Goal: Task Accomplishment & Management: Manage account settings

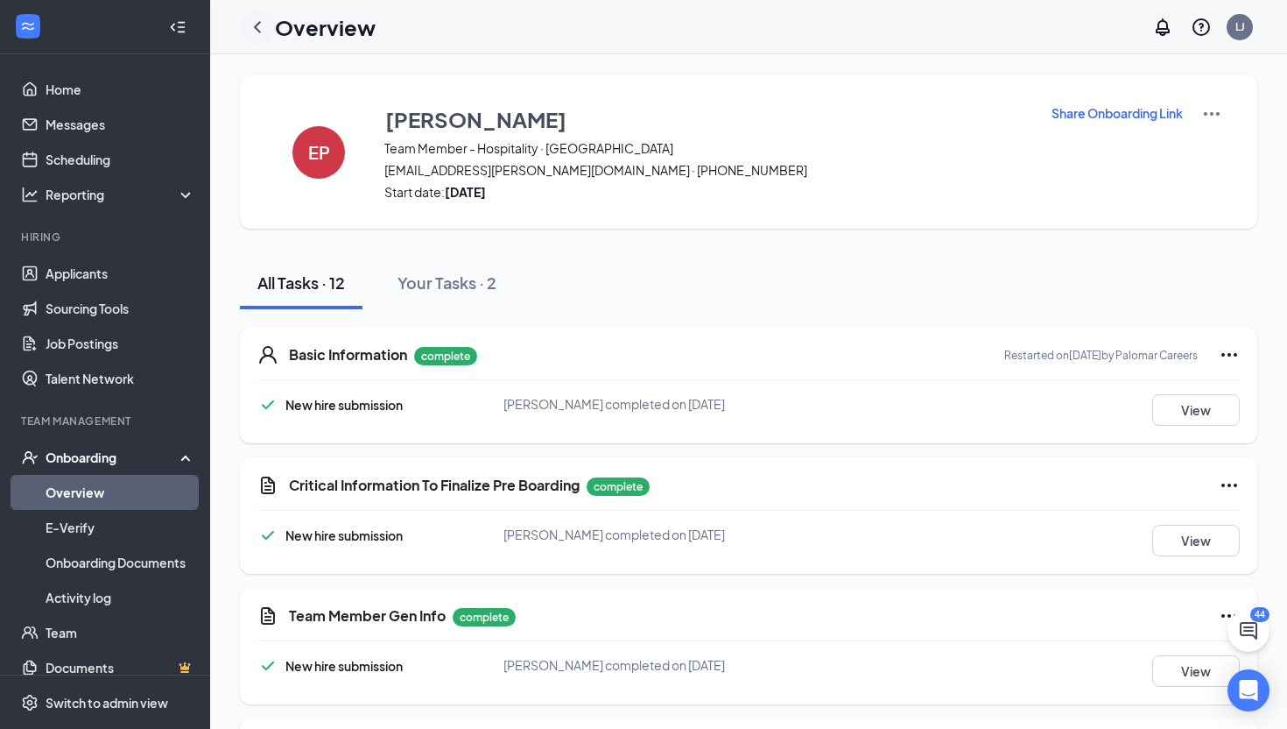
click at [257, 24] on icon "ChevronLeft" at bounding box center [257, 26] width 7 height 11
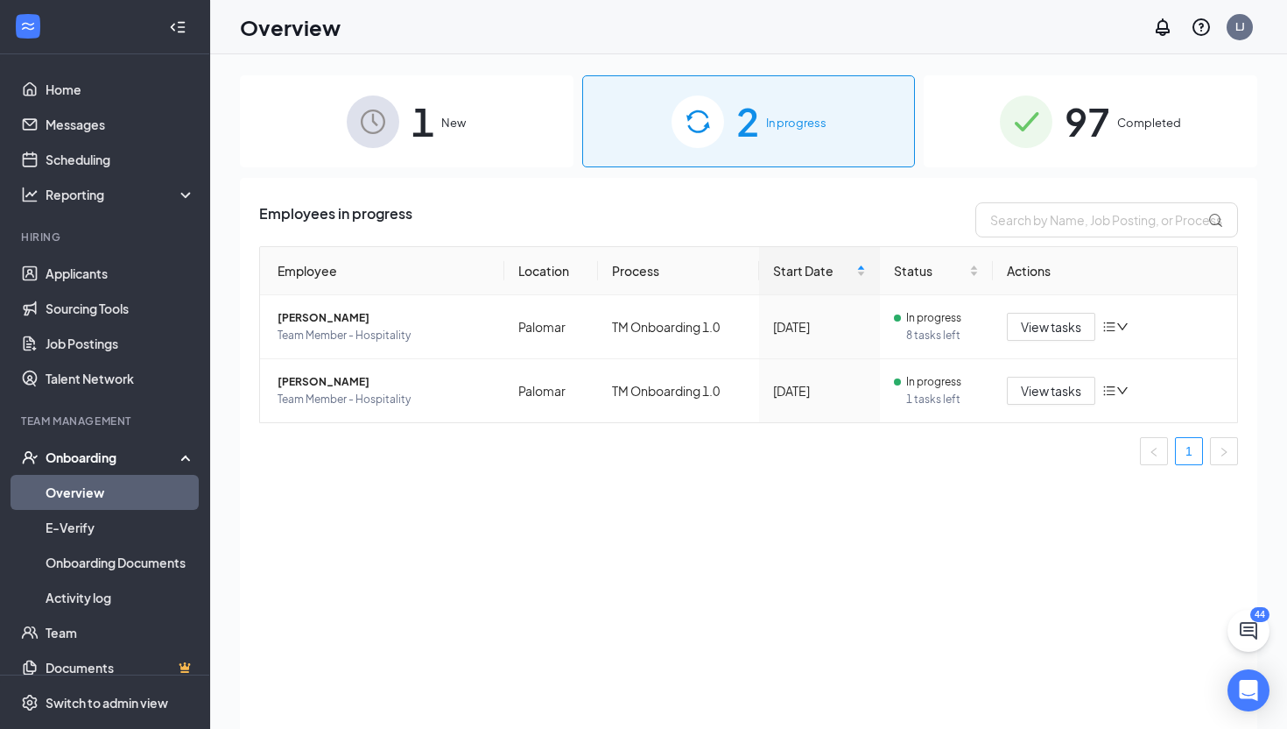
click at [453, 142] on div "1 New" at bounding box center [407, 121] width 334 height 92
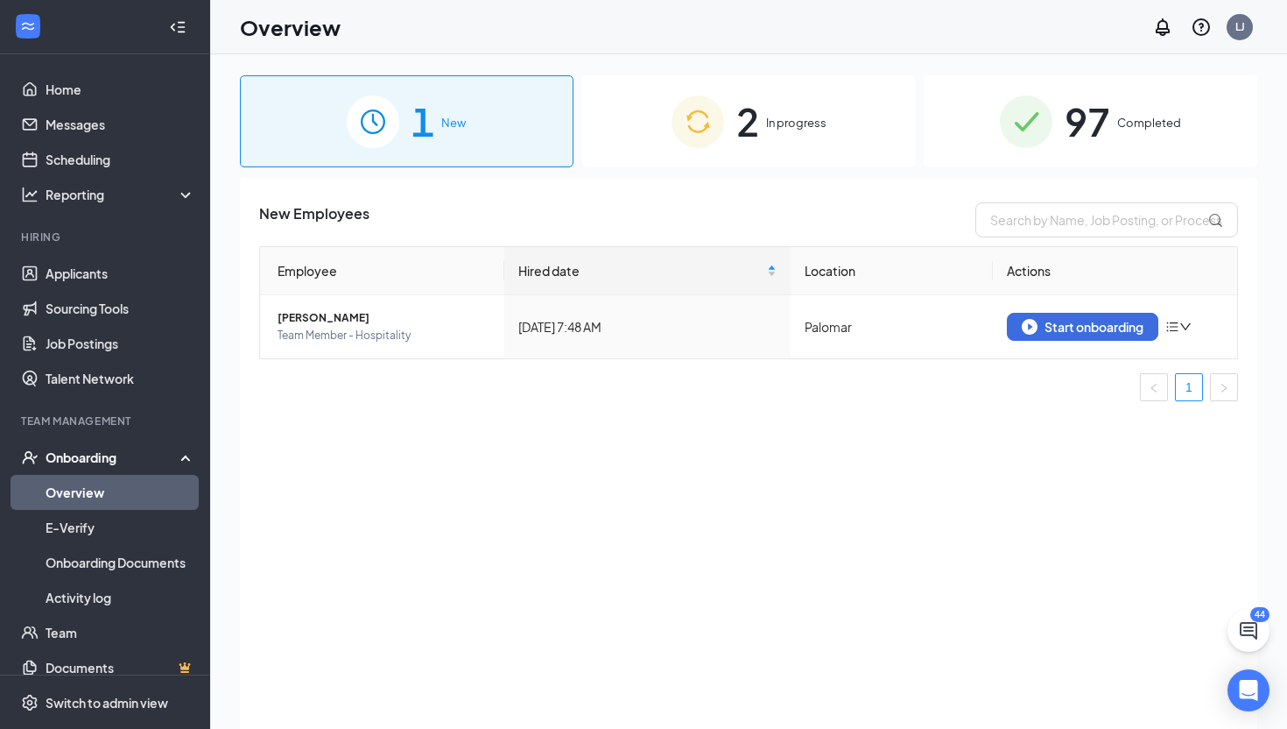
click at [729, 99] on div "2 In progress" at bounding box center [749, 121] width 334 height 92
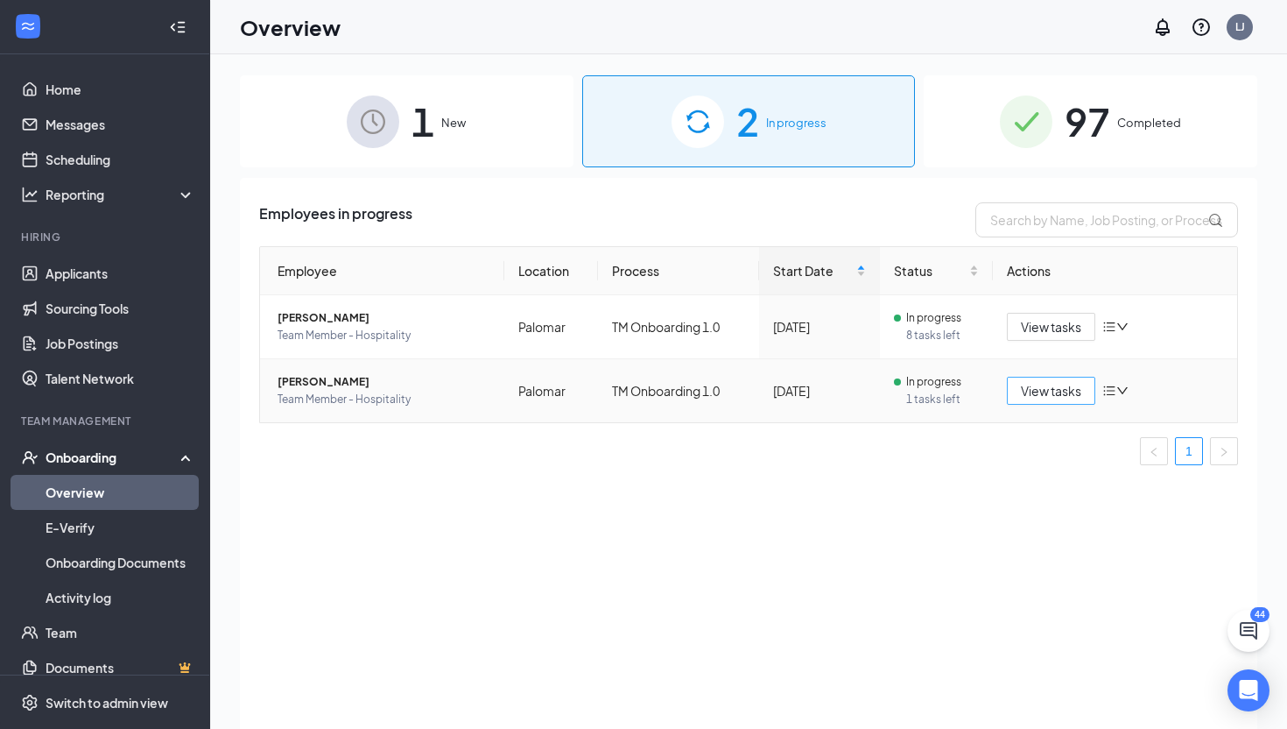
click at [1049, 389] on span "View tasks" at bounding box center [1051, 390] width 60 height 19
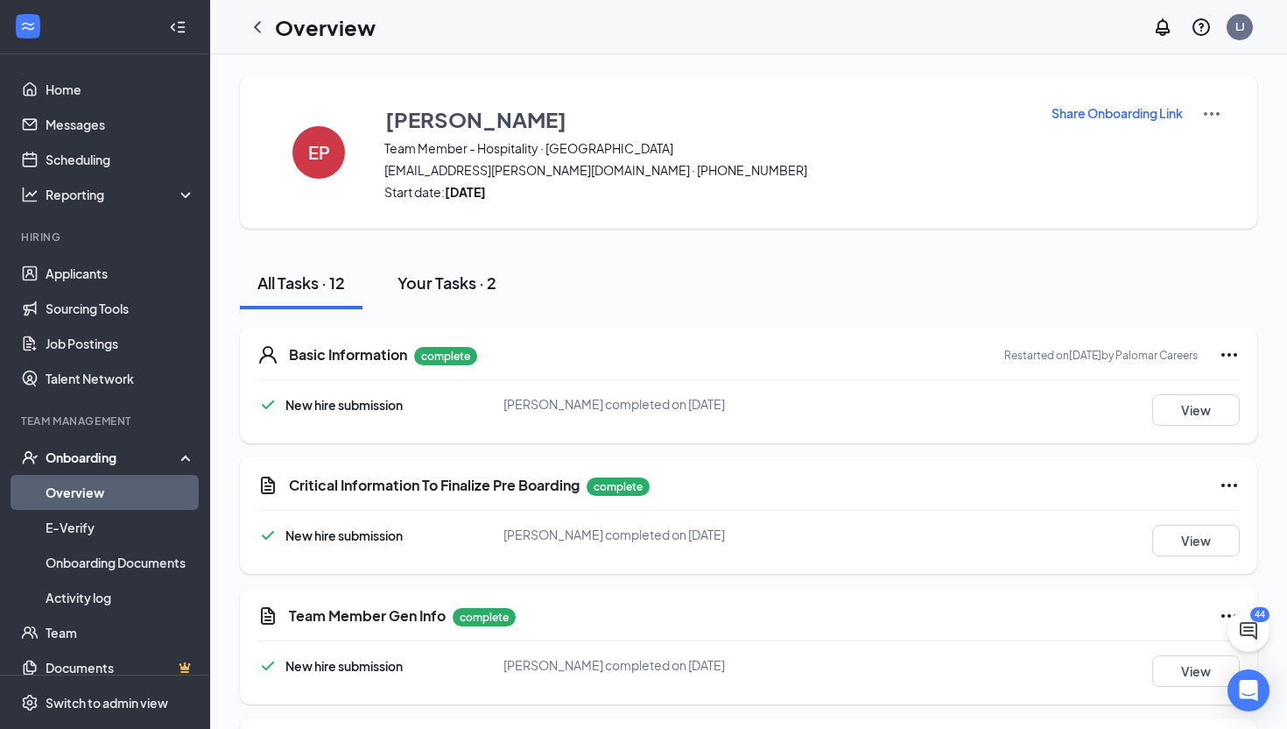
click at [466, 291] on div "Your Tasks · 2" at bounding box center [447, 282] width 99 height 22
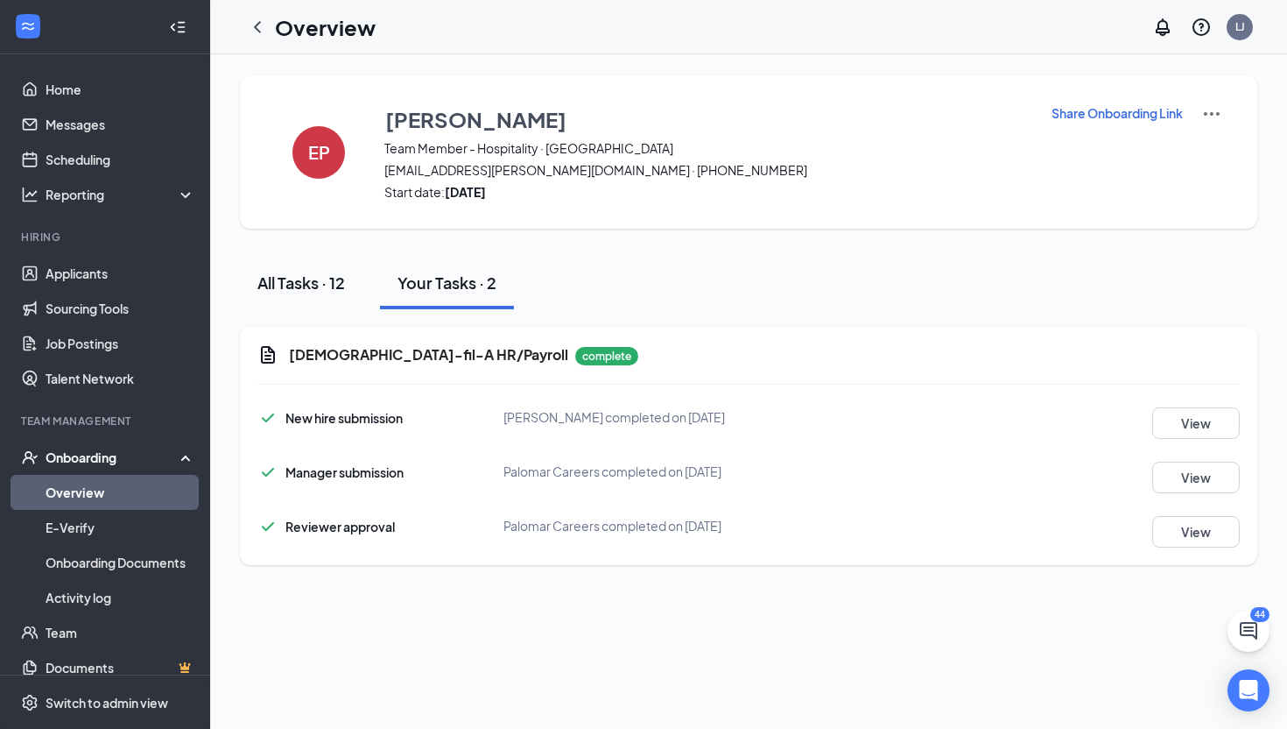
click at [286, 281] on div "All Tasks · 12" at bounding box center [301, 282] width 88 height 22
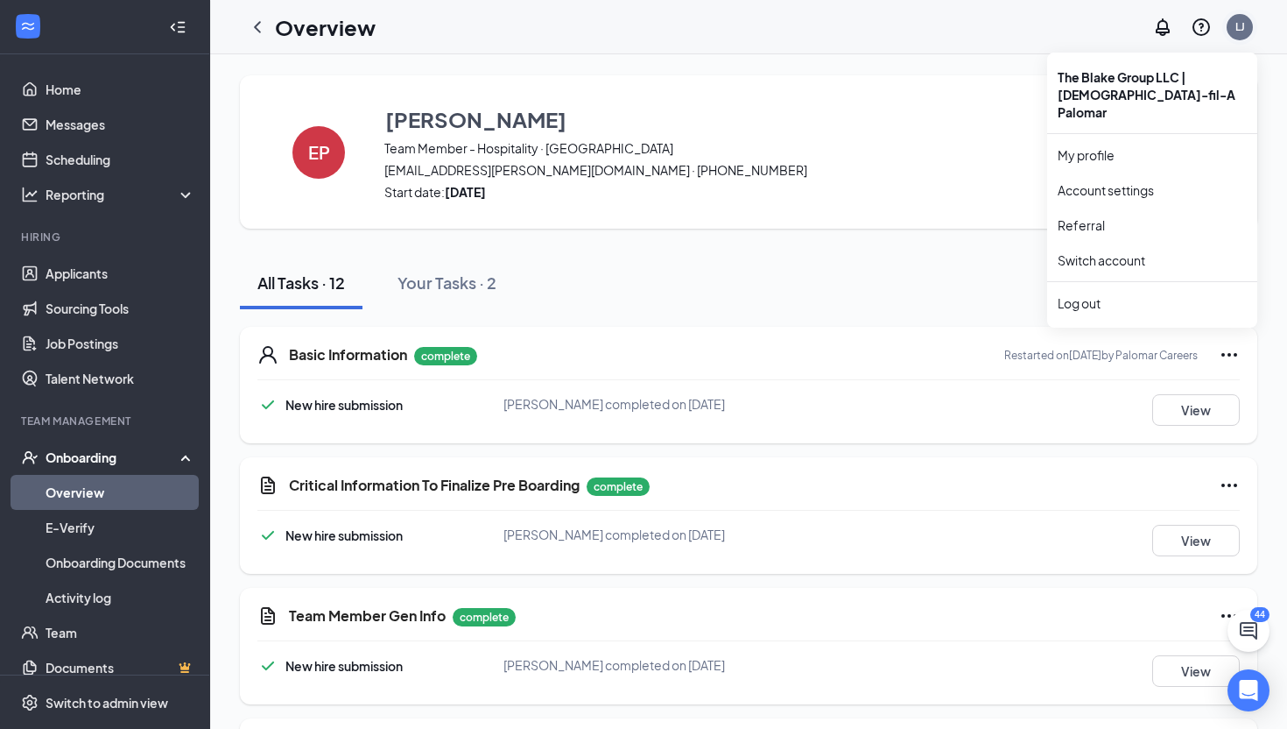
click at [1248, 29] on div "LJ" at bounding box center [1240, 27] width 26 height 26
click at [1093, 252] on link "Switch account" at bounding box center [1102, 260] width 88 height 16
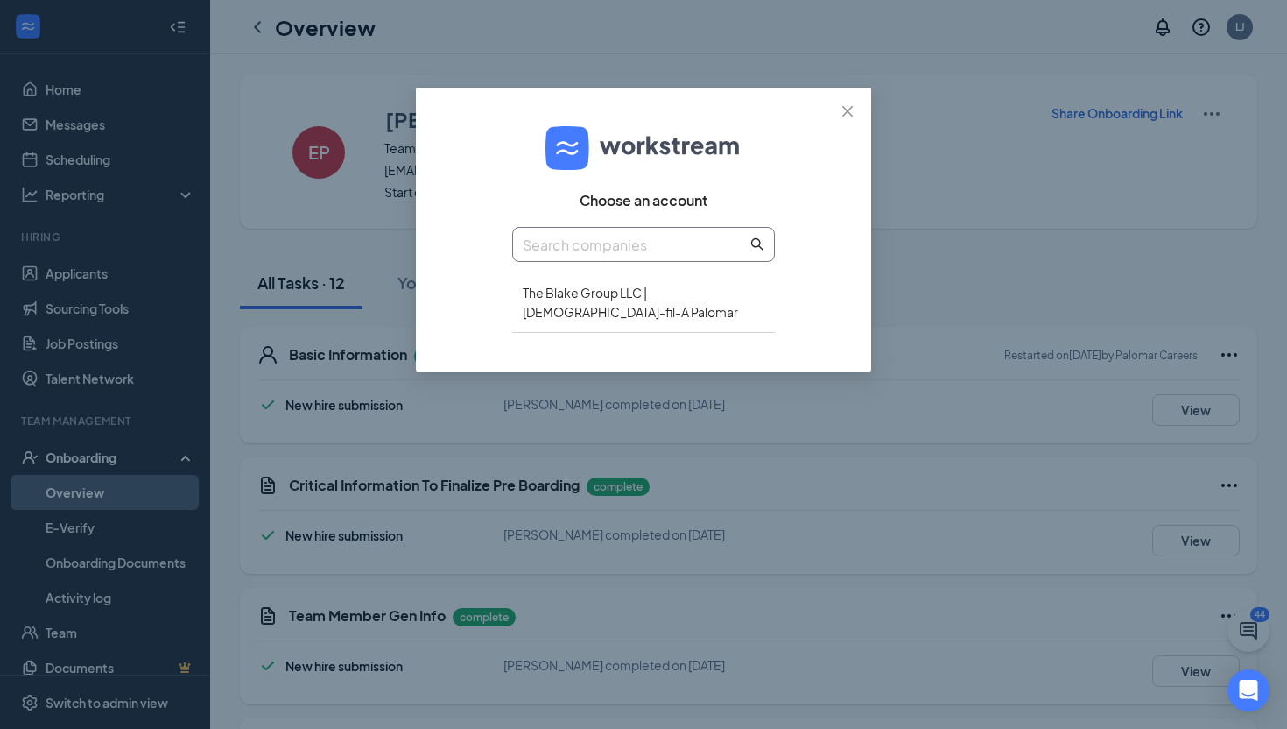
click at [639, 250] on input "text" at bounding box center [635, 245] width 224 height 22
click at [657, 292] on div "The Blake Group LLC | Chick-fil-A Palomar" at bounding box center [643, 302] width 263 height 60
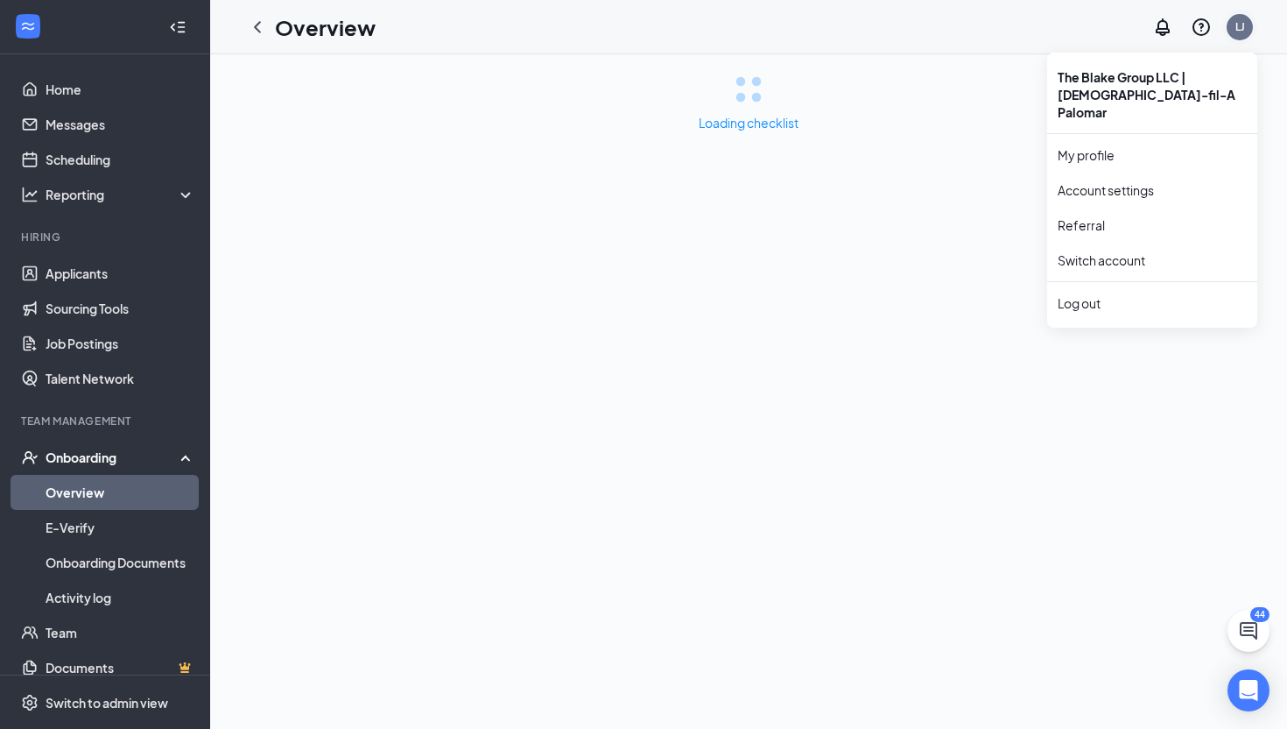
click at [1236, 21] on div "LJ" at bounding box center [1241, 26] width 10 height 15
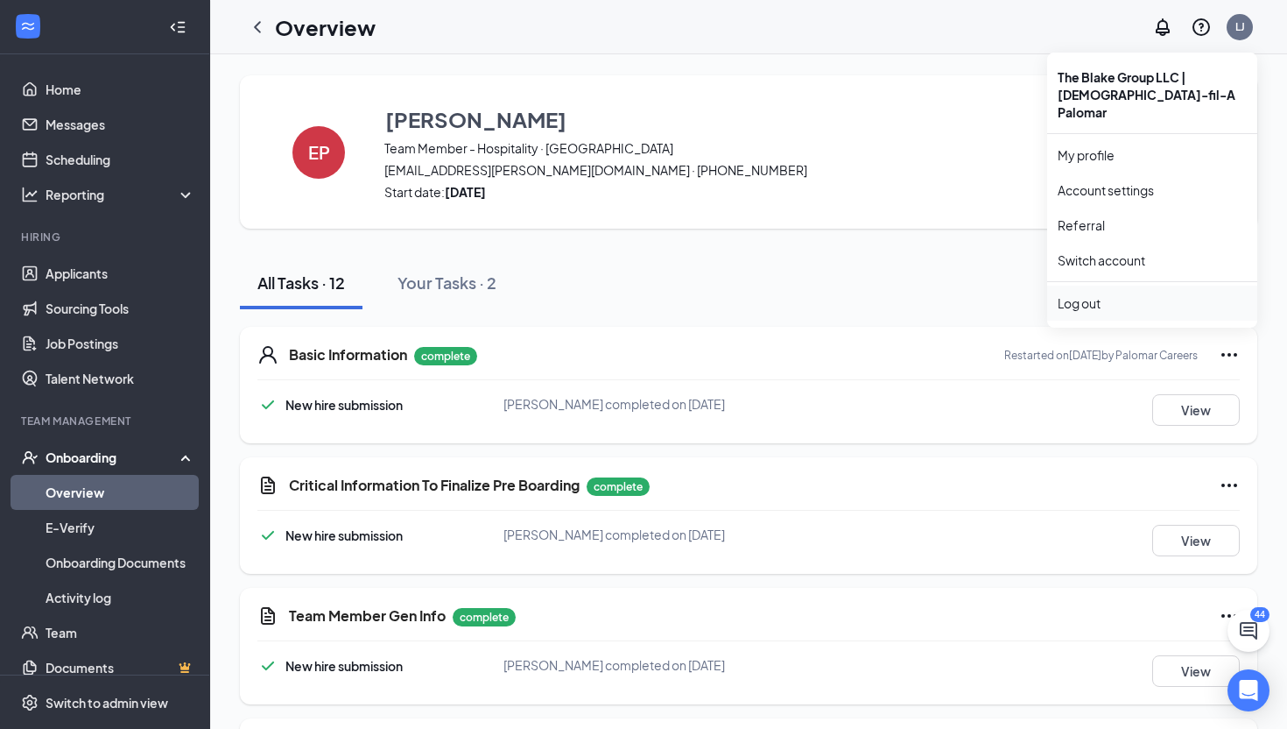
click at [1091, 294] on div "Log out" at bounding box center [1152, 303] width 189 height 18
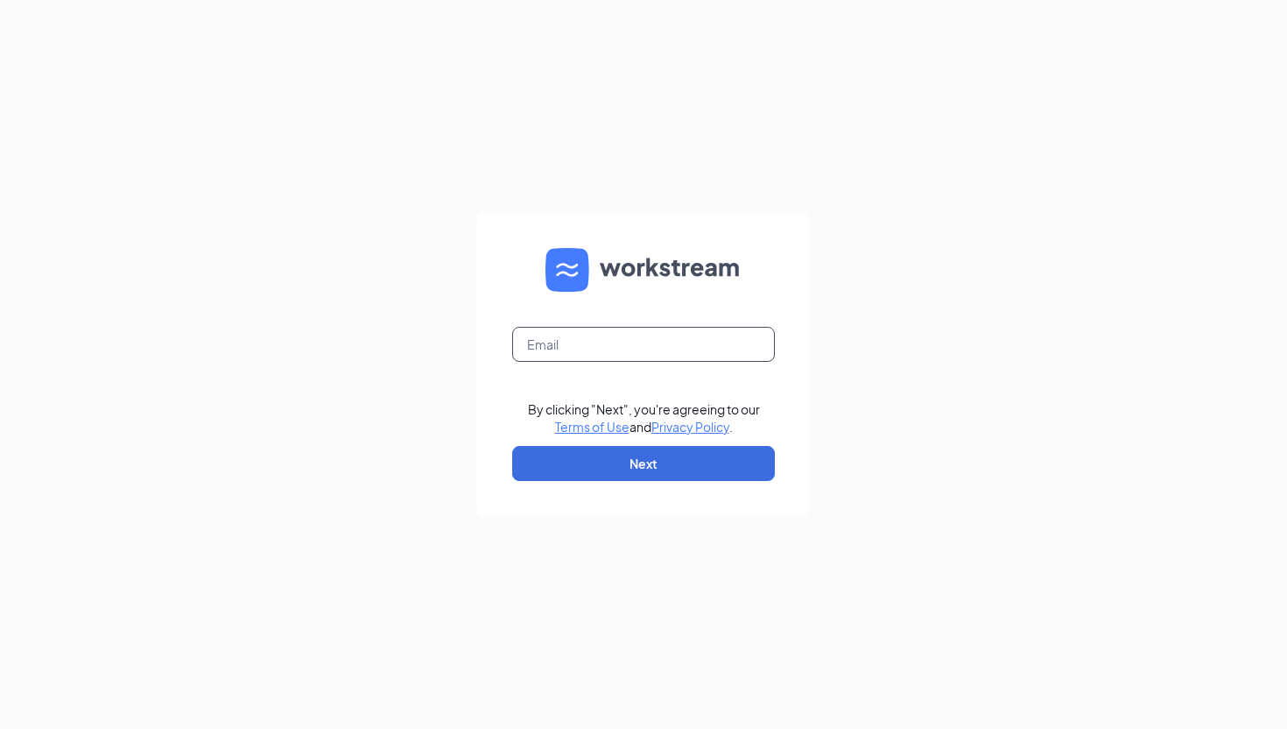
click at [691, 345] on input "text" at bounding box center [643, 344] width 263 height 35
type input "careers@cfapalomar.com"
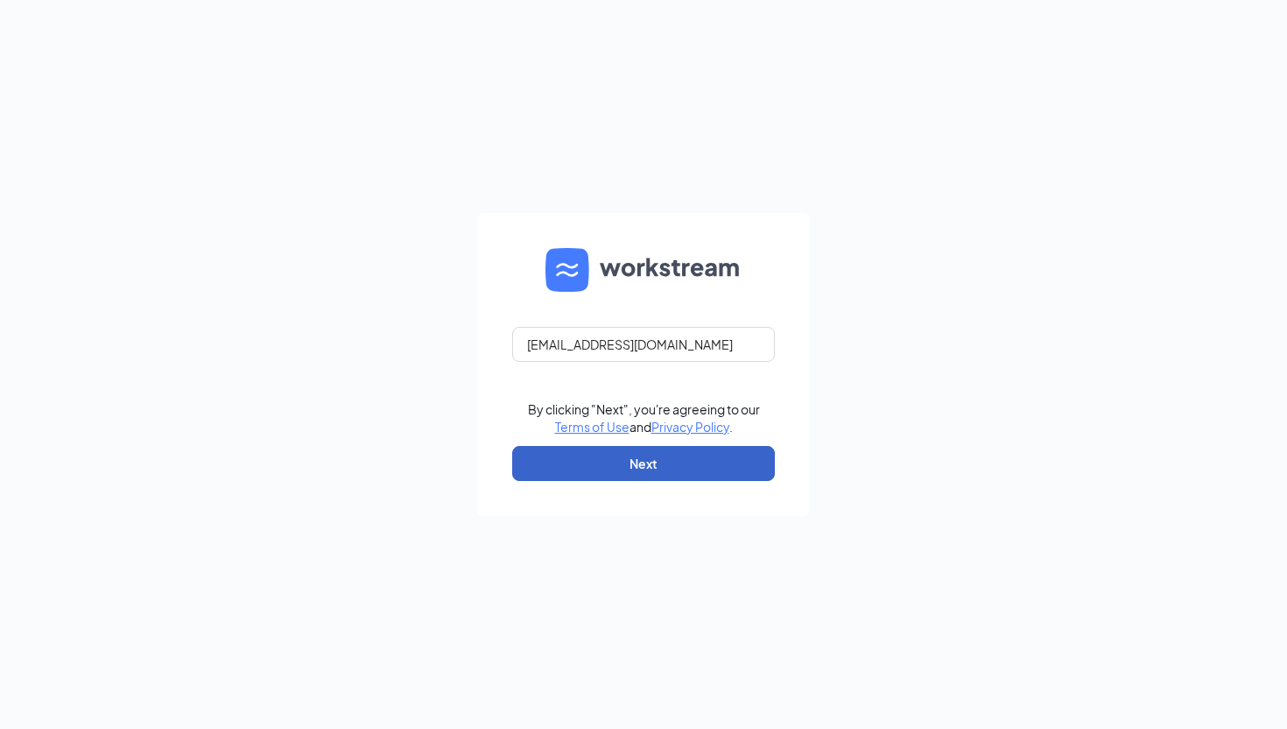
click at [636, 473] on button "Next" at bounding box center [643, 463] width 263 height 35
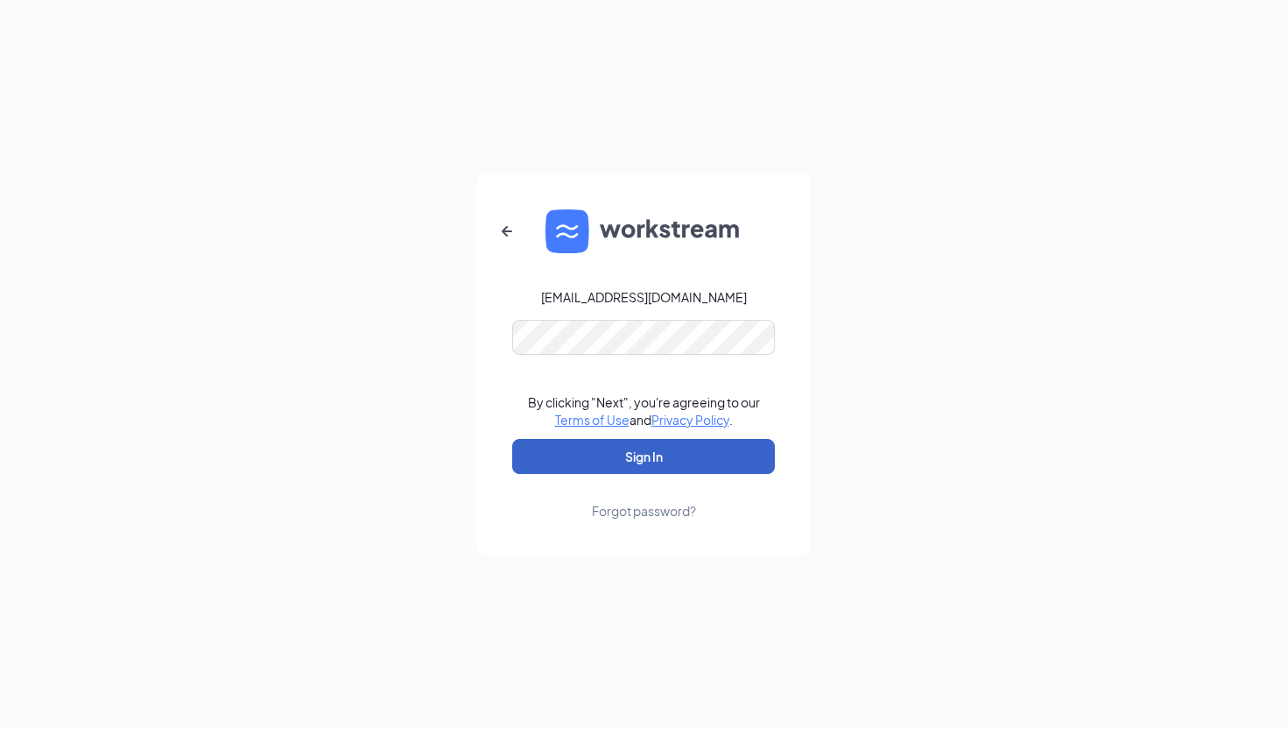
click at [595, 463] on button "Sign In" at bounding box center [643, 456] width 263 height 35
click at [512, 439] on button "Sign In" at bounding box center [643, 456] width 263 height 35
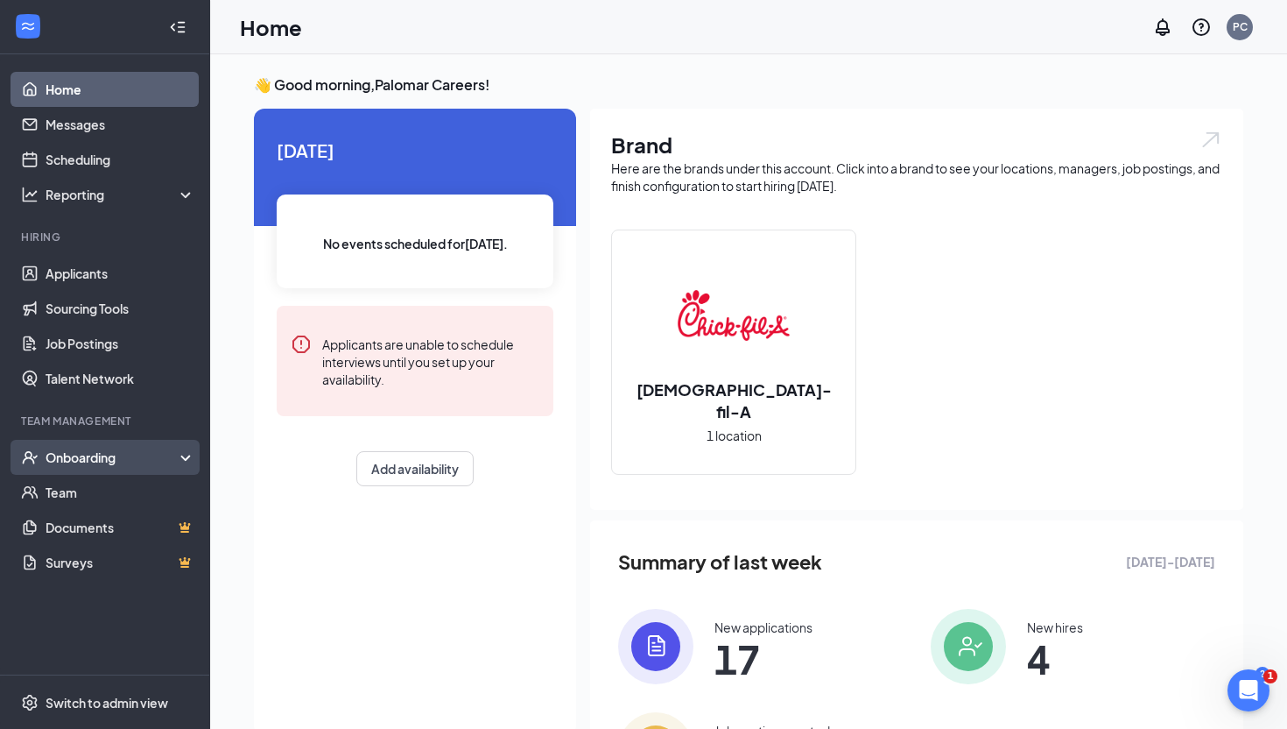
click at [173, 452] on div "Onboarding" at bounding box center [113, 457] width 135 height 18
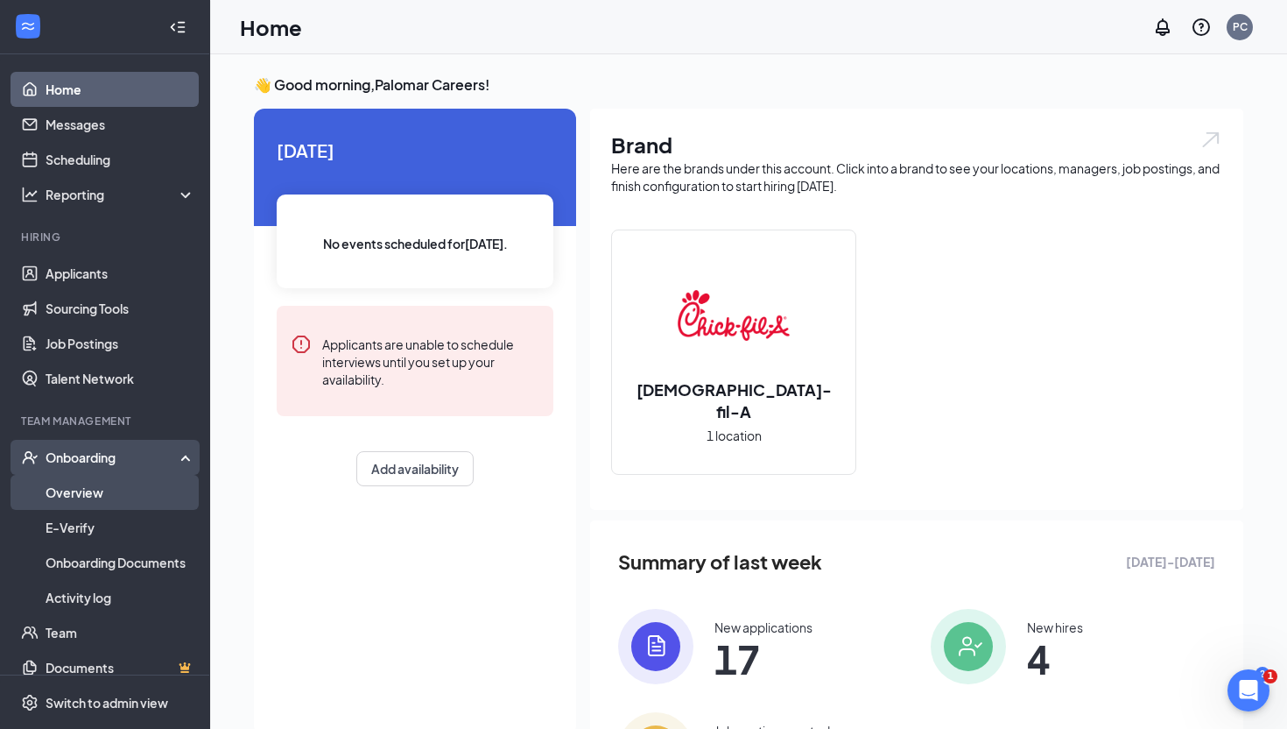
click at [152, 491] on link "Overview" at bounding box center [121, 492] width 150 height 35
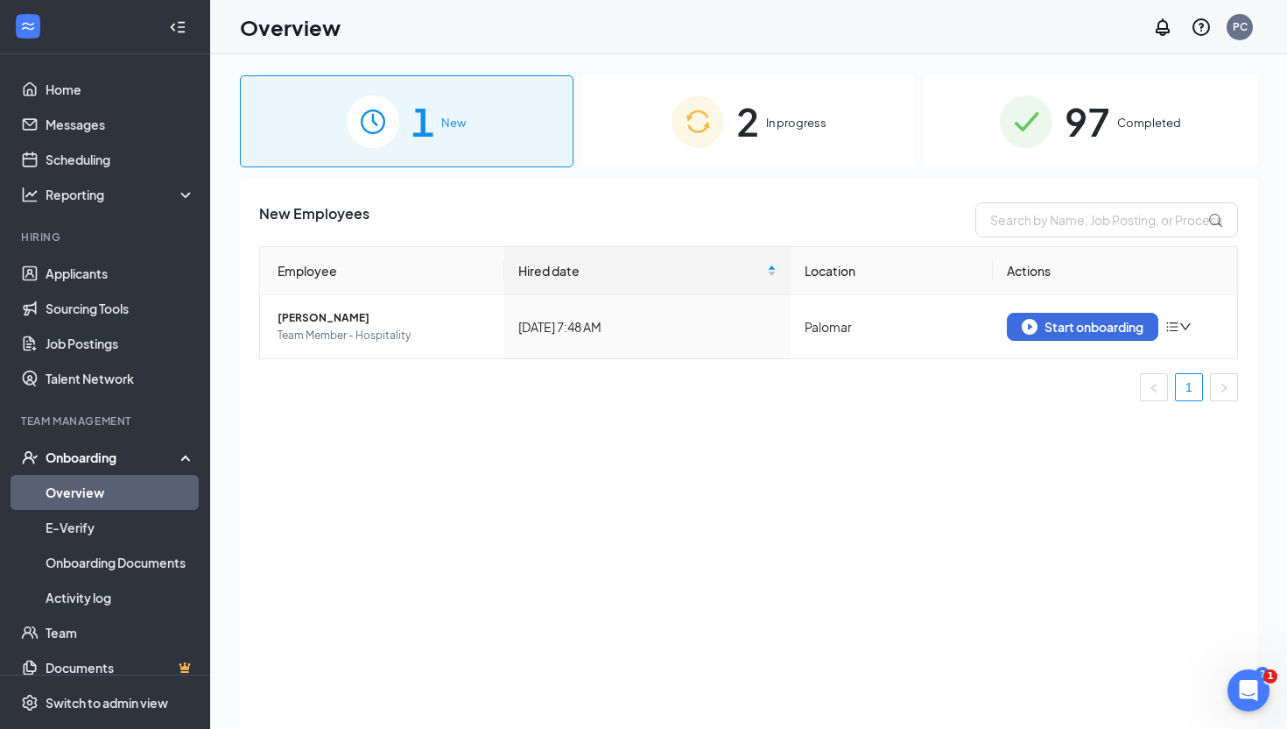
click at [680, 128] on img at bounding box center [698, 121] width 53 height 53
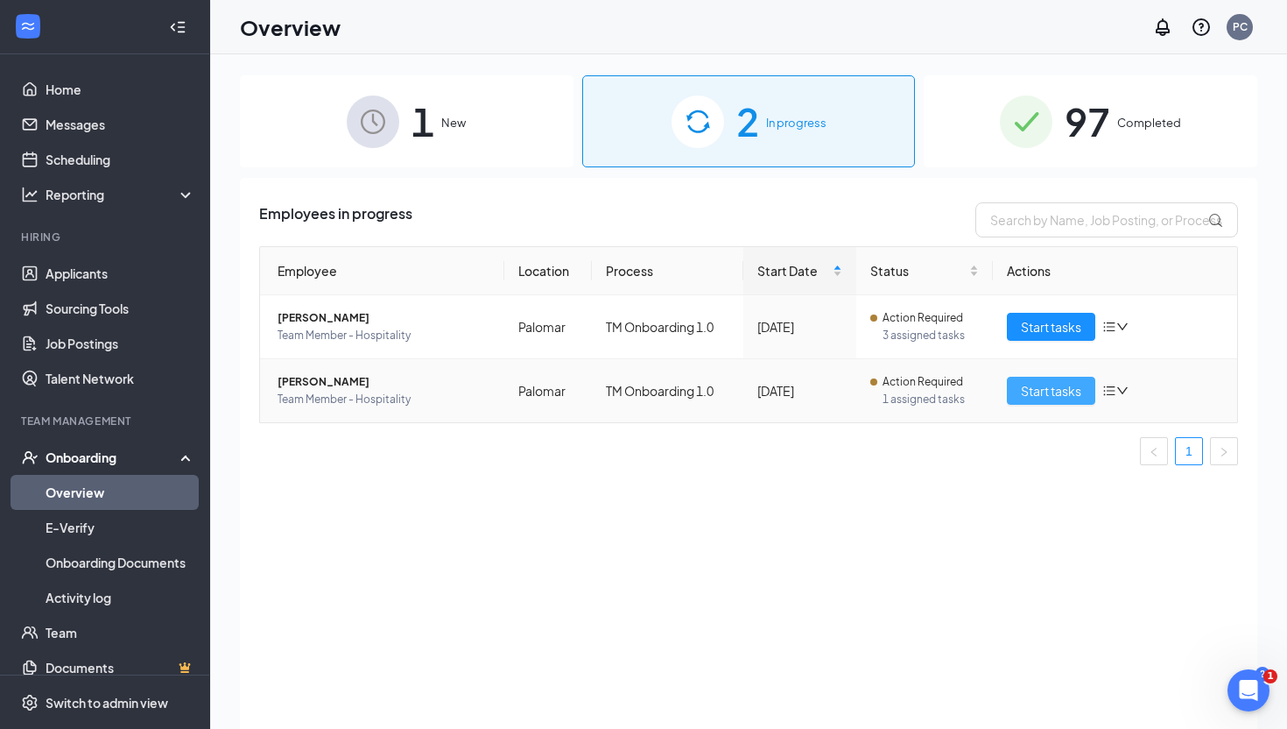
click at [1017, 398] on button "Start tasks" at bounding box center [1051, 391] width 88 height 28
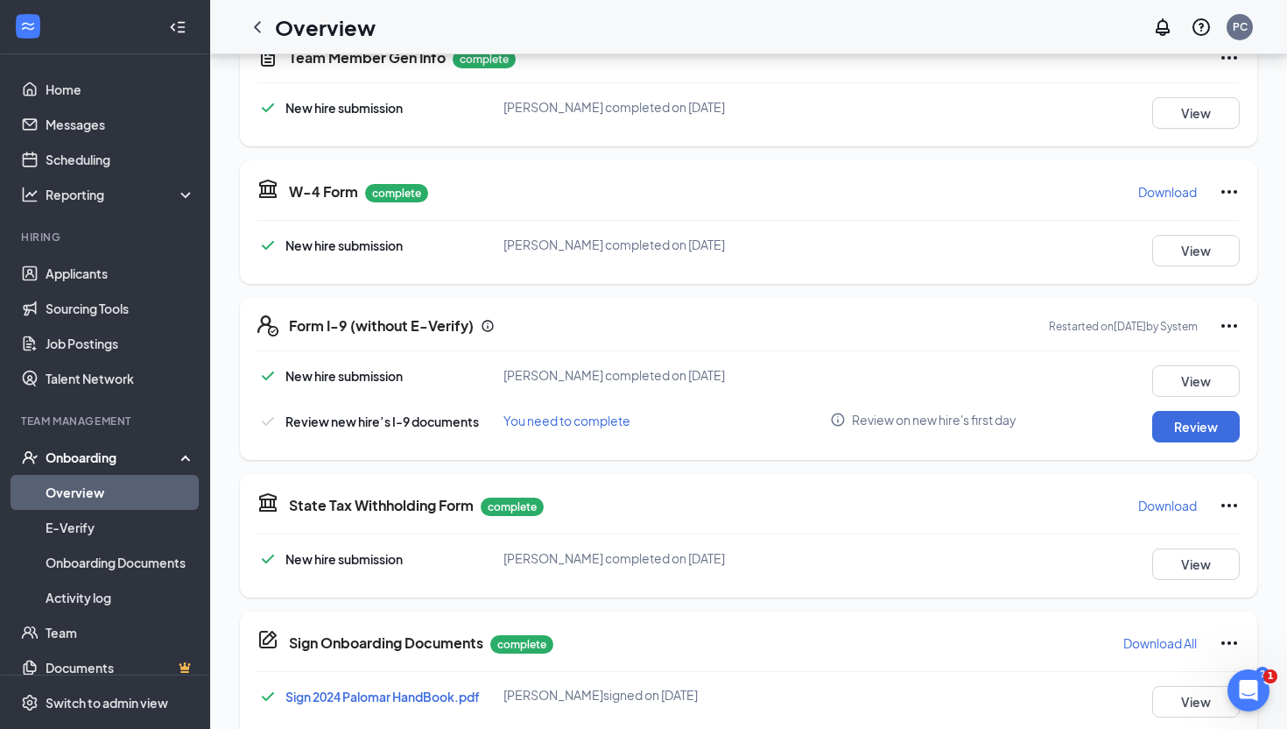
scroll to position [561, 0]
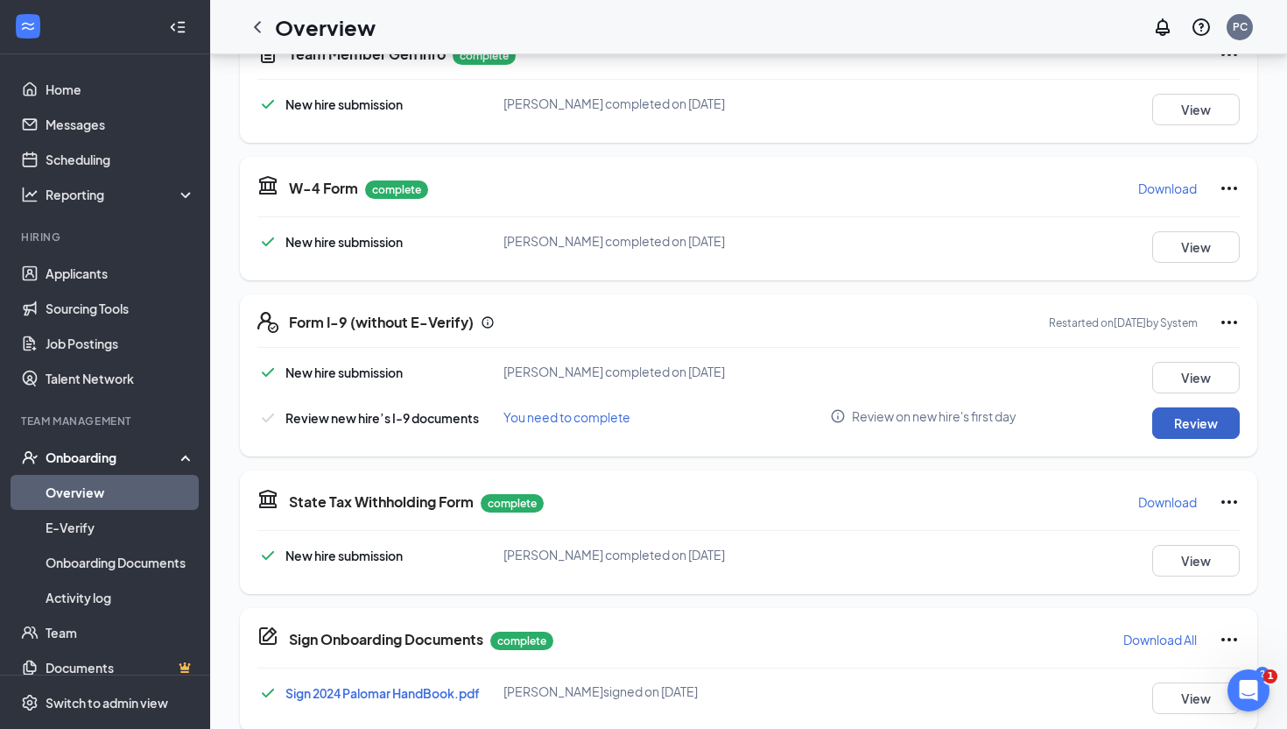
click at [1219, 432] on button "Review" at bounding box center [1196, 423] width 88 height 32
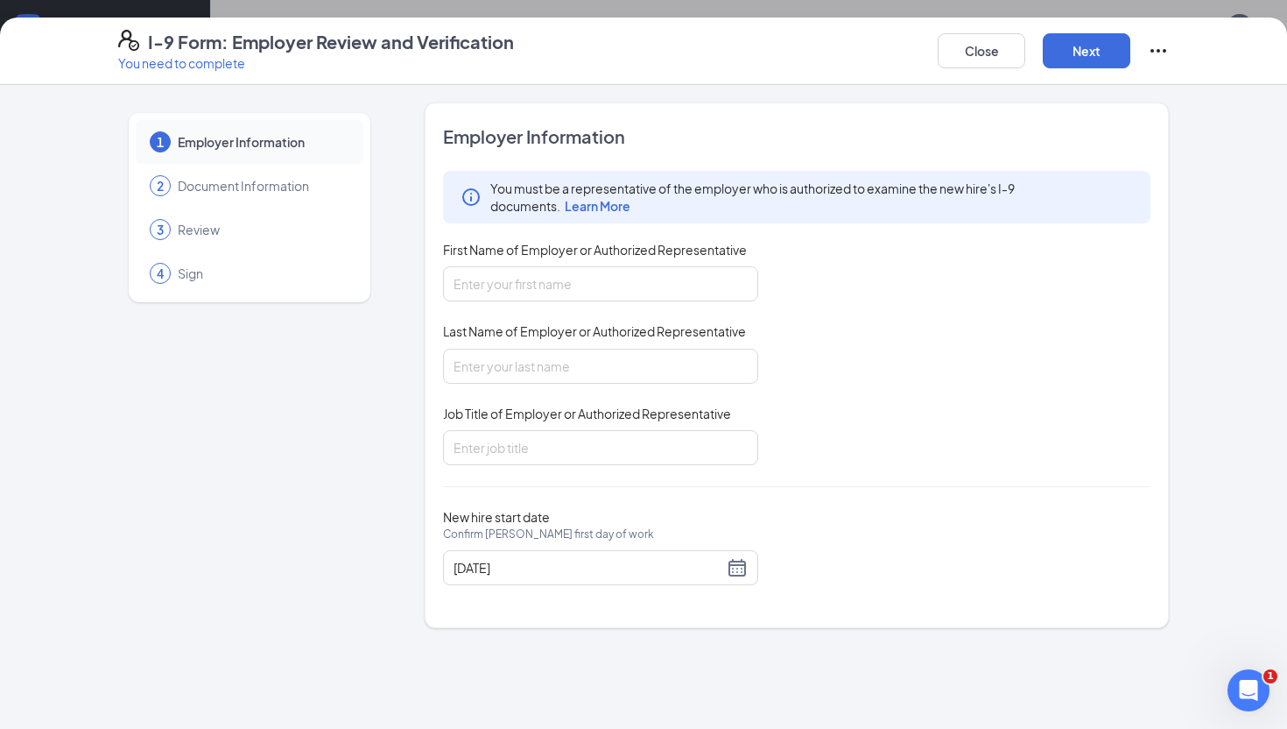
click at [588, 303] on div "You must be a representative of the employer who is authorized to examine the n…" at bounding box center [797, 318] width 708 height 294
click at [586, 288] on input "First Name of Employer or Authorized Representative" at bounding box center [600, 283] width 315 height 35
type input "Lillian"
type input "Johnson"
click at [554, 446] on input "Job Title of Employer or Authorized Representative" at bounding box center [600, 447] width 315 height 35
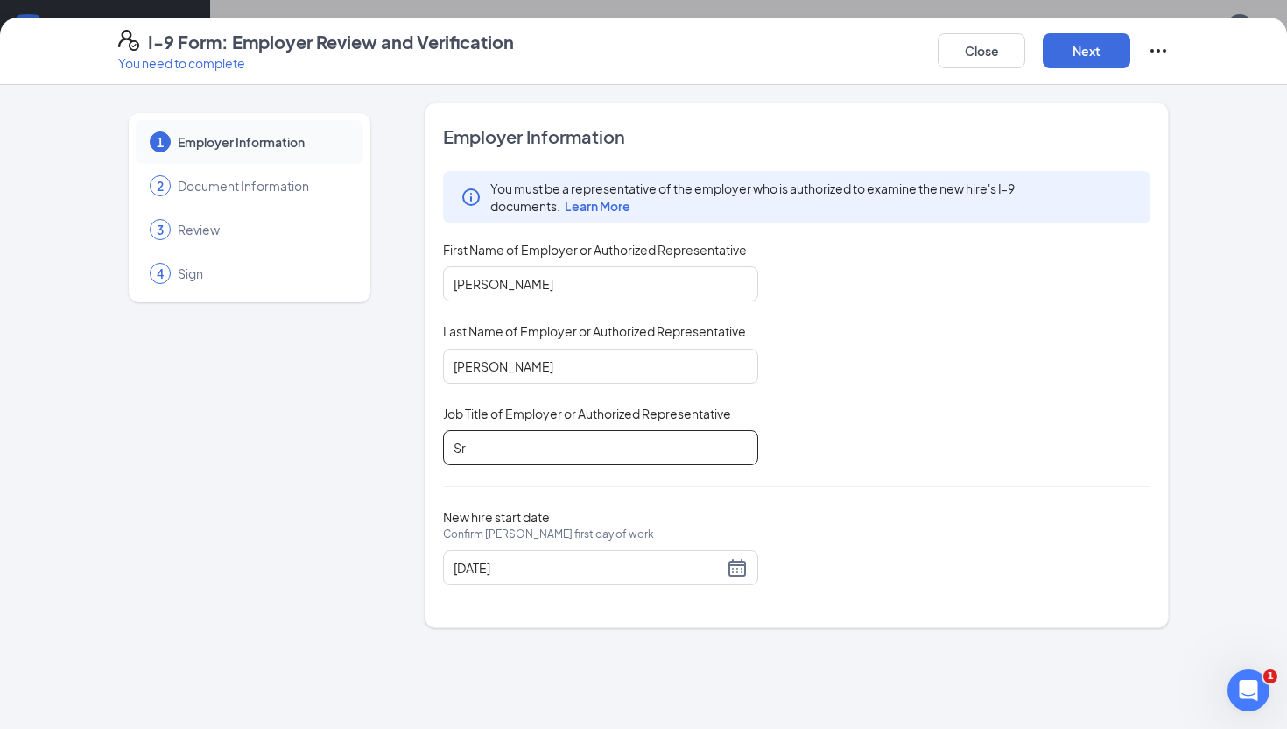
type input "S"
type input "O"
type input "Sr. Director"
click at [974, 403] on div "You must be a representative of the employer who is authorized to examine the n…" at bounding box center [797, 318] width 708 height 294
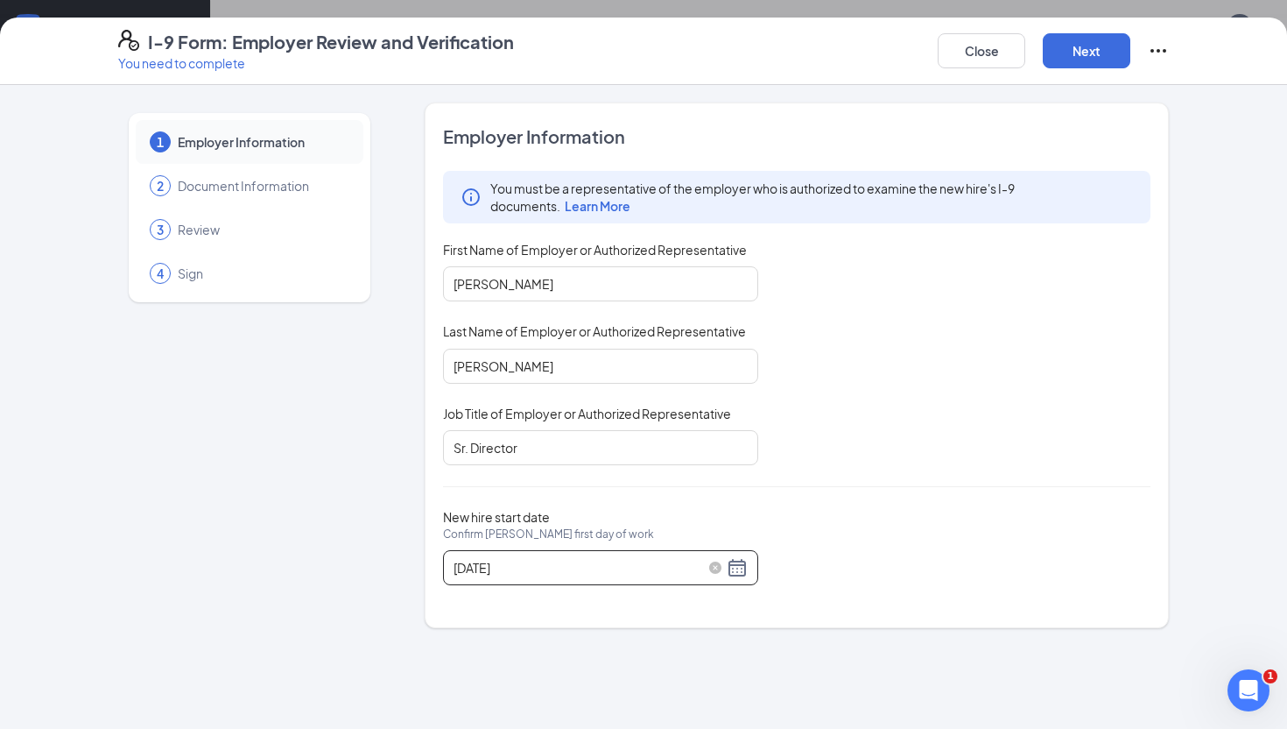
click at [736, 570] on div "08/21/2025" at bounding box center [601, 567] width 294 height 21
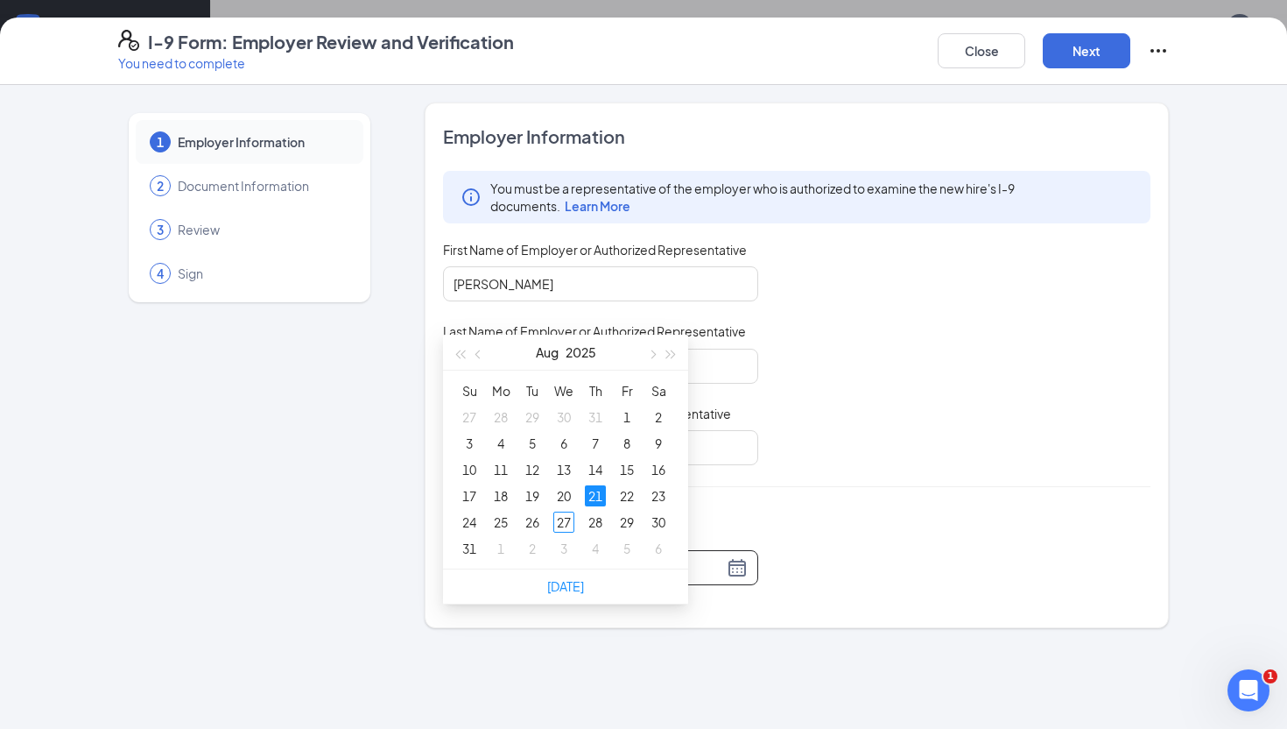
scroll to position [814, 0]
type input "08/27/2025"
click at [563, 524] on div "27" at bounding box center [563, 522] width 21 height 21
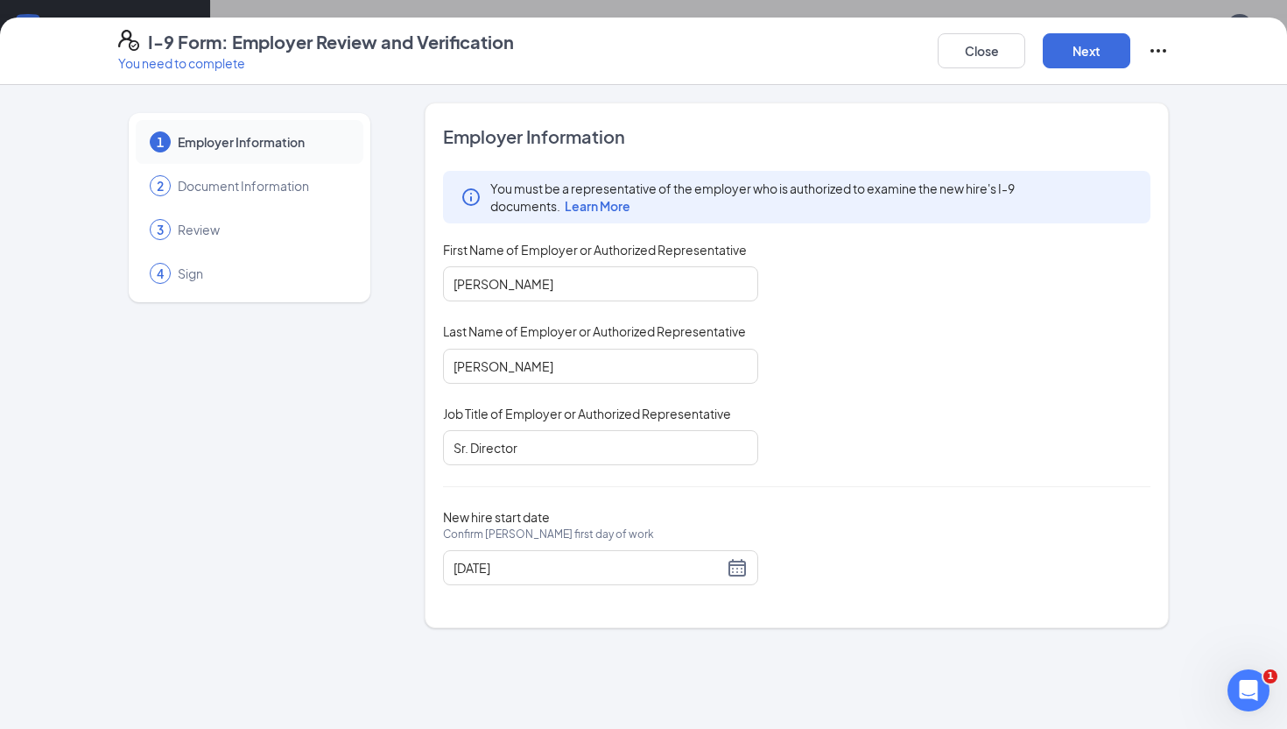
click at [763, 524] on div "New hire start date Confirm Emmerson L Pyles's first day of work 08/27/2025" at bounding box center [797, 547] width 708 height 76
click at [1070, 63] on button "Next" at bounding box center [1087, 50] width 88 height 35
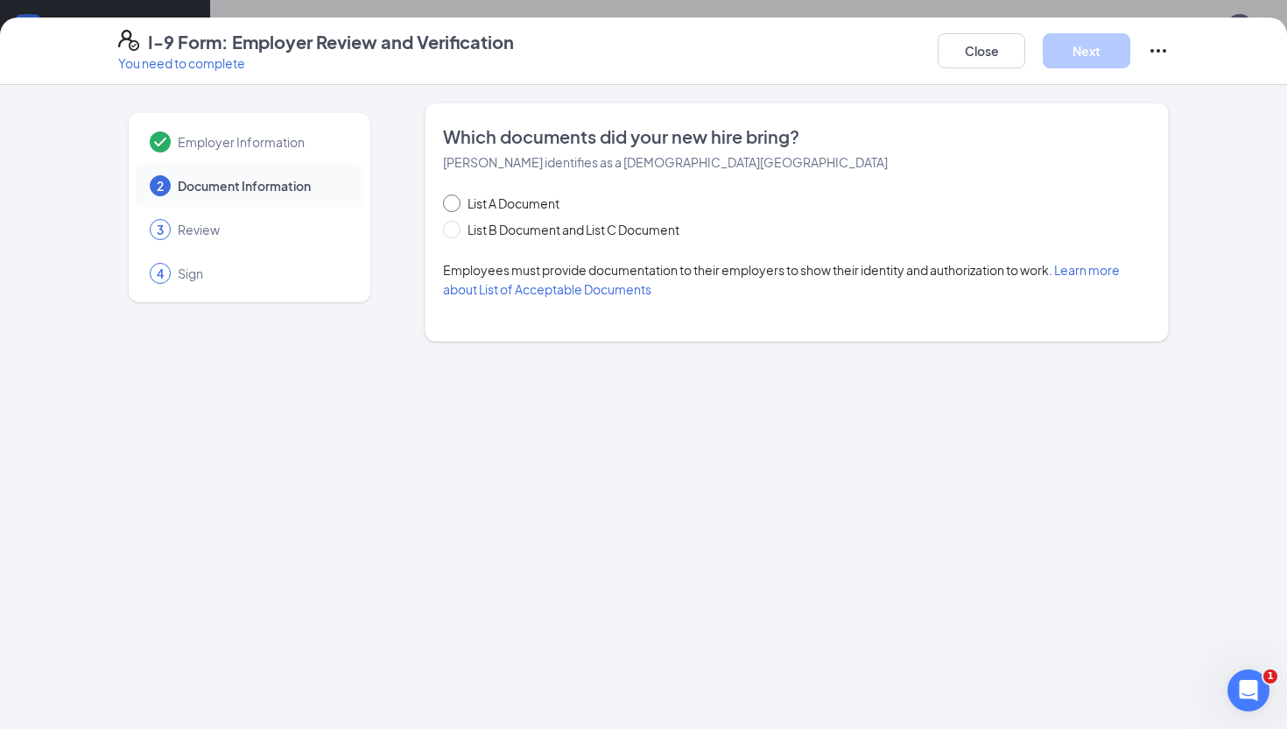
click at [456, 205] on span at bounding box center [452, 203] width 18 height 18
click at [455, 205] on input "List A Document" at bounding box center [449, 200] width 12 height 12
radio input "true"
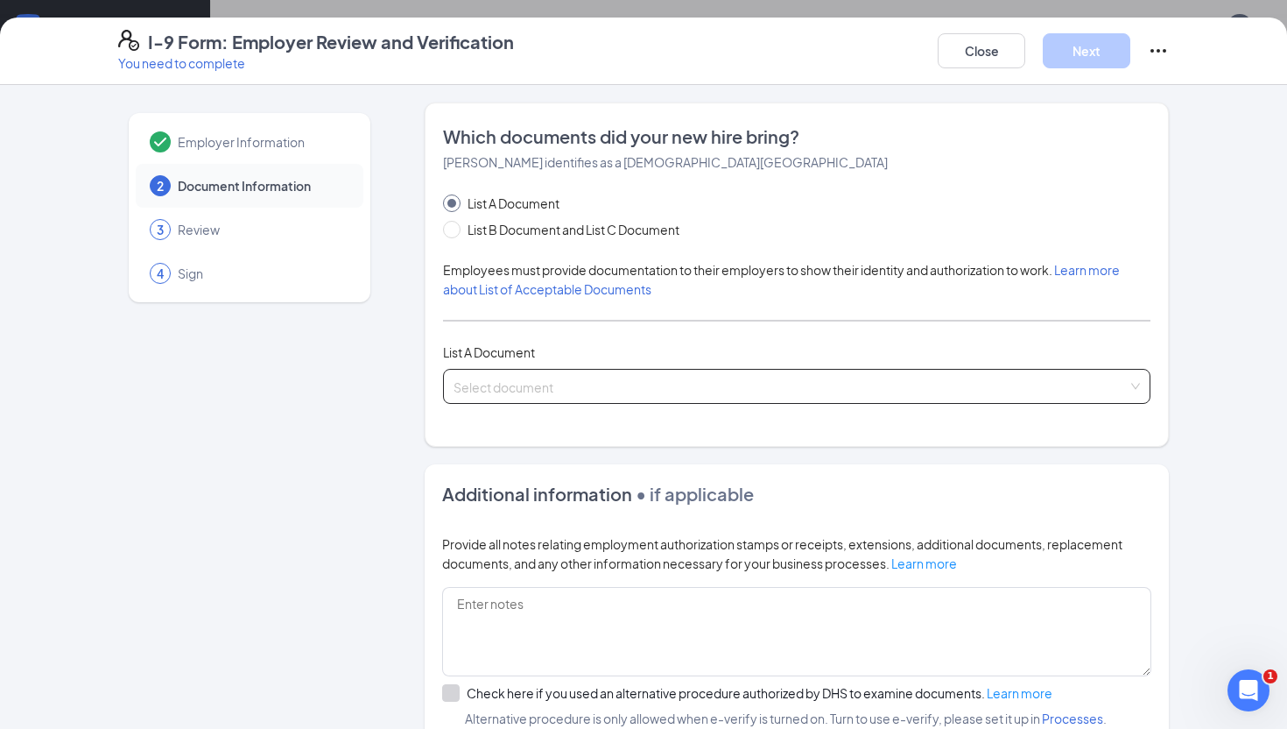
click at [524, 379] on input "search" at bounding box center [791, 383] width 674 height 26
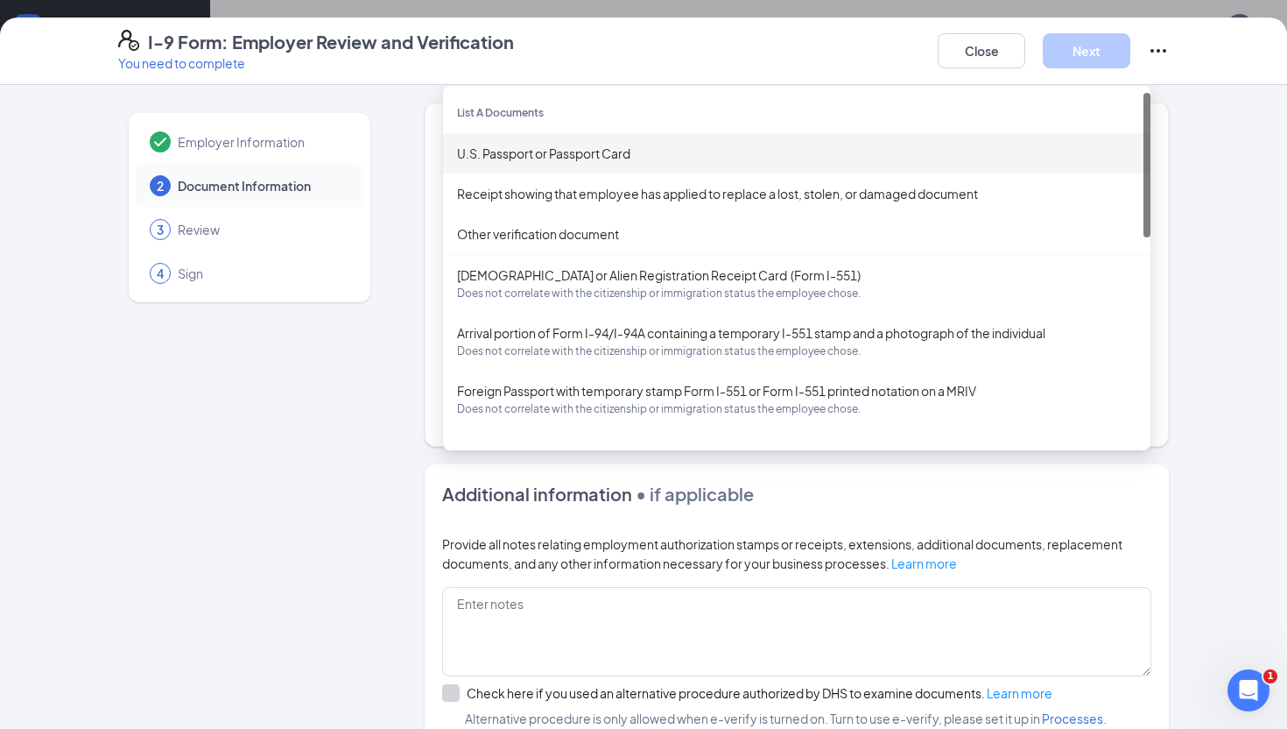
click at [570, 151] on div "U.S. Passport or Passport Card" at bounding box center [797, 153] width 680 height 19
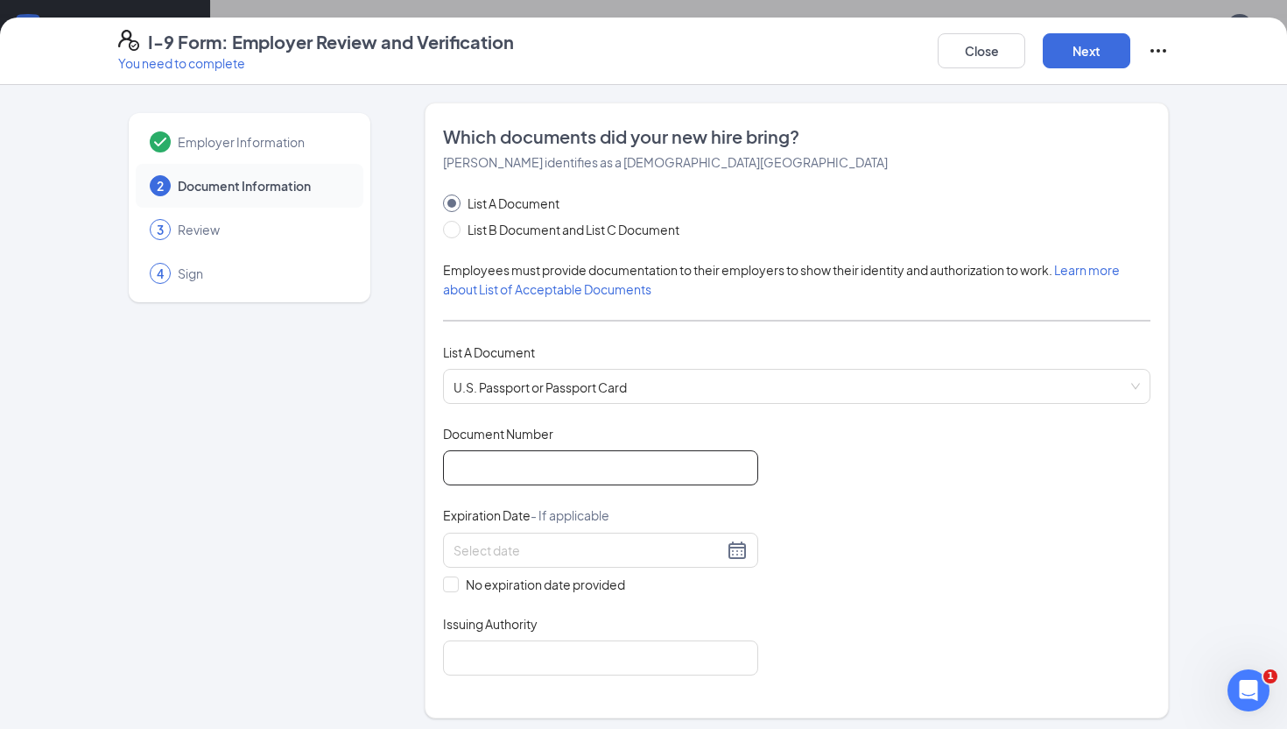
click at [606, 472] on input "Document Number" at bounding box center [600, 467] width 315 height 35
type input "A62109526"
click at [745, 543] on div at bounding box center [601, 549] width 294 height 21
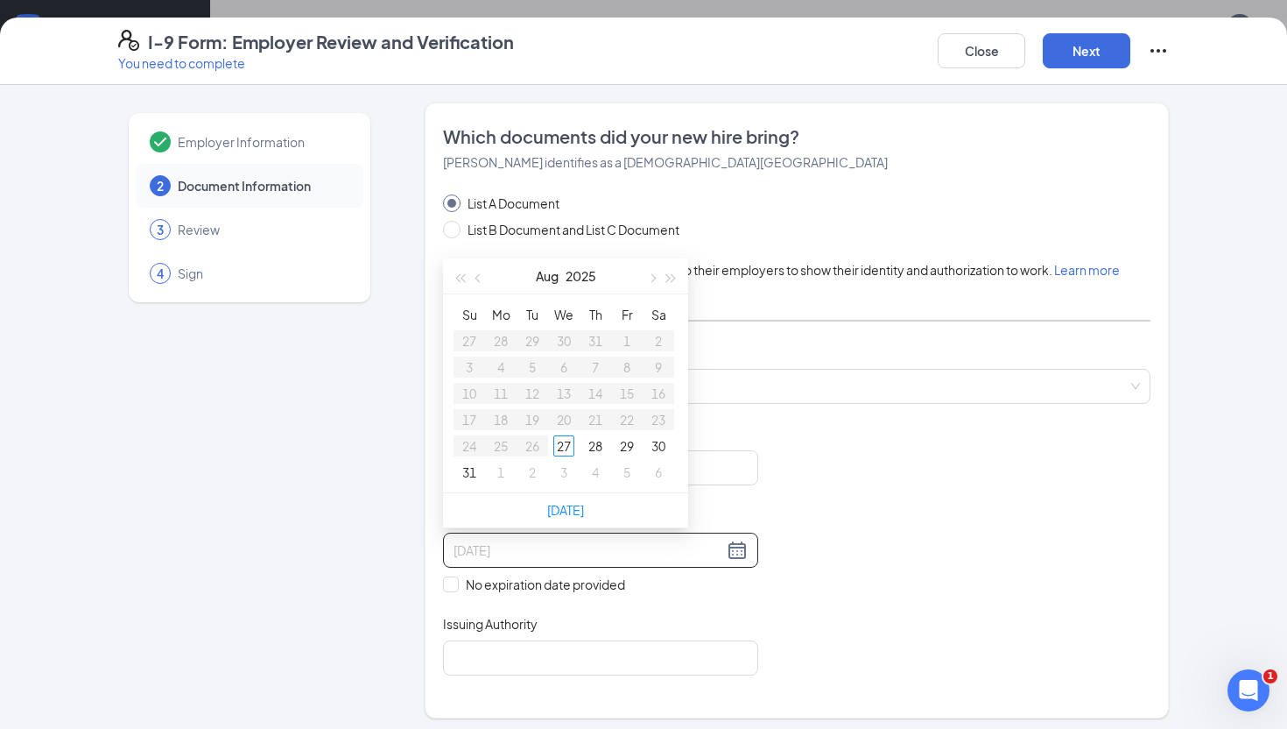
type input "08/28/2025"
click at [569, 270] on button "2025" at bounding box center [581, 275] width 31 height 35
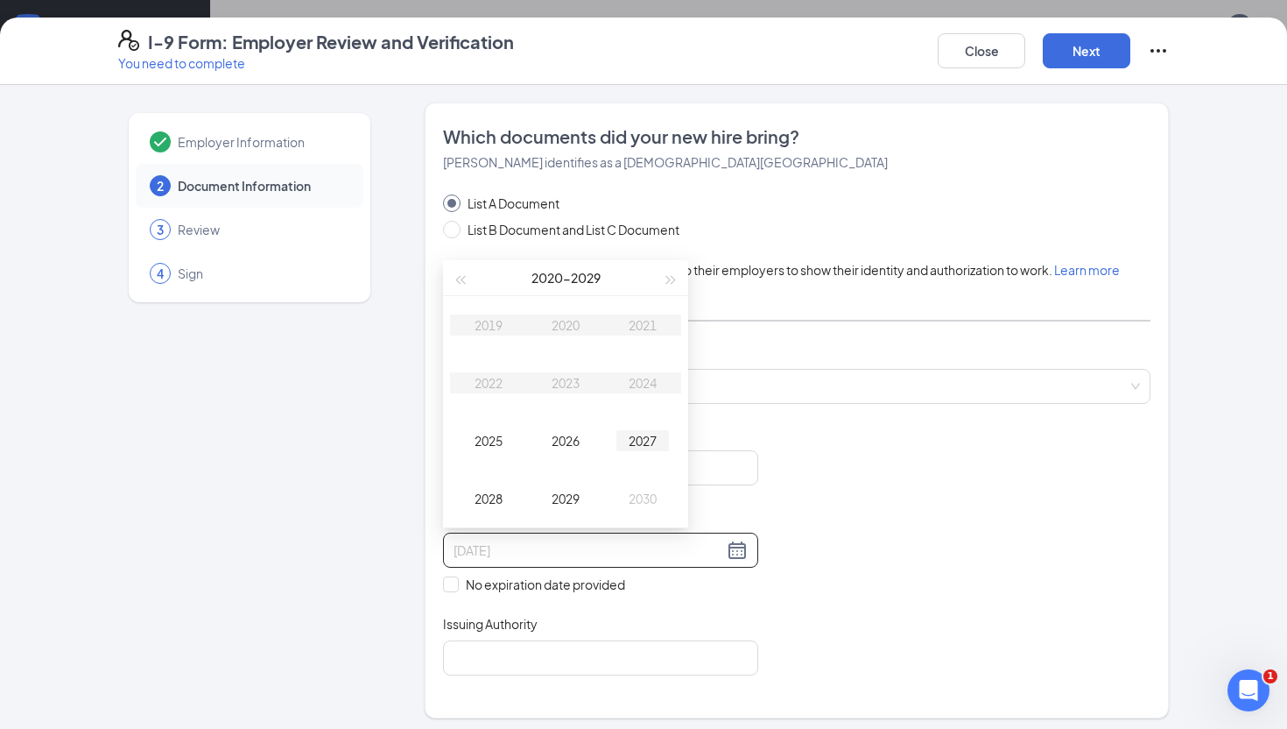
type input "08/27/2027"
click at [670, 276] on span "button" at bounding box center [671, 279] width 9 height 9
click at [495, 442] on div "2035" at bounding box center [488, 440] width 53 height 21
click at [496, 374] on div "Apr" at bounding box center [488, 382] width 53 height 21
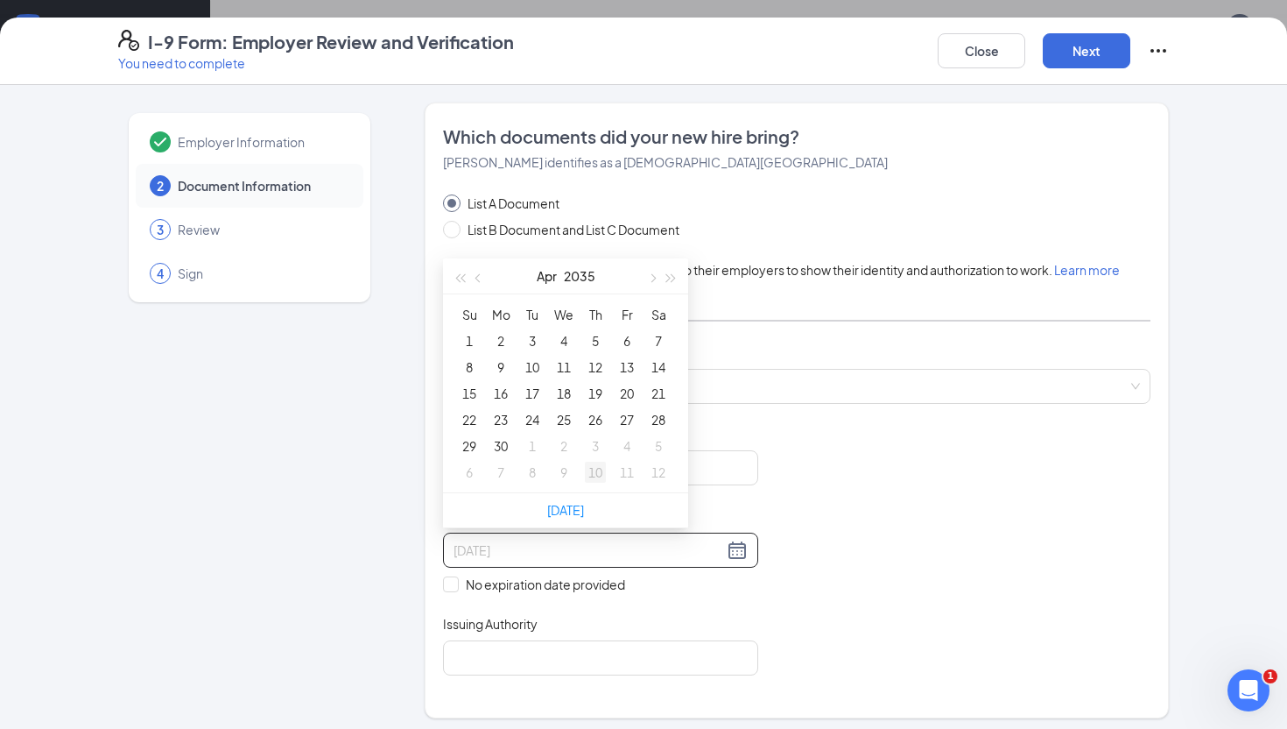
type input "05/10/2035"
type input "04/30/2035"
click at [508, 439] on div "30" at bounding box center [500, 445] width 21 height 21
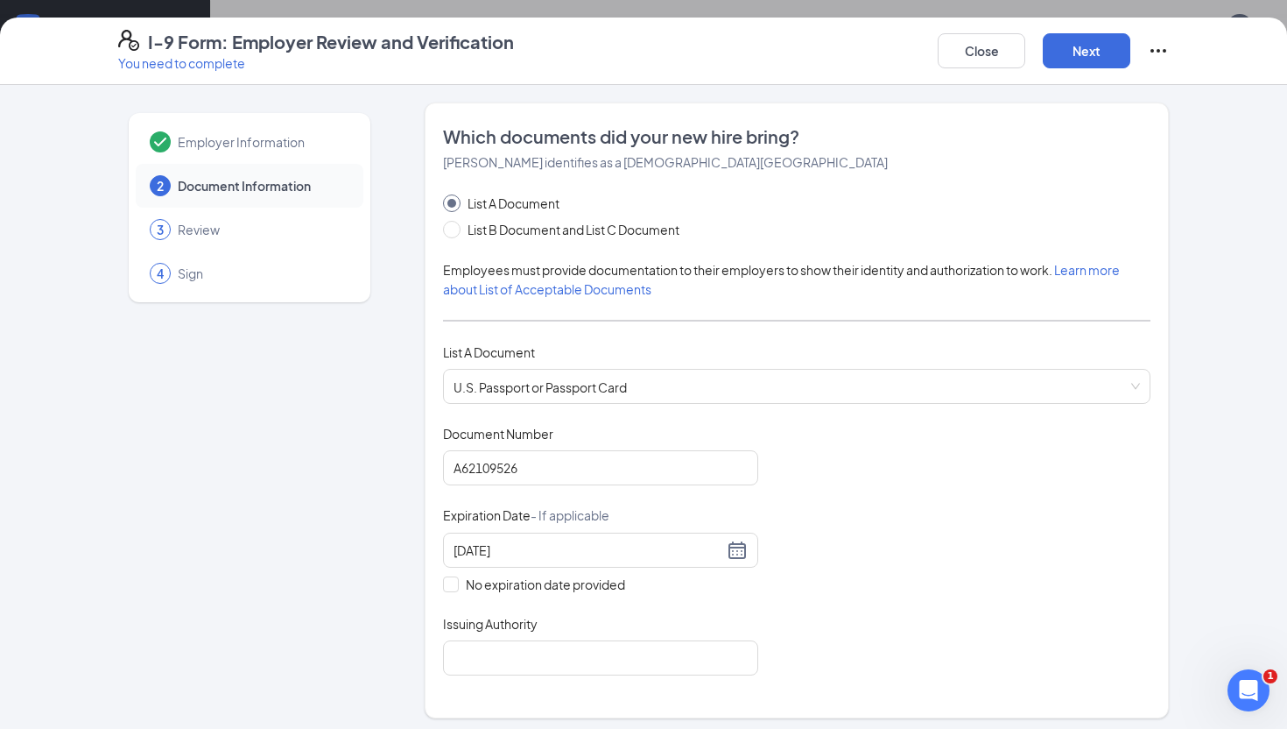
click at [743, 606] on div "Document Title U.S. Passport or Passport Card Document Number A62109526 Expirat…" at bounding box center [797, 550] width 708 height 250
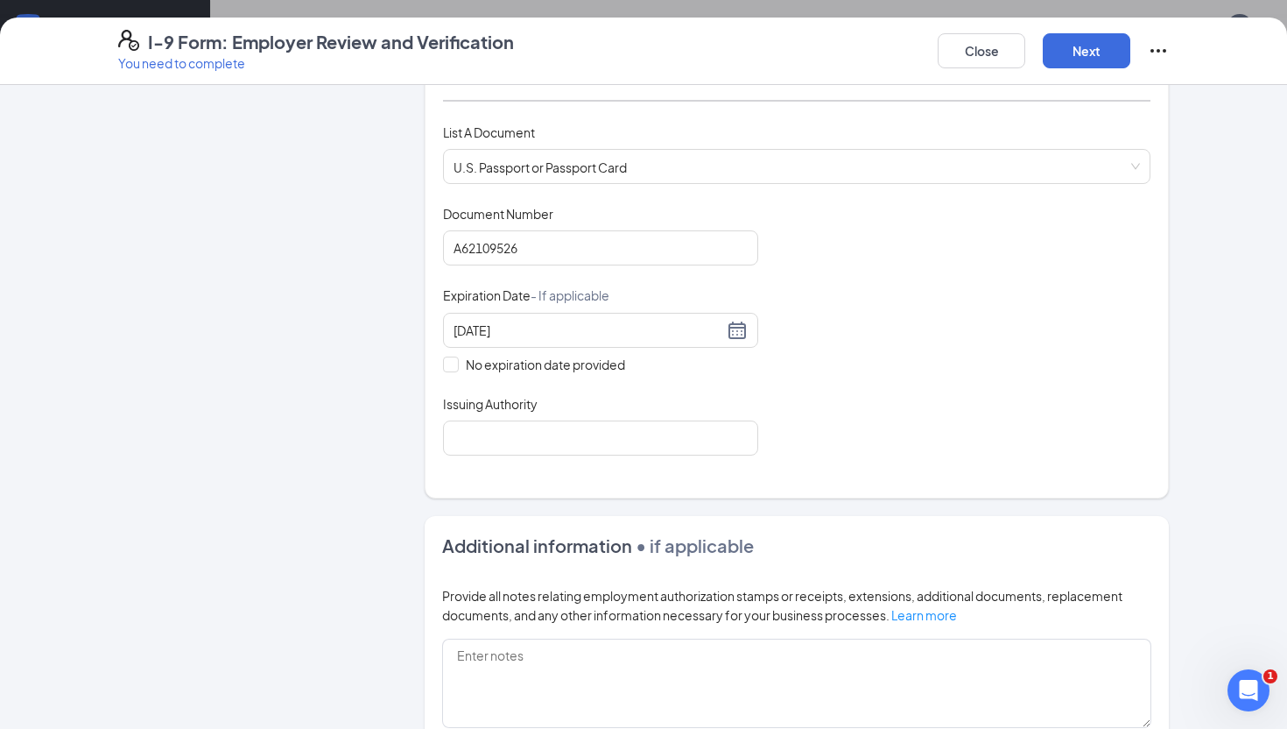
scroll to position [219, 0]
click at [727, 456] on div "Which documents did your new hire bring? Emmerson L Pyles identifies as a citiz…" at bounding box center [797, 191] width 708 height 572
click at [717, 435] on input "Issuing Authority" at bounding box center [600, 438] width 315 height 35
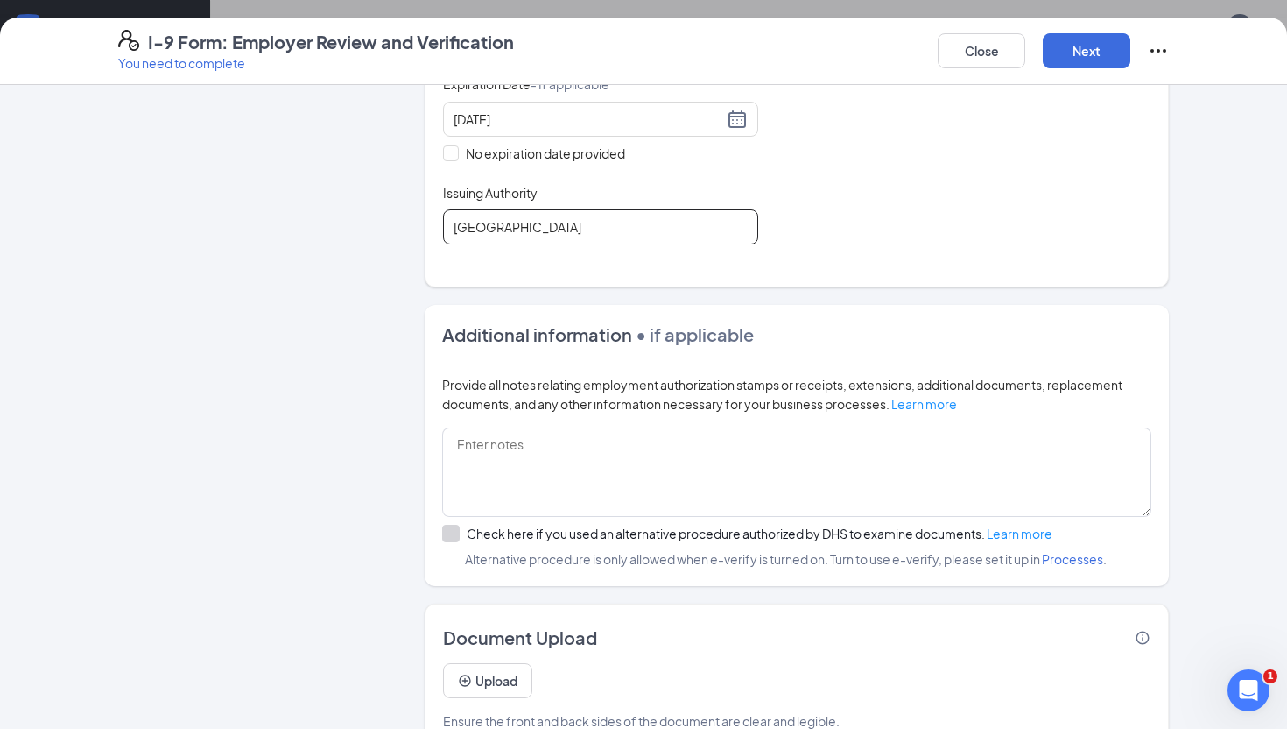
scroll to position [470, 0]
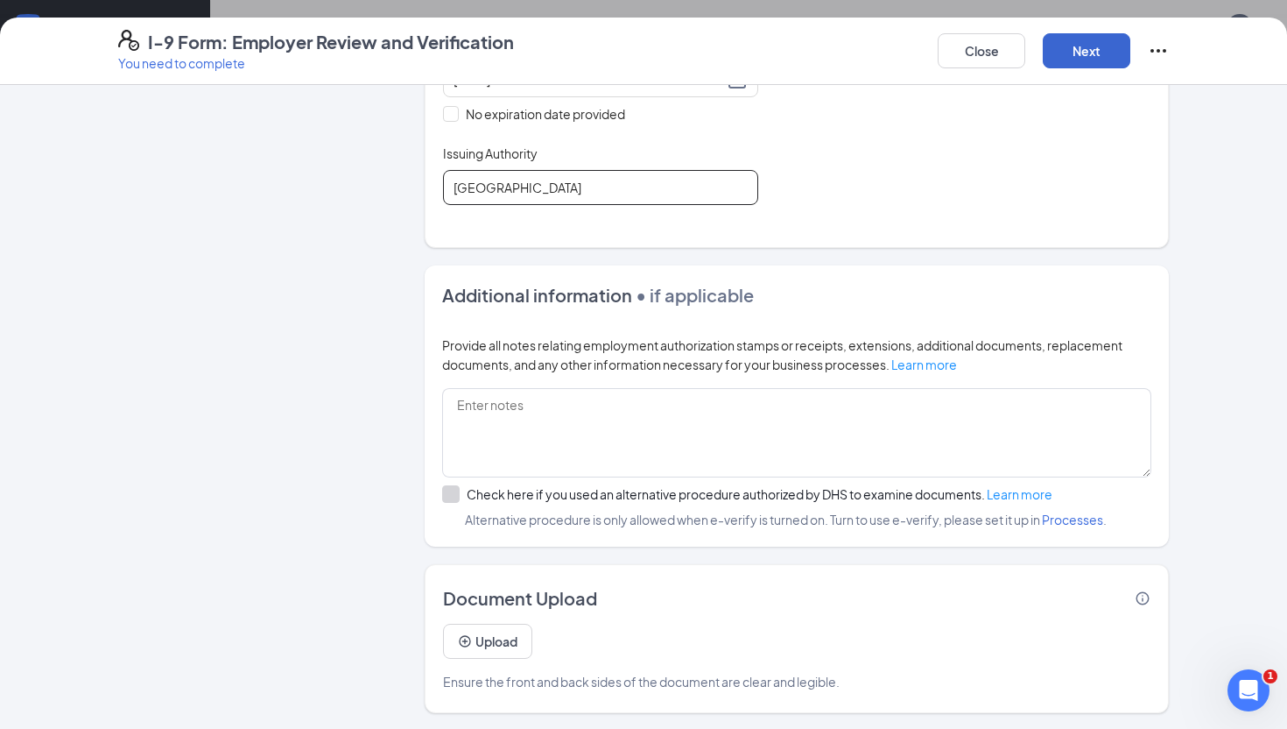
type input "United States of America"
click at [1071, 60] on button "Next" at bounding box center [1087, 50] width 88 height 35
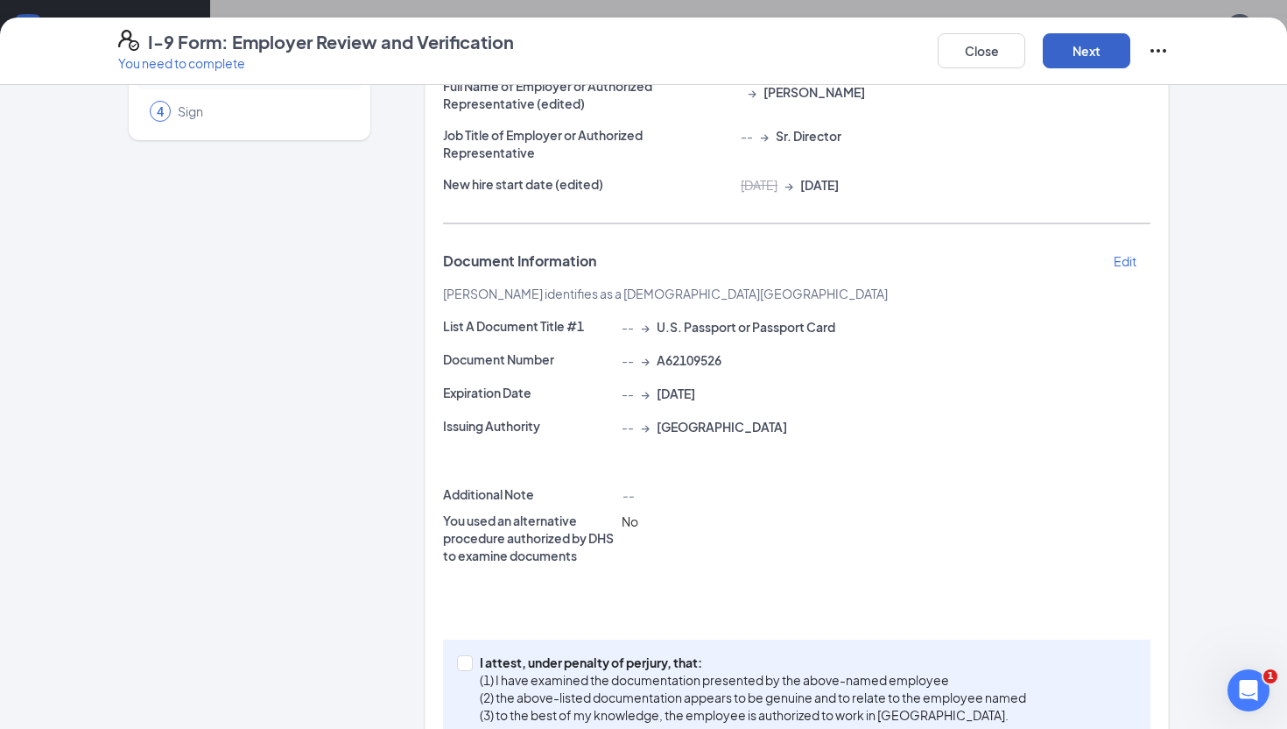
scroll to position [209, 0]
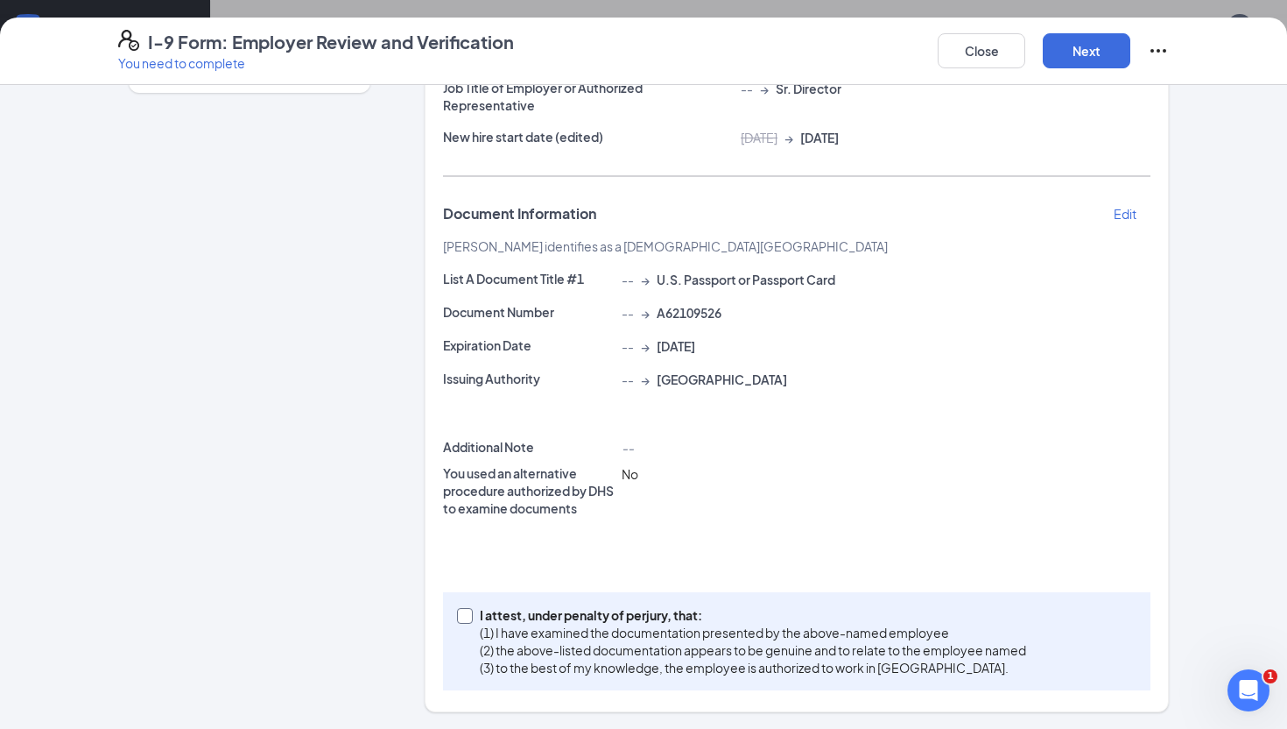
click at [567, 615] on p "I attest, under penalty of perjury, that:" at bounding box center [753, 615] width 546 height 18
click at [469, 615] on input "I attest, under penalty of perjury, that: (1) I have examined the documentation…" at bounding box center [463, 614] width 12 height 12
checkbox input "true"
click at [1099, 60] on button "Next" at bounding box center [1087, 50] width 88 height 35
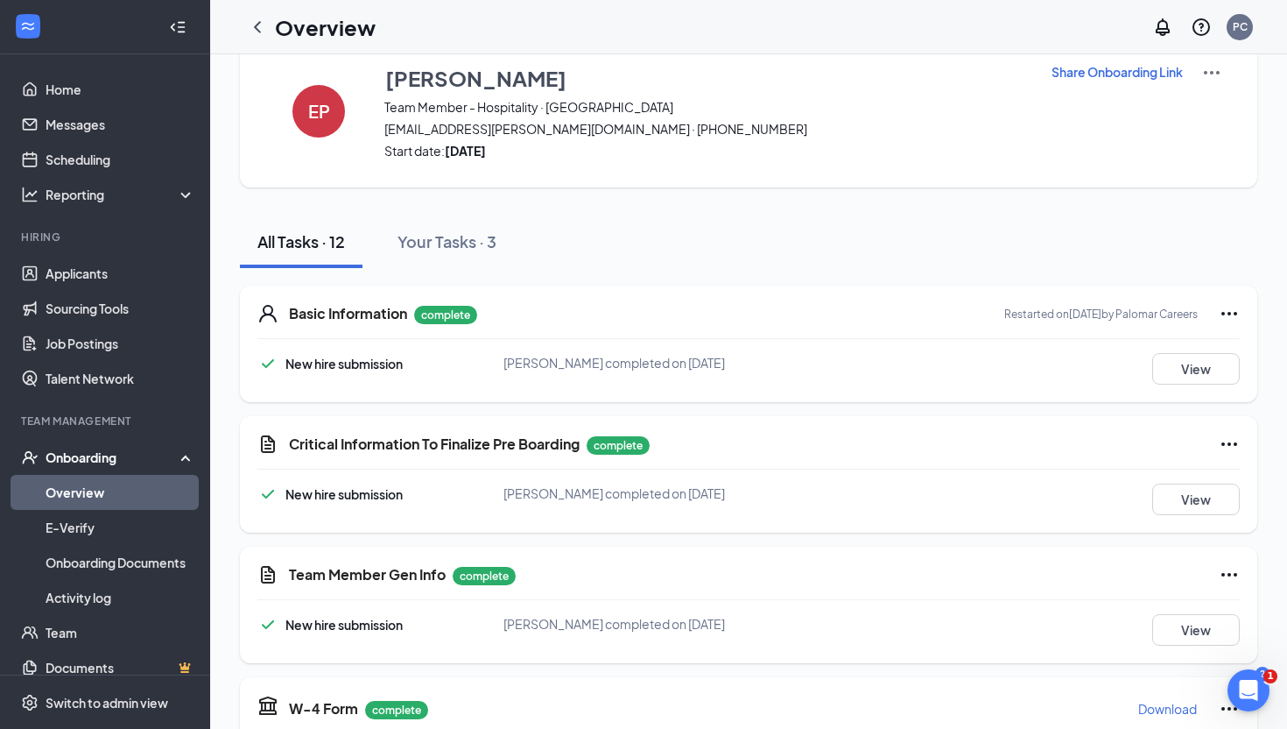
scroll to position [0, 0]
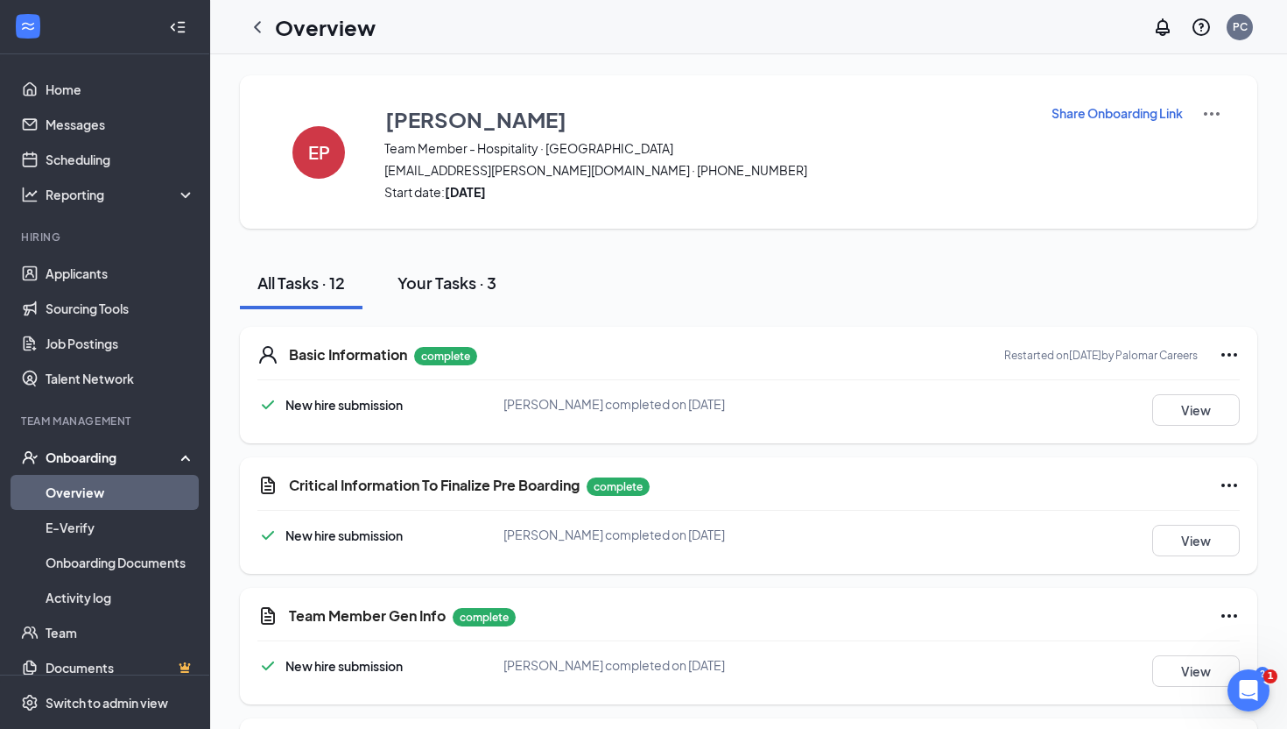
click at [488, 279] on div "Your Tasks · 3" at bounding box center [447, 282] width 99 height 22
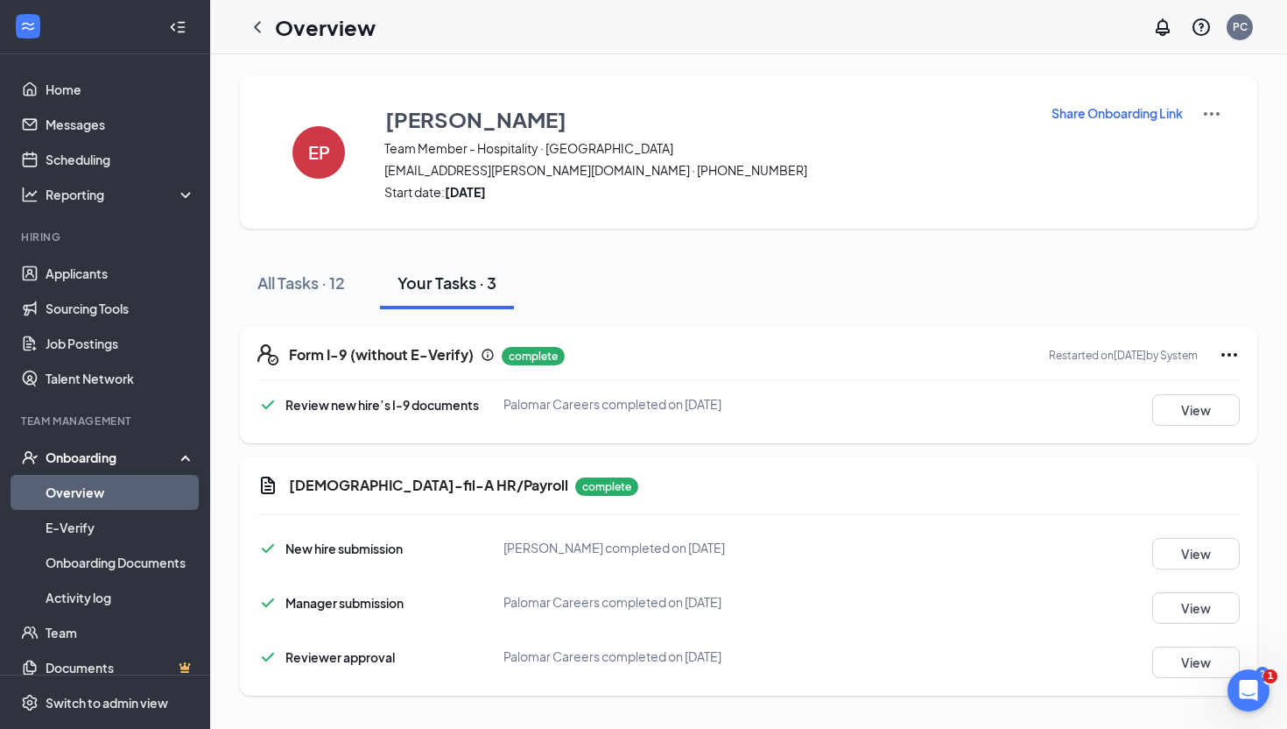
scroll to position [2, 0]
click at [318, 292] on button "All Tasks · 12" at bounding box center [301, 281] width 123 height 53
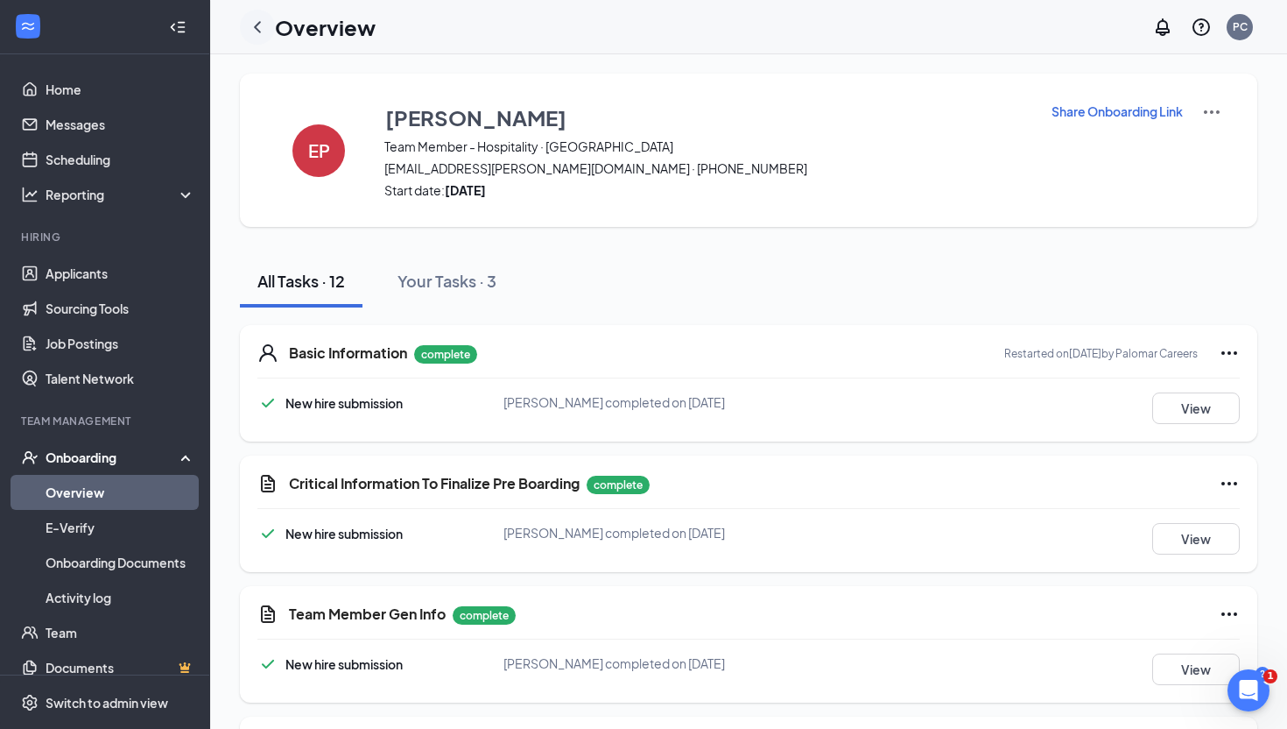
click at [256, 26] on icon "ChevronLeft" at bounding box center [257, 26] width 7 height 11
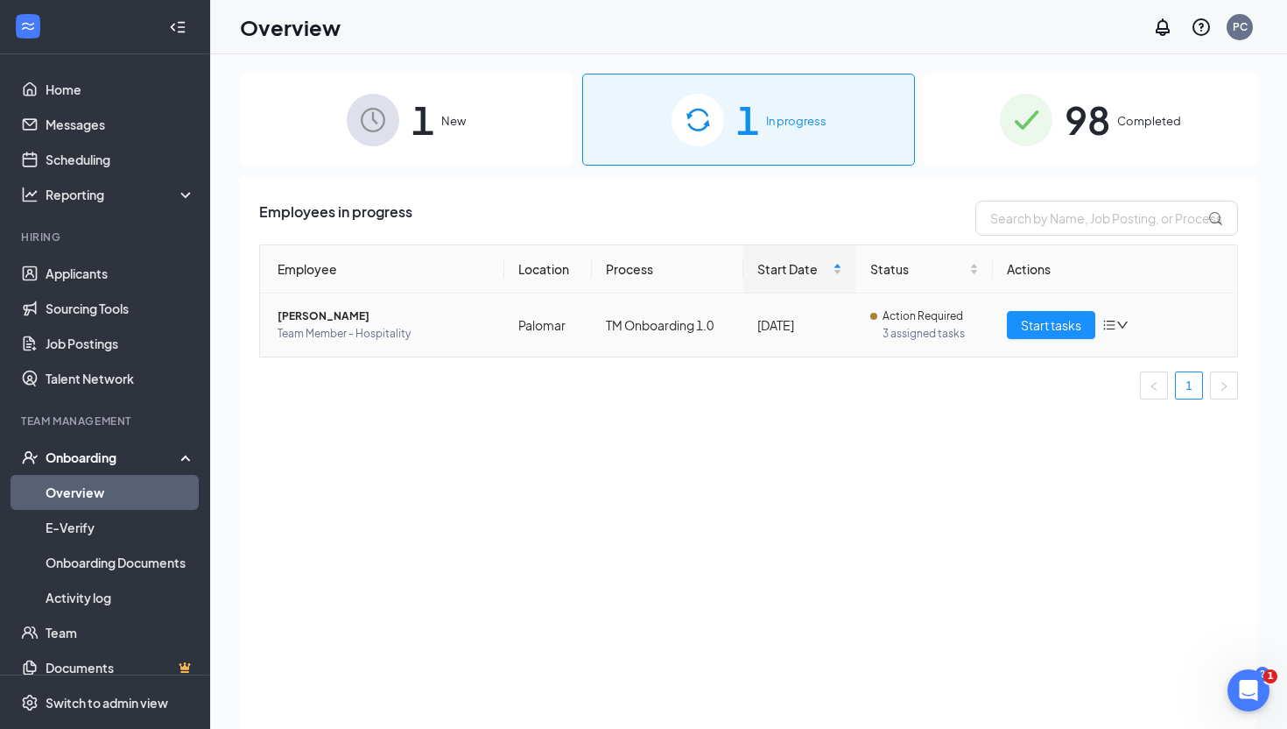
click at [347, 314] on span "Lashlee Cashion" at bounding box center [384, 316] width 213 height 18
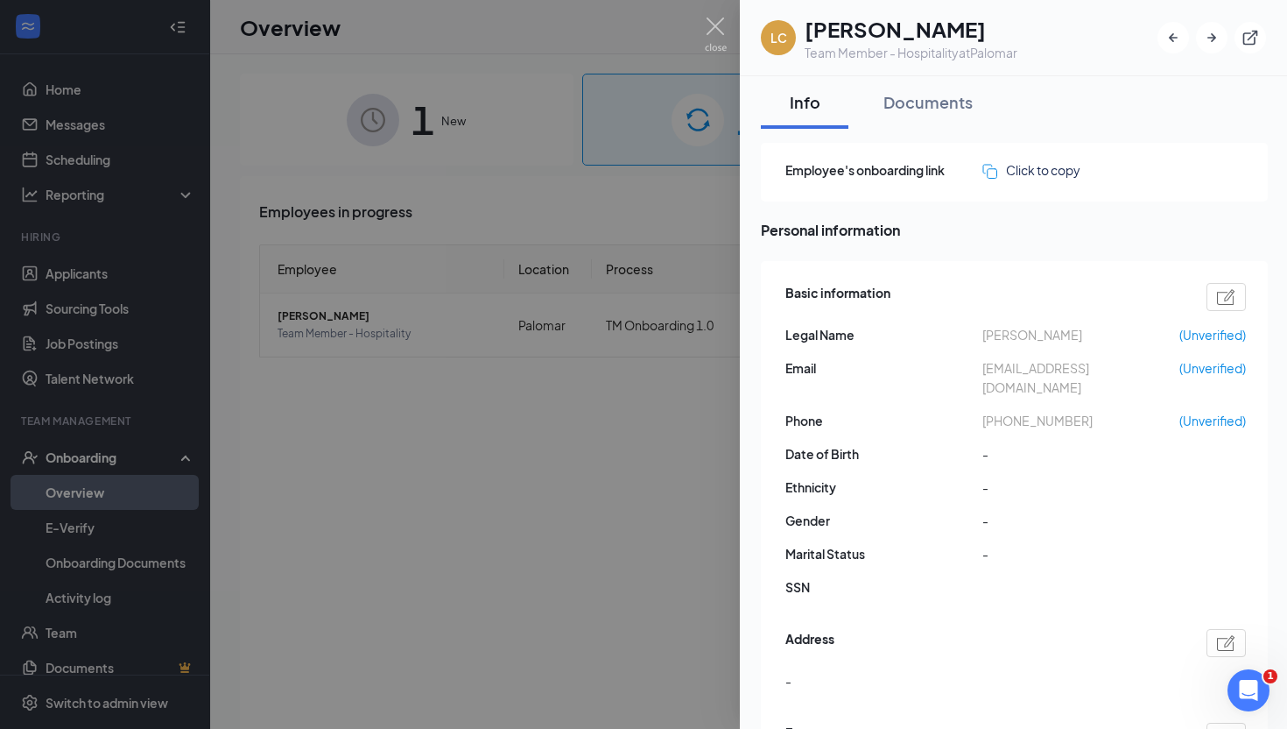
click at [440, 316] on div at bounding box center [643, 364] width 1287 height 729
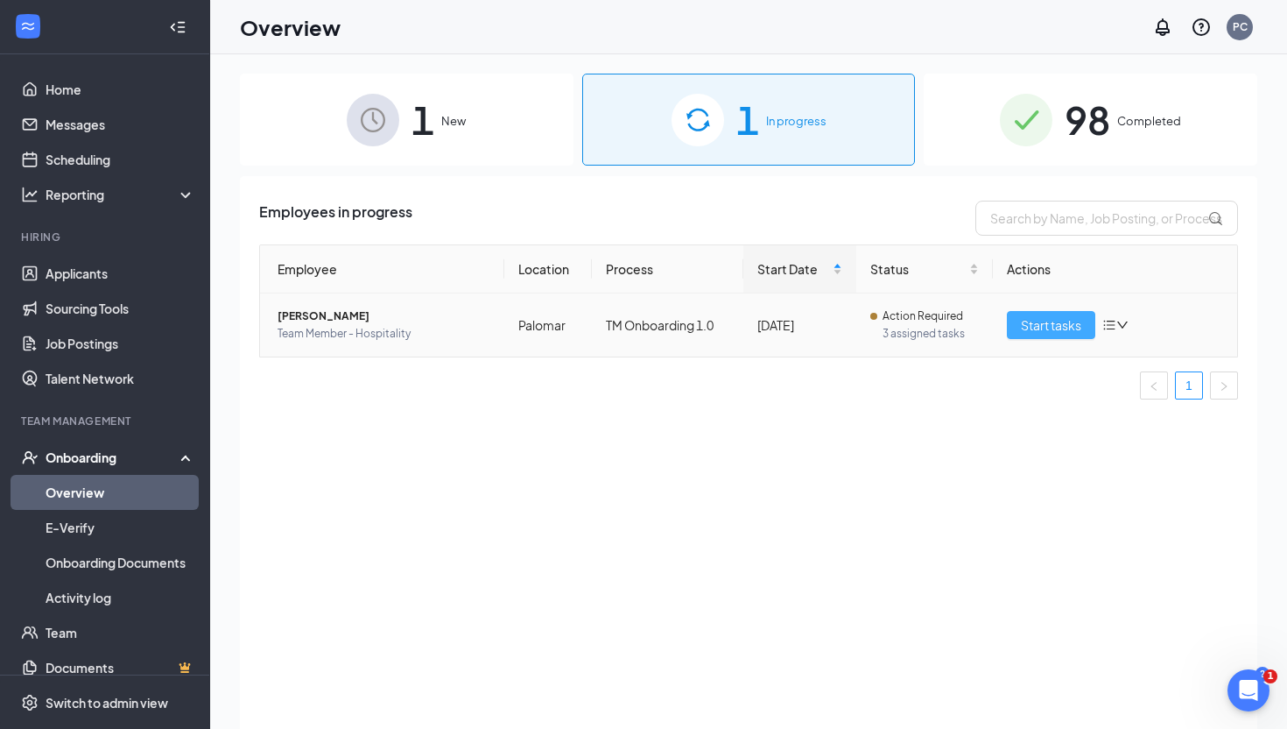
click at [1032, 323] on span "Start tasks" at bounding box center [1051, 324] width 60 height 19
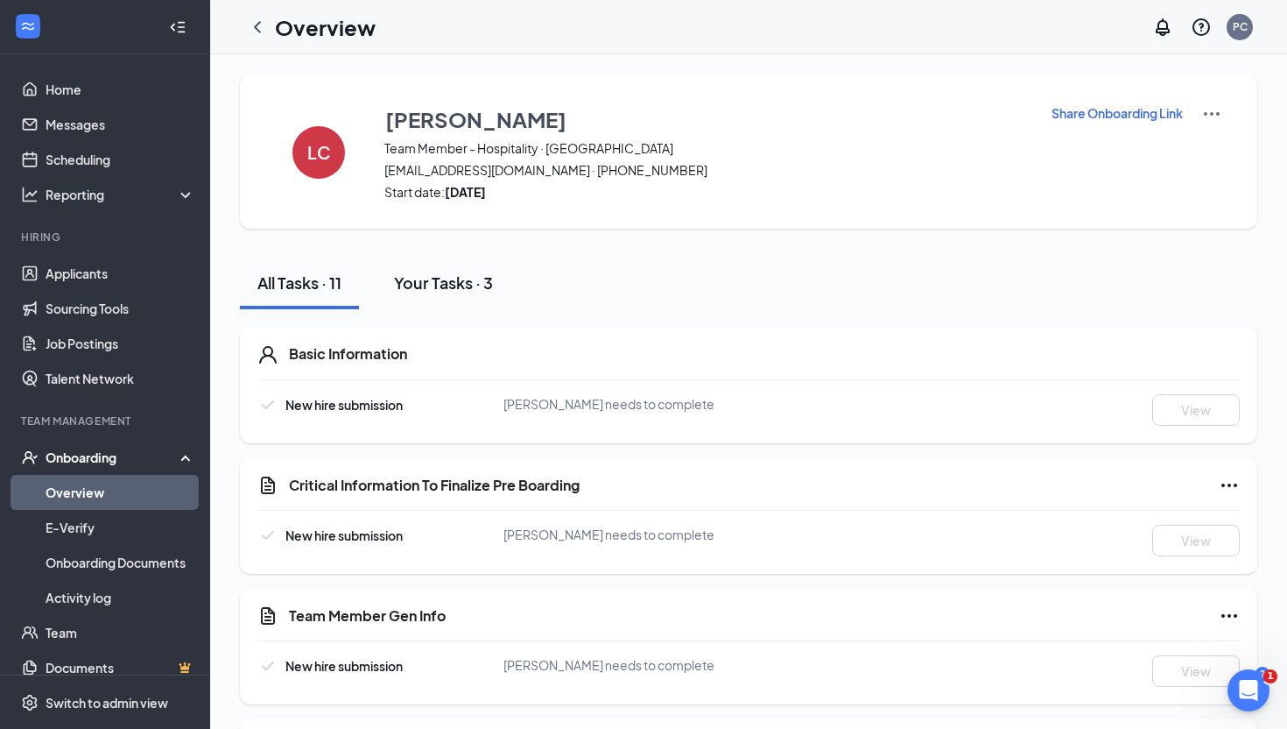
click at [479, 286] on div "Your Tasks · 3" at bounding box center [443, 282] width 99 height 22
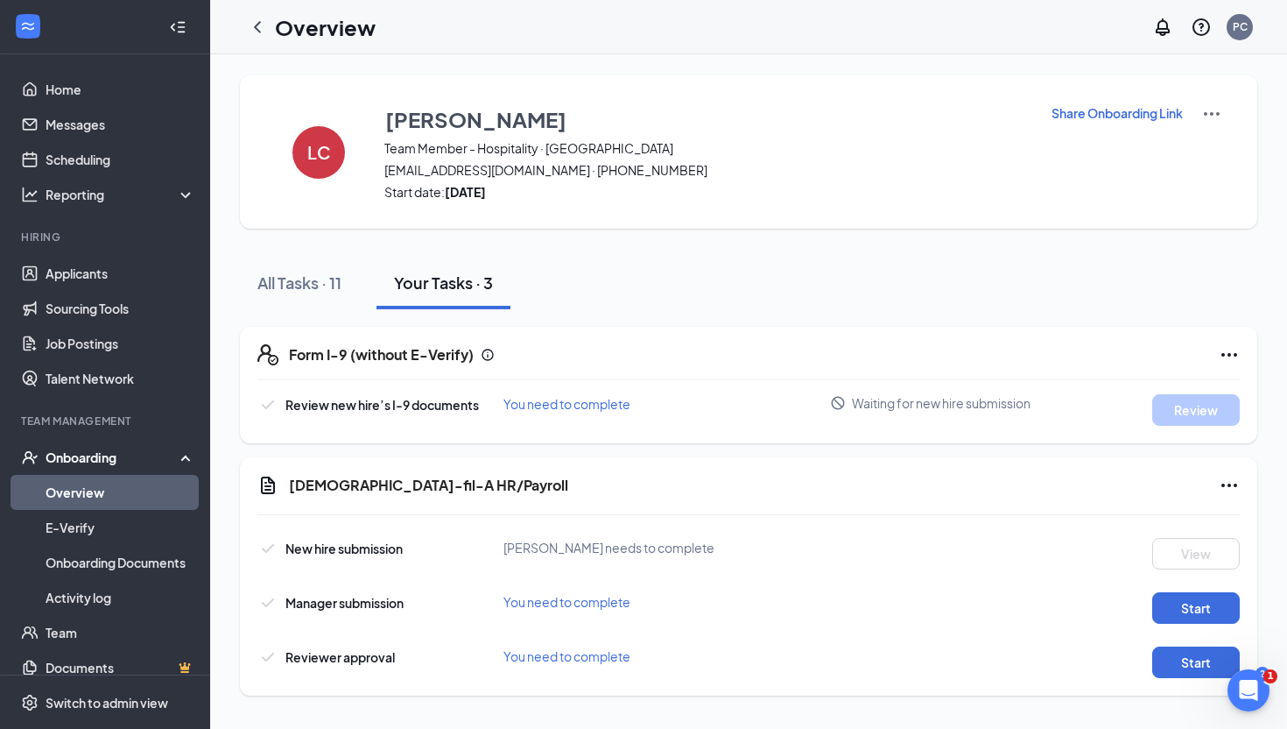
scroll to position [2, 0]
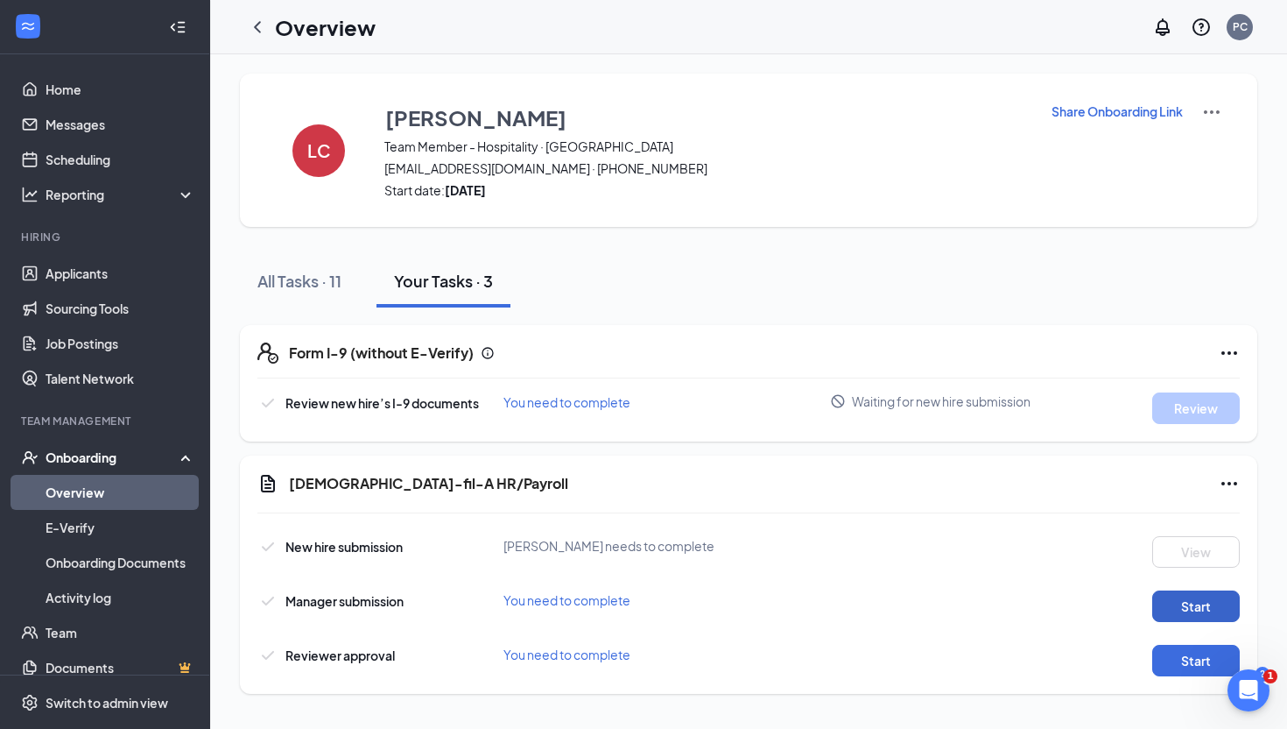
click at [1168, 599] on button "Start" at bounding box center [1196, 606] width 88 height 32
click at [1180, 662] on button "Start" at bounding box center [1196, 661] width 88 height 32
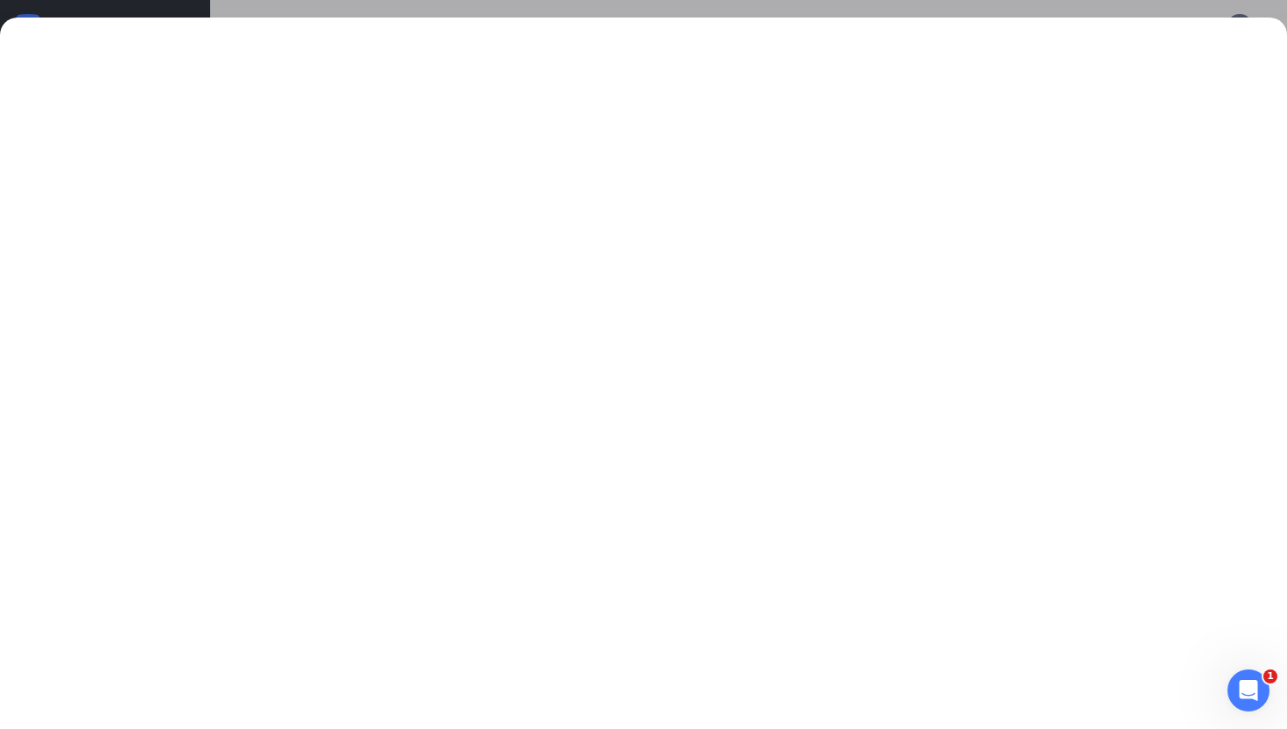
click at [878, 8] on div at bounding box center [643, 364] width 1287 height 729
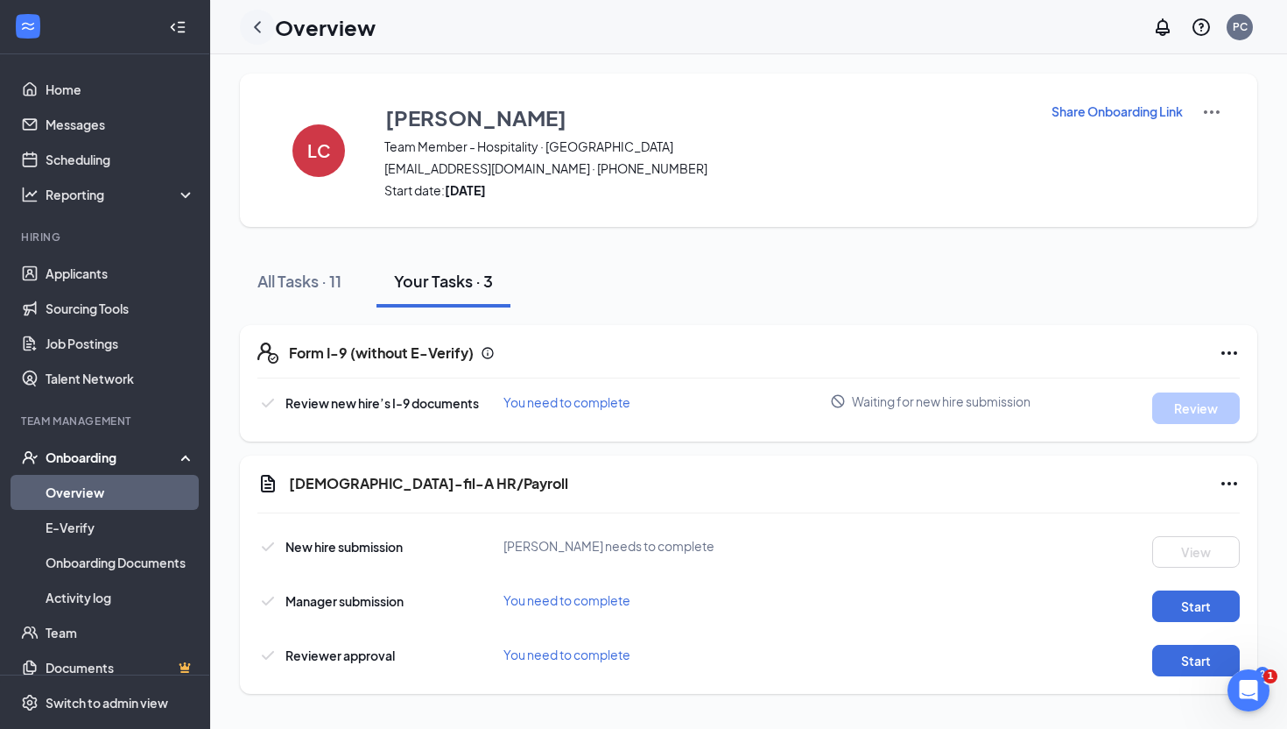
click at [252, 29] on icon "ChevronLeft" at bounding box center [257, 27] width 21 height 21
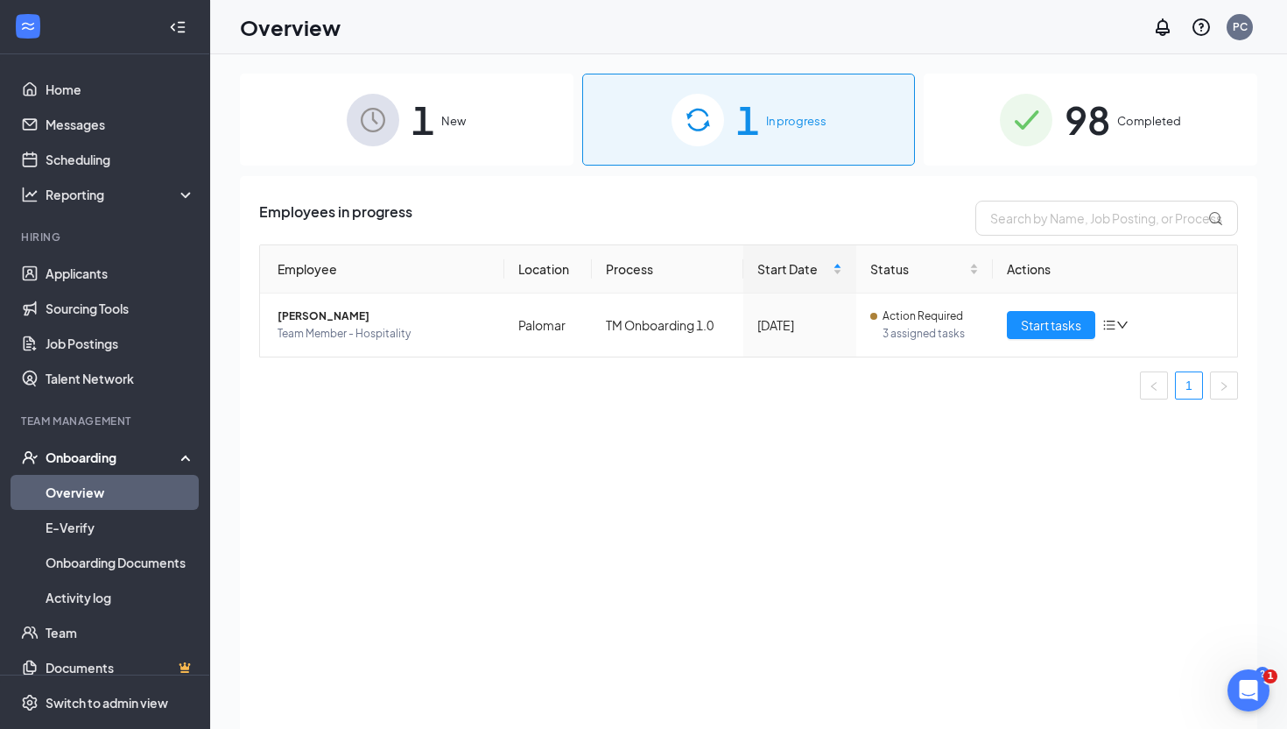
click at [1104, 124] on span "98" at bounding box center [1088, 119] width 46 height 60
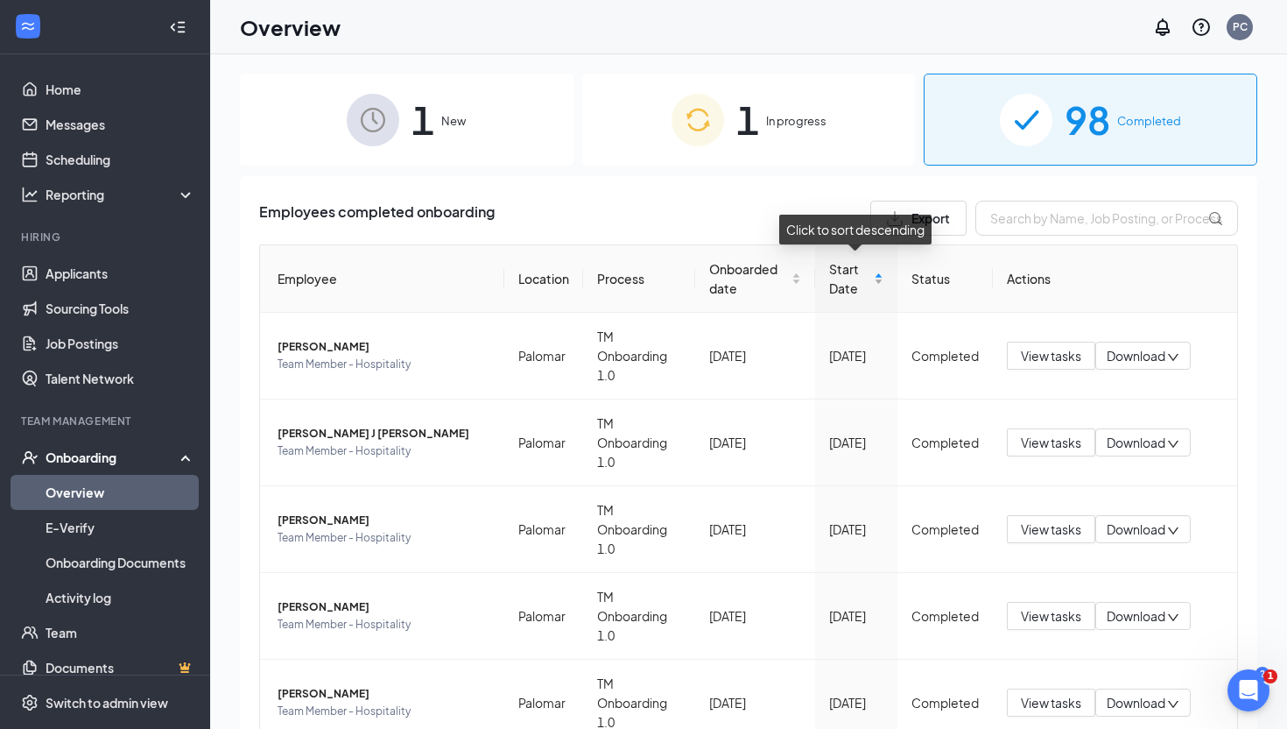
click at [878, 283] on div "Start Date" at bounding box center [856, 278] width 54 height 39
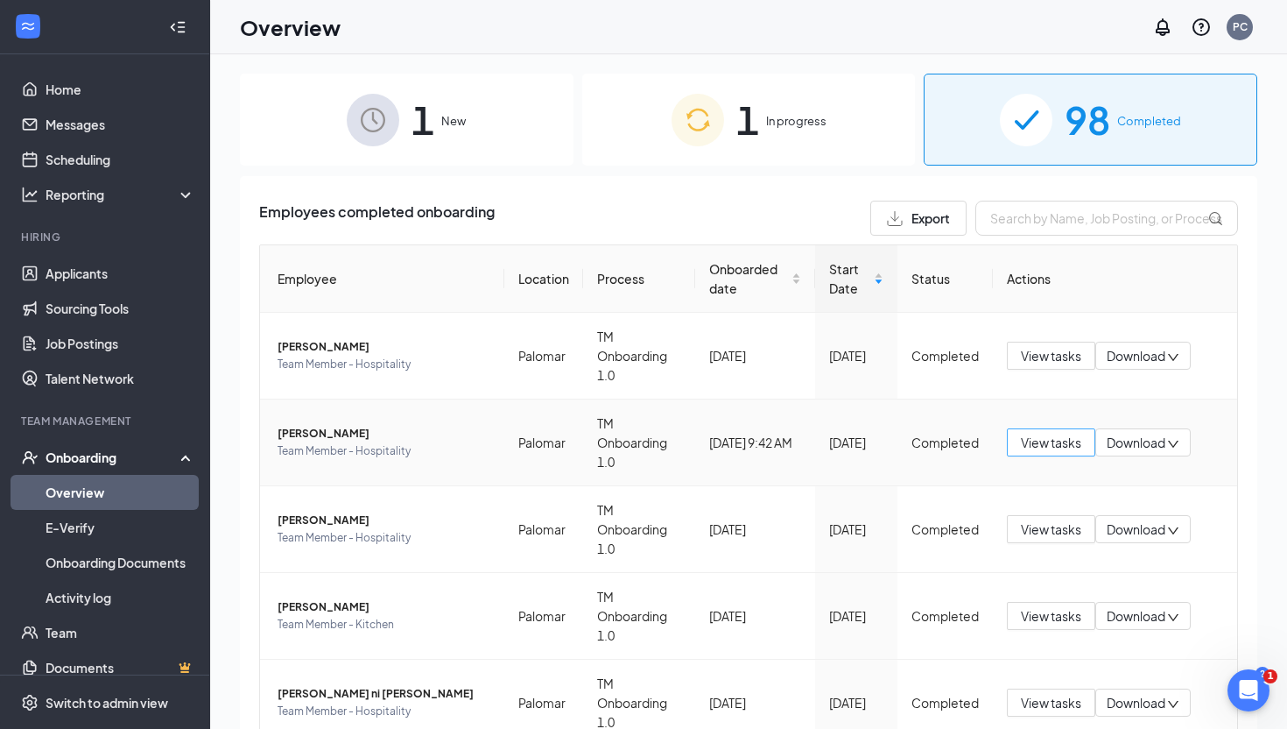
click at [1042, 445] on span "View tasks" at bounding box center [1051, 442] width 60 height 19
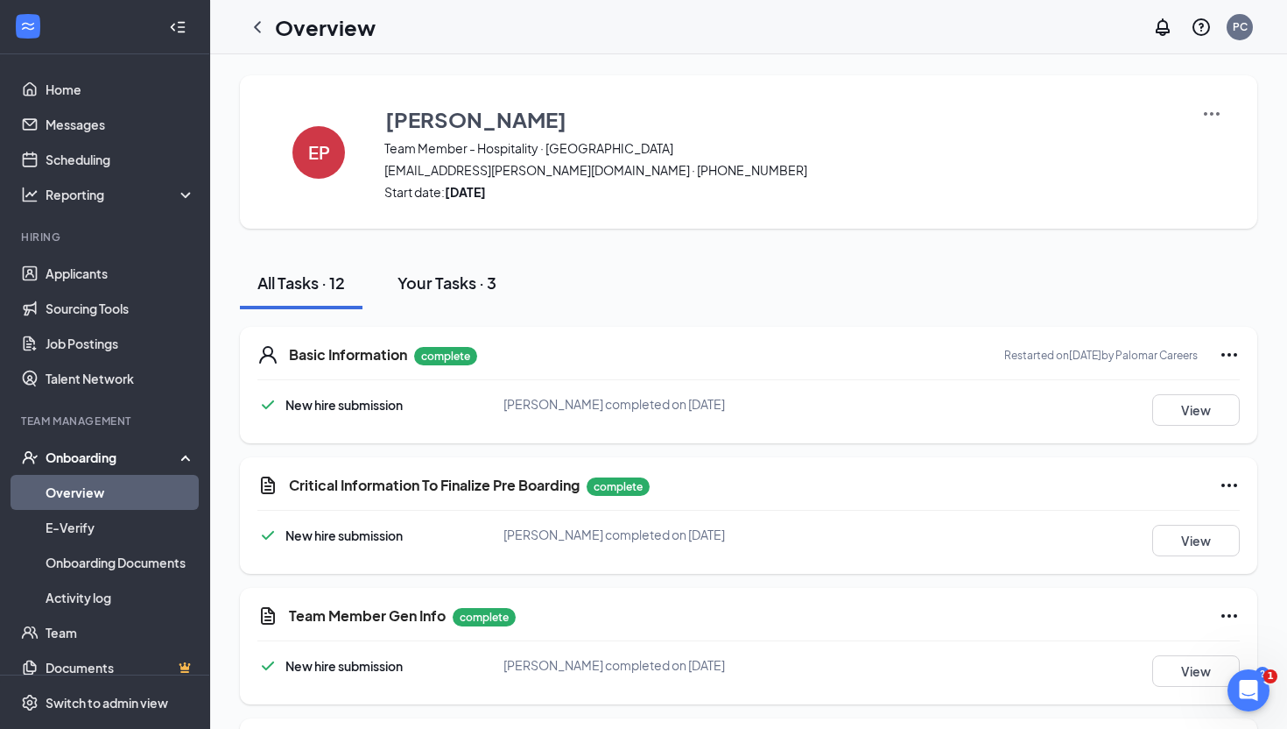
click at [462, 299] on button "Your Tasks · 3" at bounding box center [447, 283] width 134 height 53
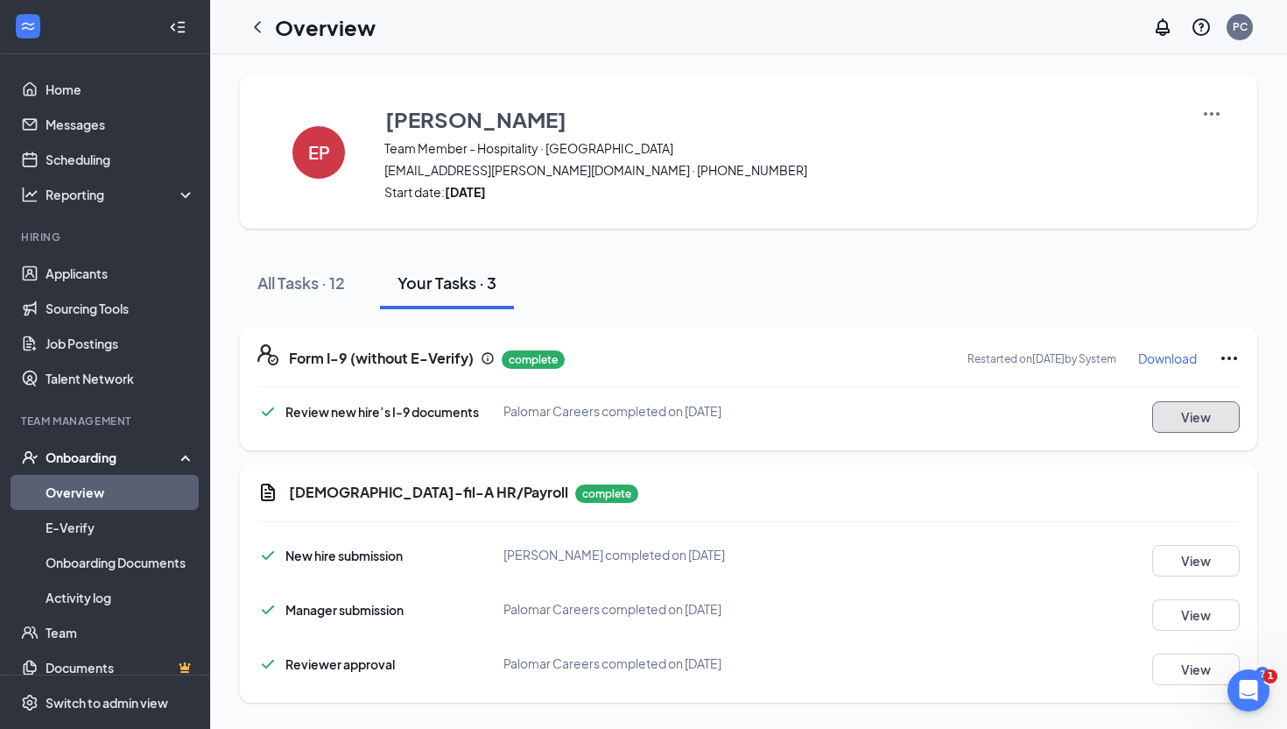
click at [1194, 427] on button "View" at bounding box center [1196, 417] width 88 height 32
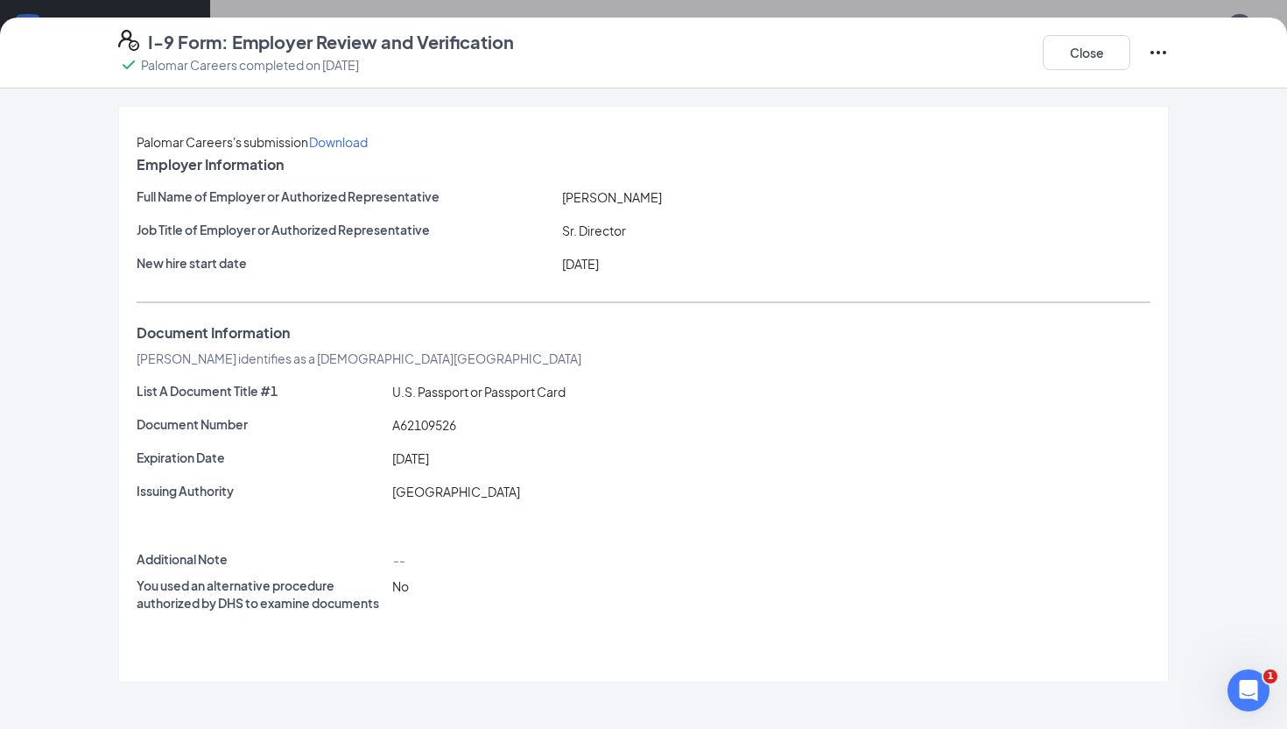
scroll to position [5, 0]
click at [1053, 52] on button "Close" at bounding box center [1087, 52] width 88 height 35
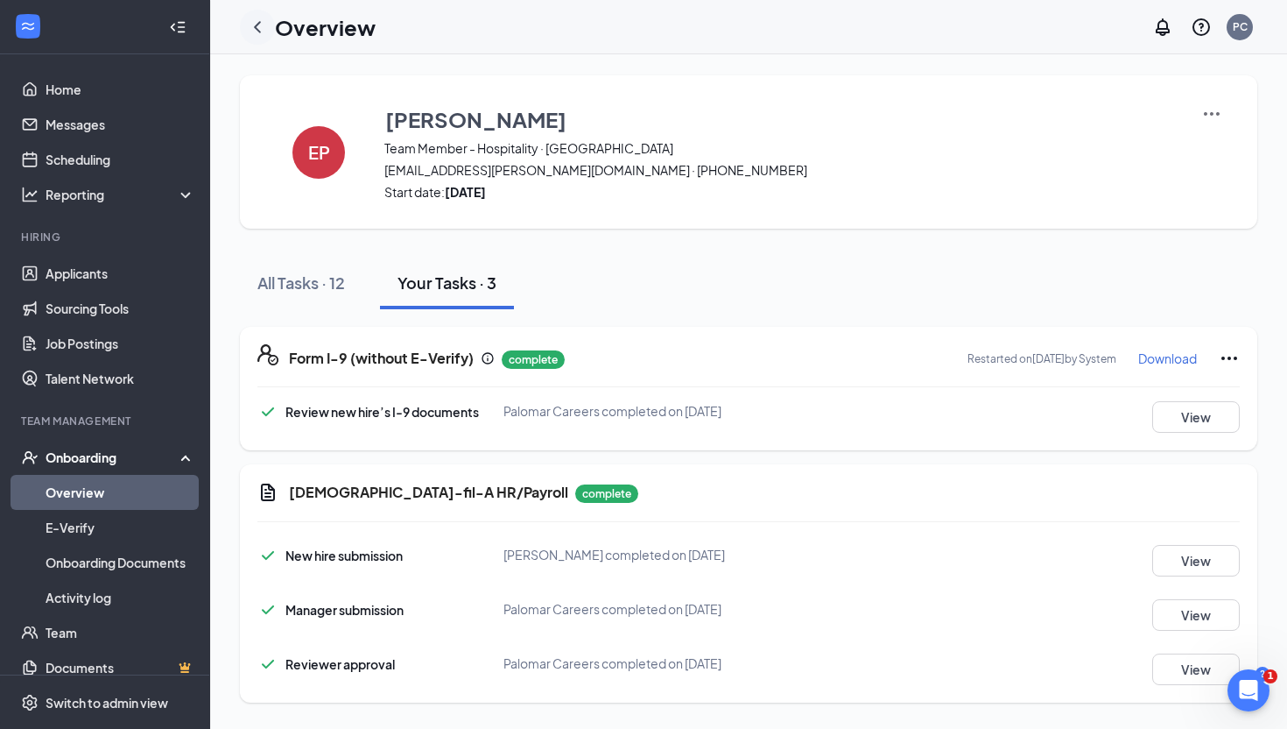
click at [262, 32] on icon "ChevronLeft" at bounding box center [257, 27] width 21 height 21
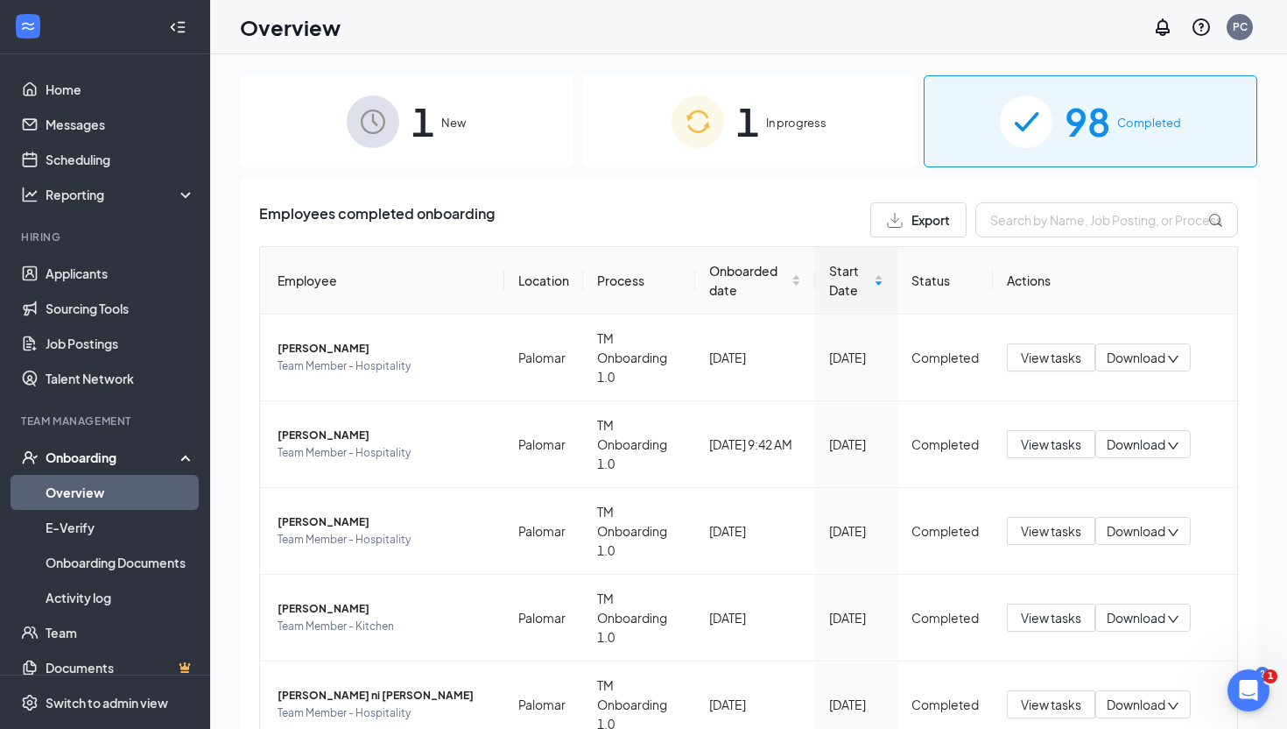
click at [744, 109] on span "1" at bounding box center [747, 121] width 23 height 60
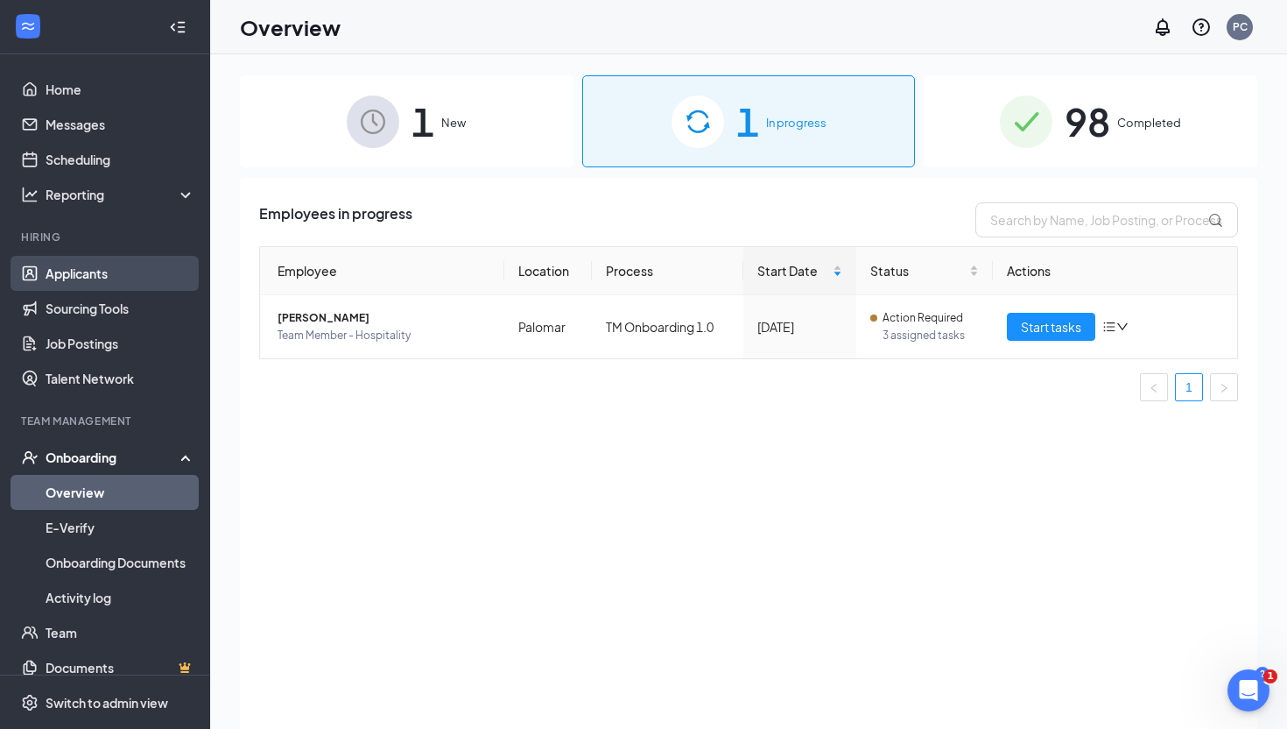
click at [145, 280] on link "Applicants" at bounding box center [121, 273] width 150 height 35
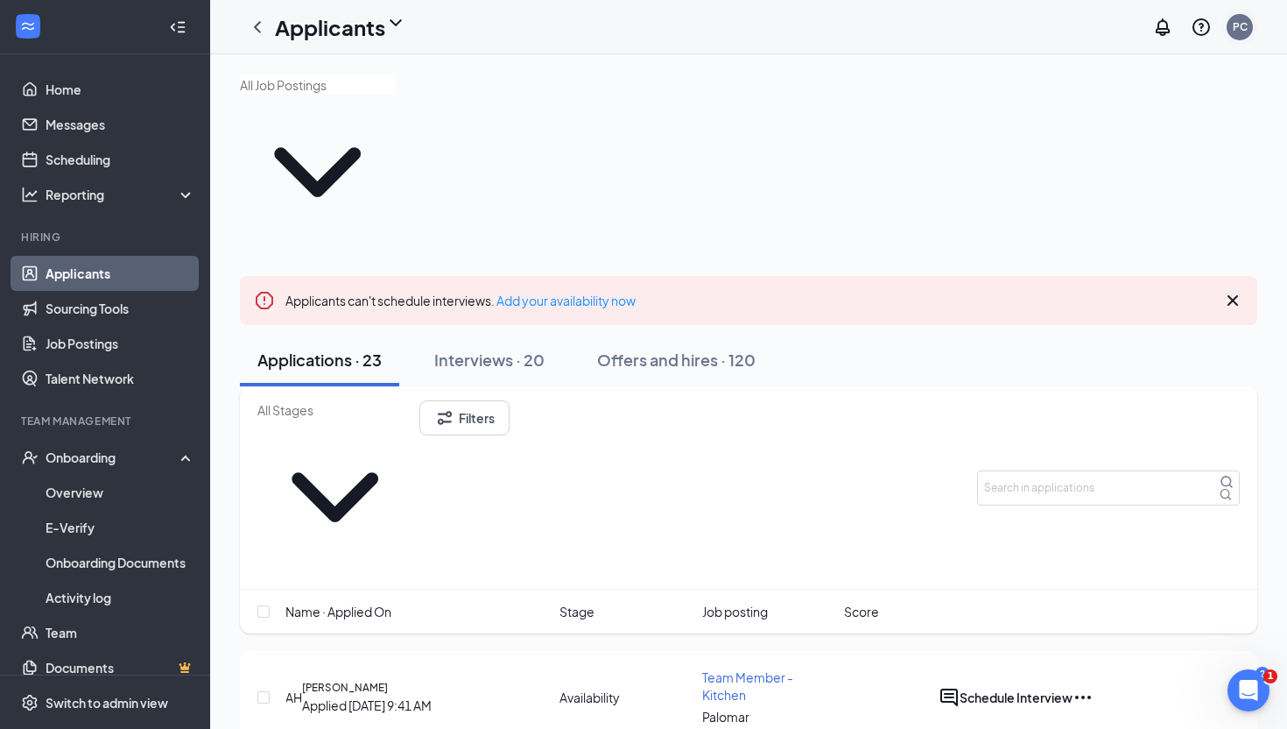
click at [1239, 24] on div "PC" at bounding box center [1240, 26] width 15 height 15
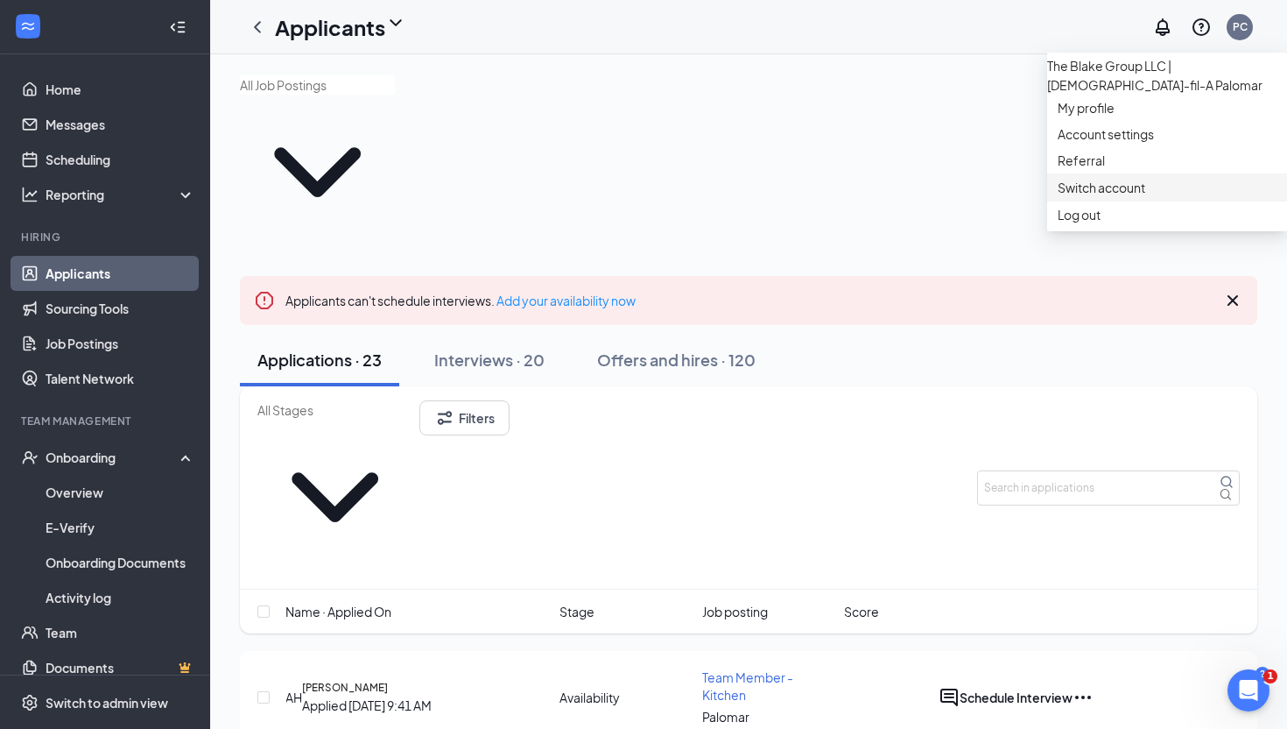
click at [1093, 195] on link "Switch account" at bounding box center [1102, 188] width 88 height 16
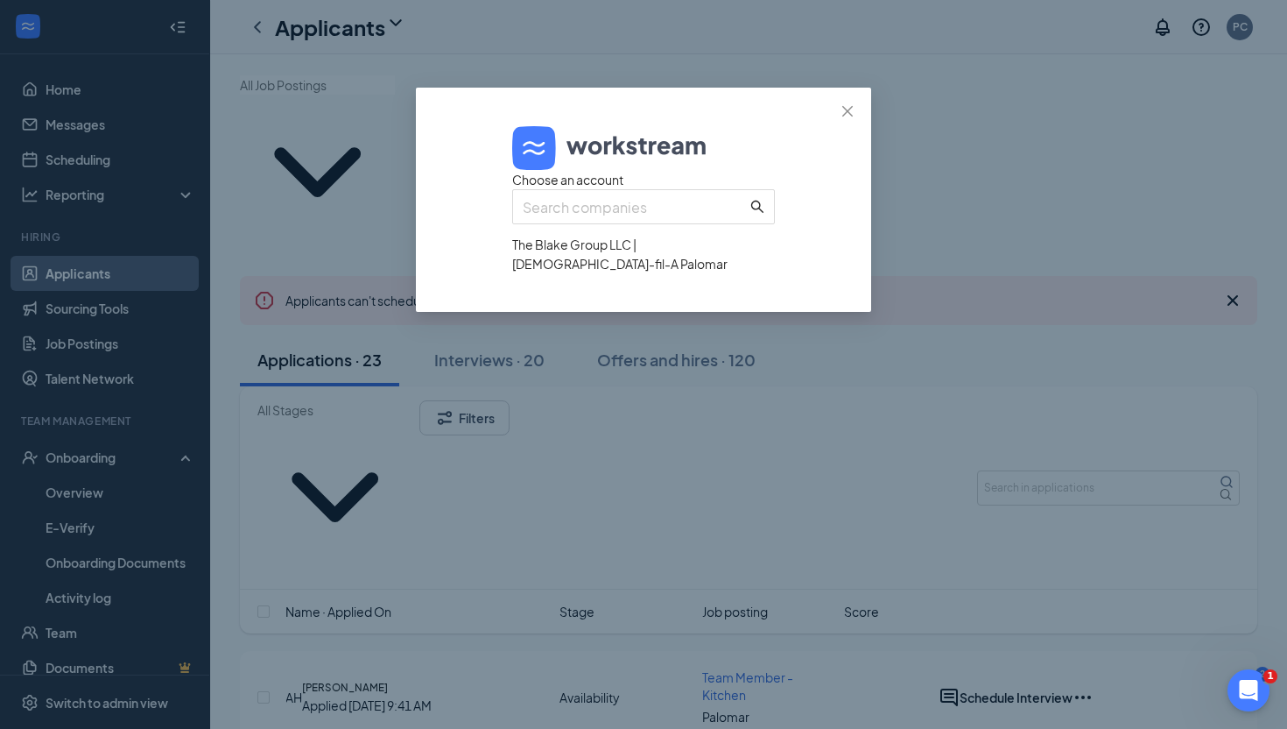
click at [737, 273] on div "The Blake Group LLC | Chick-fil-A Palomar" at bounding box center [643, 254] width 263 height 39
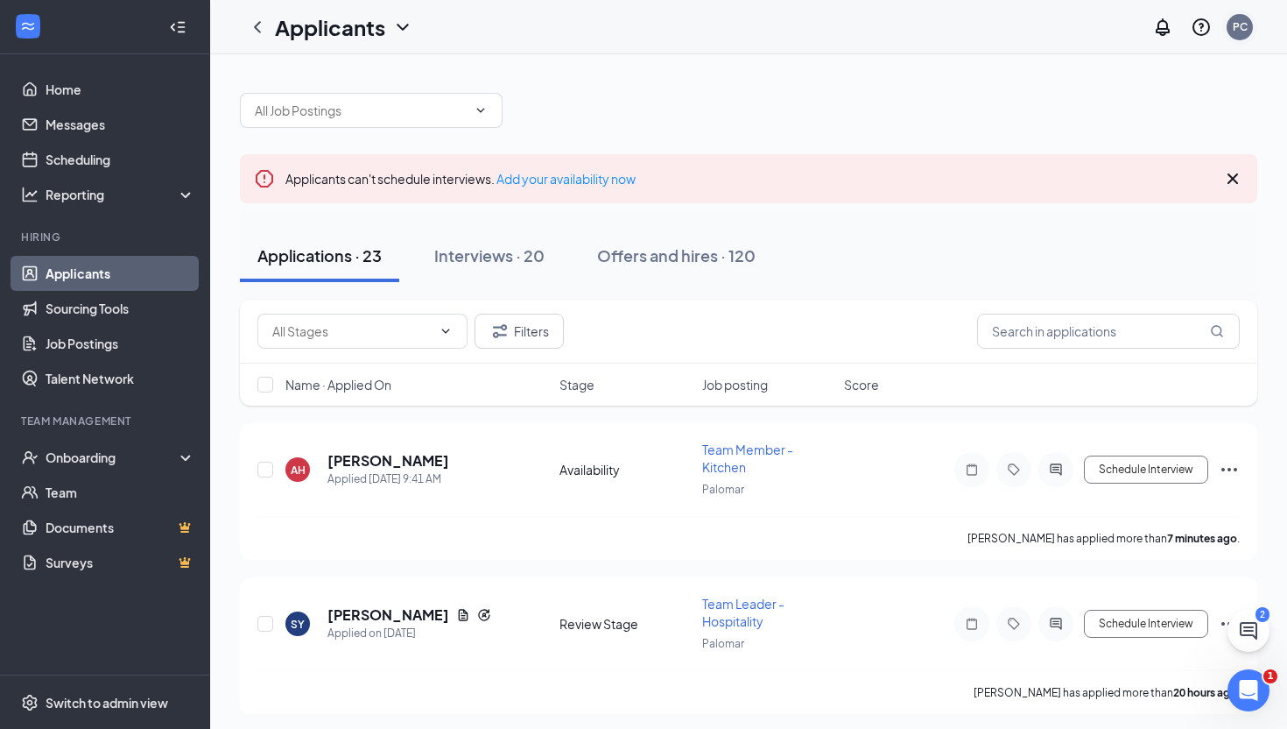
click at [1230, 31] on div "PC" at bounding box center [1240, 27] width 26 height 26
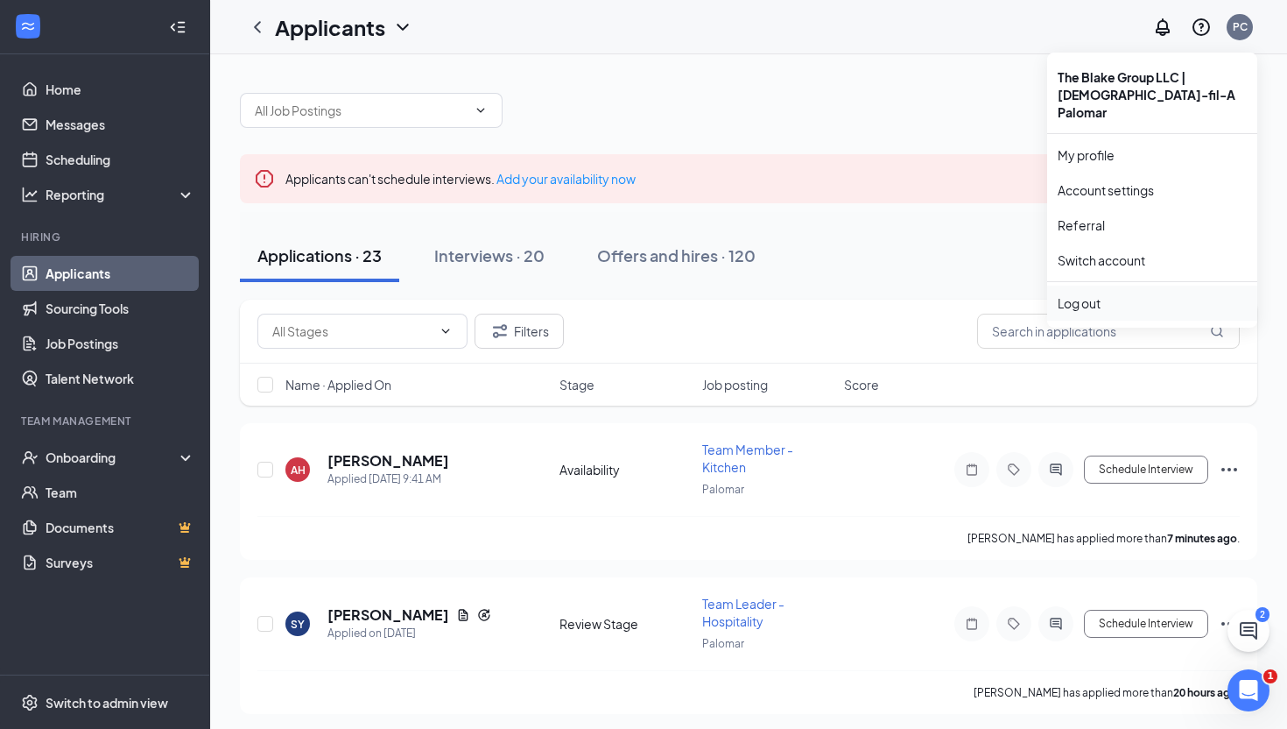
click at [1088, 294] on div "Log out" at bounding box center [1152, 303] width 189 height 18
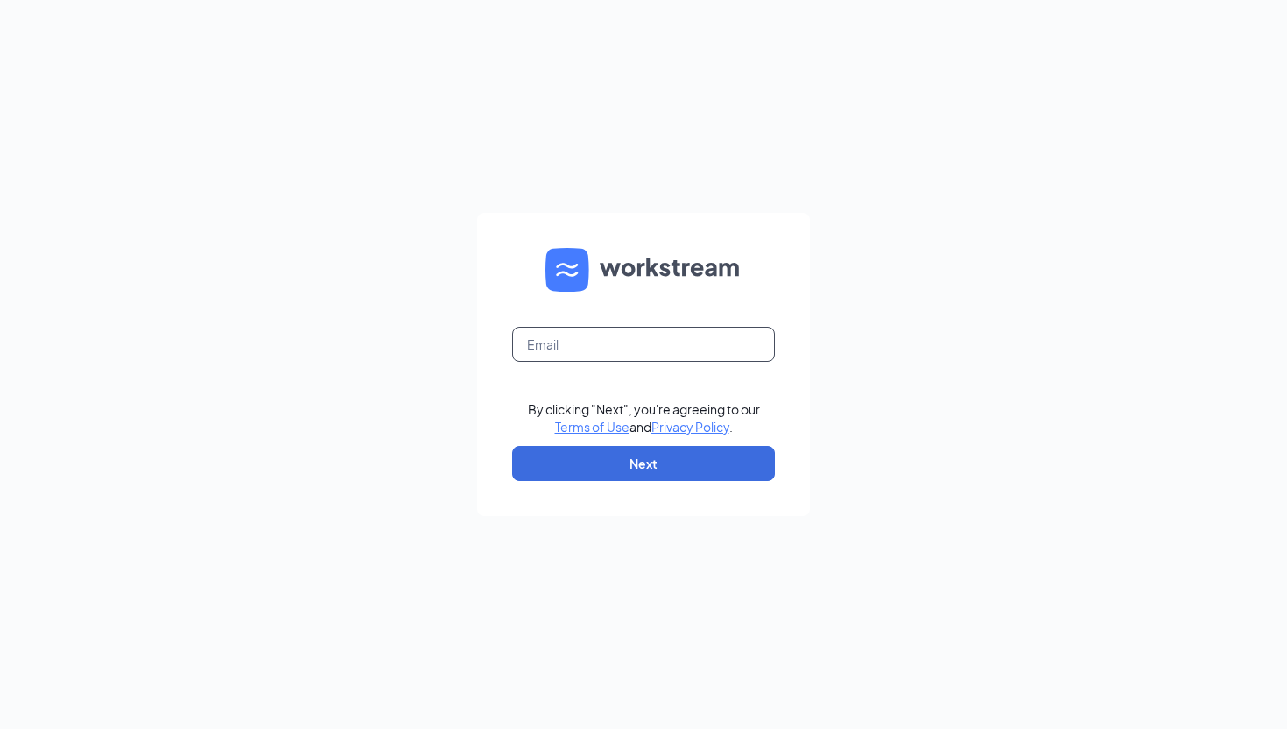
click at [708, 349] on input "text" at bounding box center [643, 344] width 263 height 35
type input "lily@cfapalomar.com"
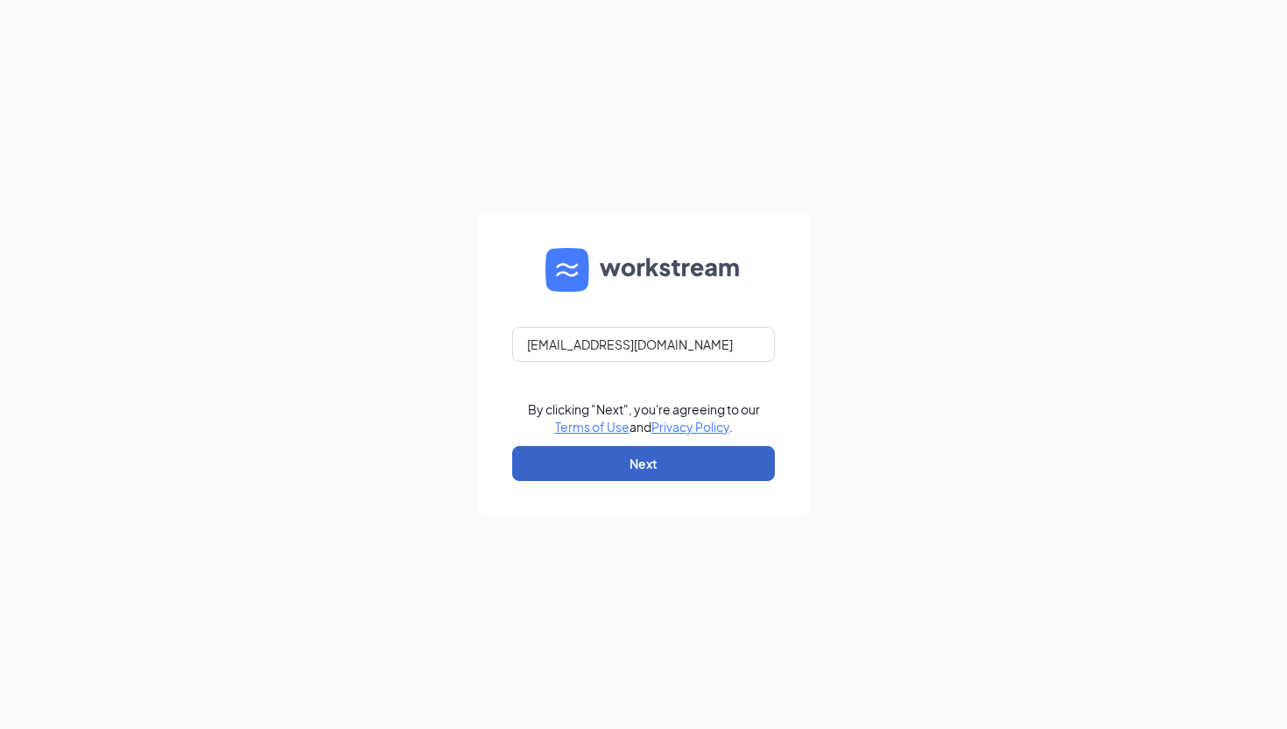
click at [679, 459] on button "Next" at bounding box center [643, 463] width 263 height 35
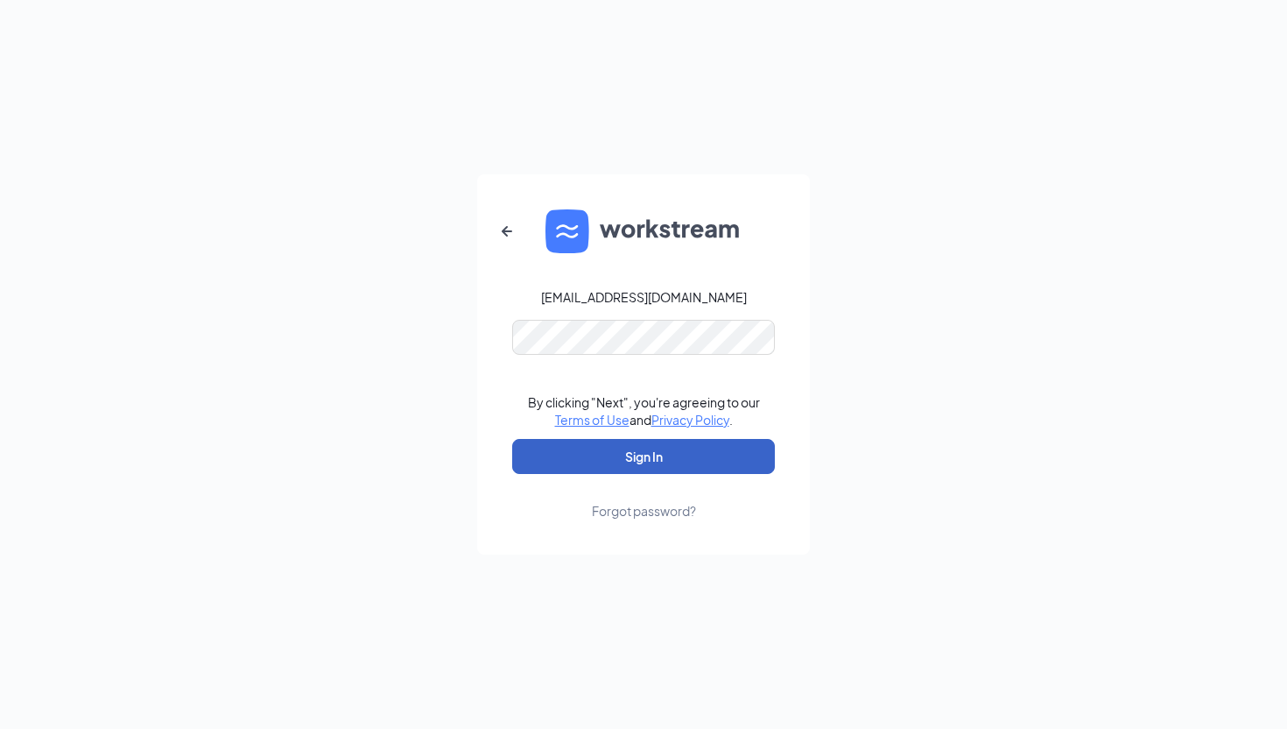
click at [645, 450] on button "Sign In" at bounding box center [643, 456] width 263 height 35
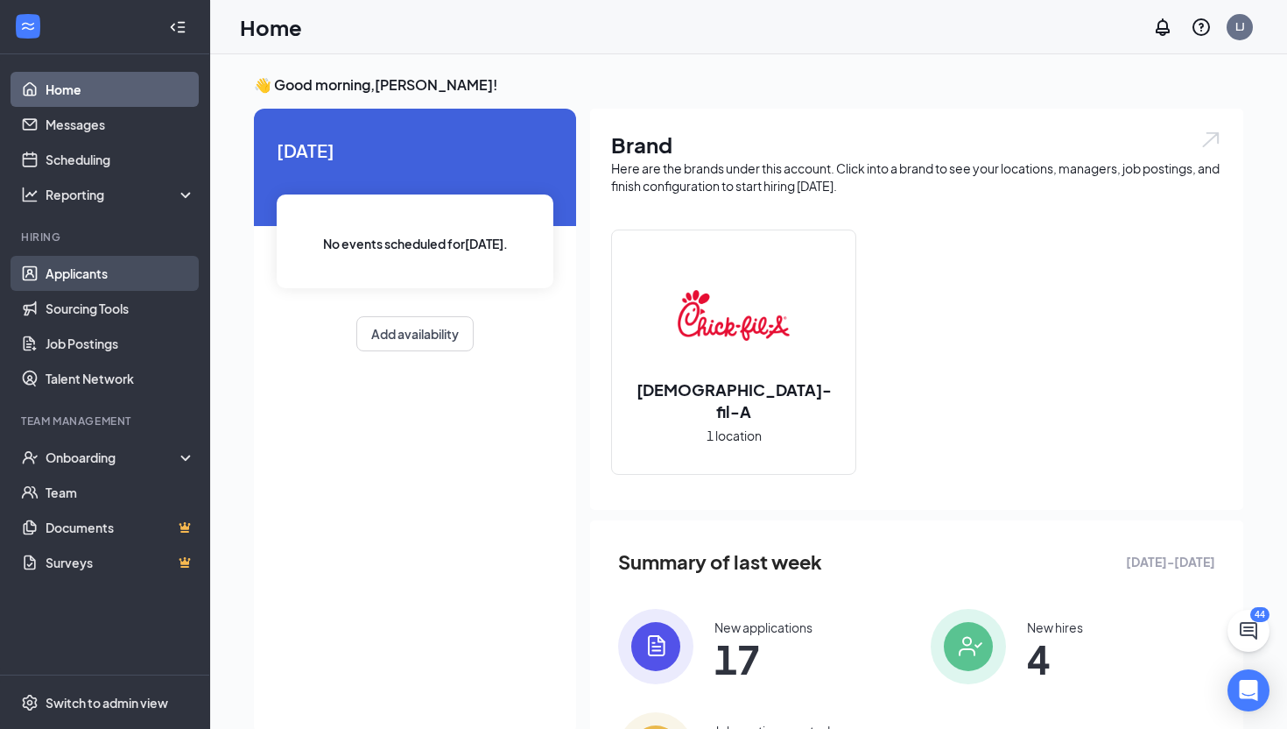
click at [134, 279] on link "Applicants" at bounding box center [121, 273] width 150 height 35
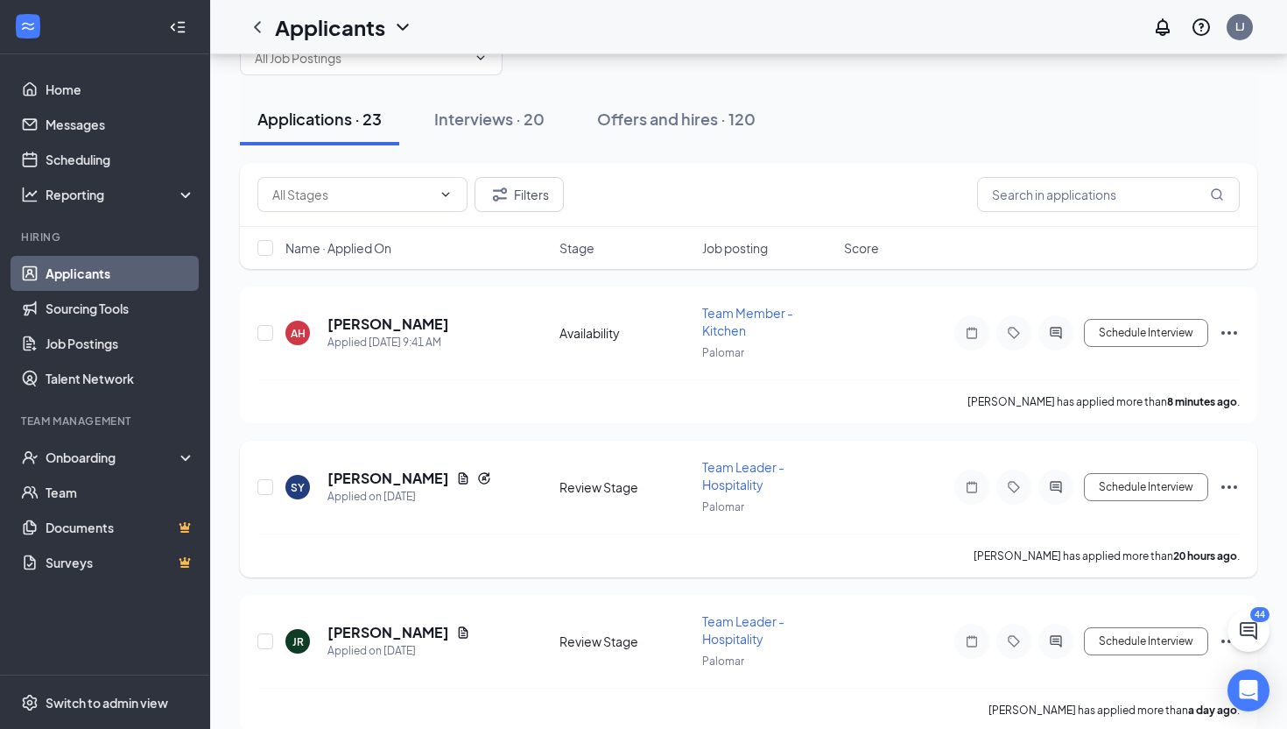
scroll to position [53, 0]
click at [730, 311] on span "Team Member - Kitchen" at bounding box center [747, 320] width 91 height 33
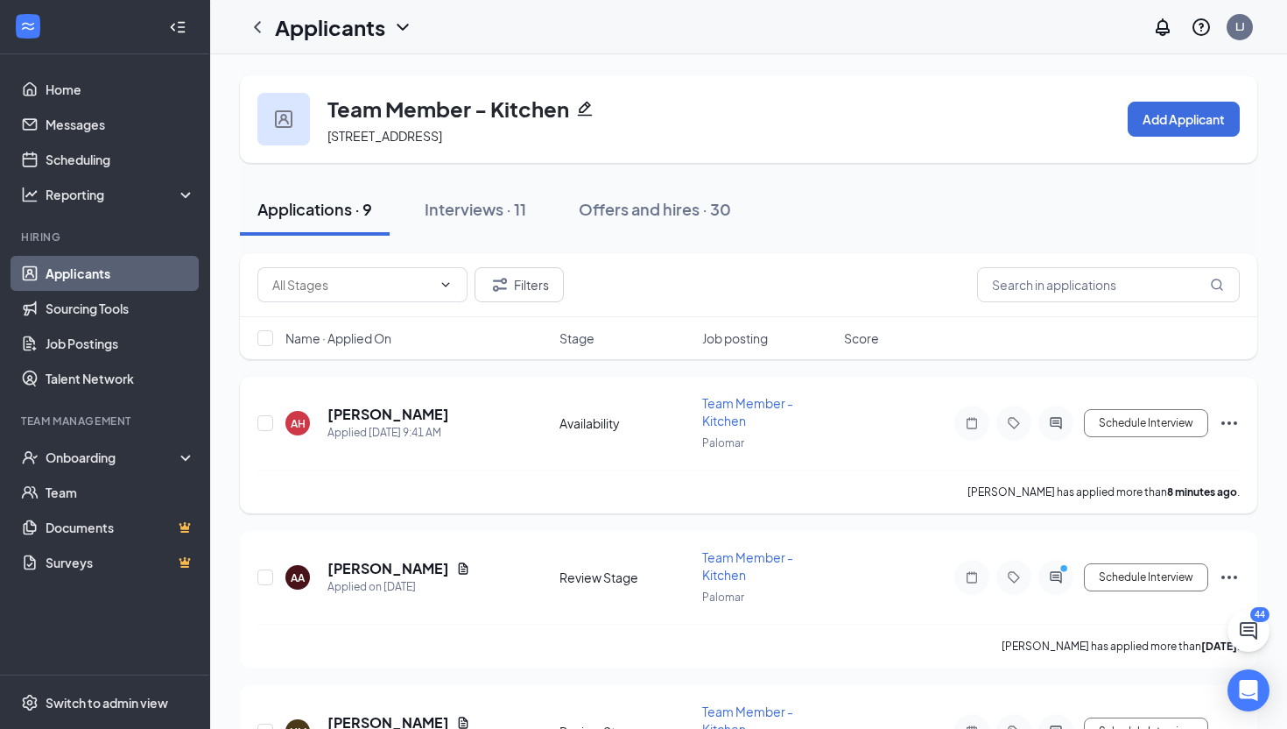
click at [727, 412] on span "Team Member - Kitchen" at bounding box center [747, 411] width 91 height 33
click at [387, 407] on h5 "[PERSON_NAME]" at bounding box center [389, 414] width 122 height 19
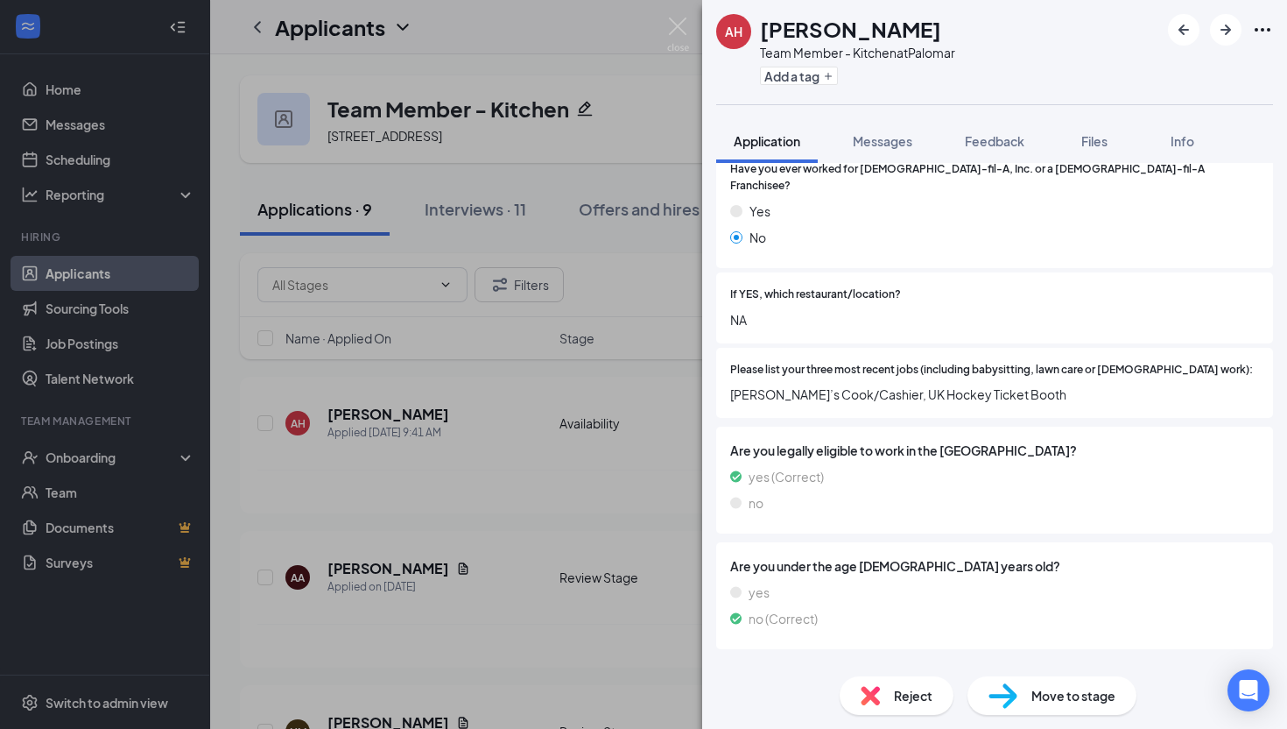
scroll to position [391, 0]
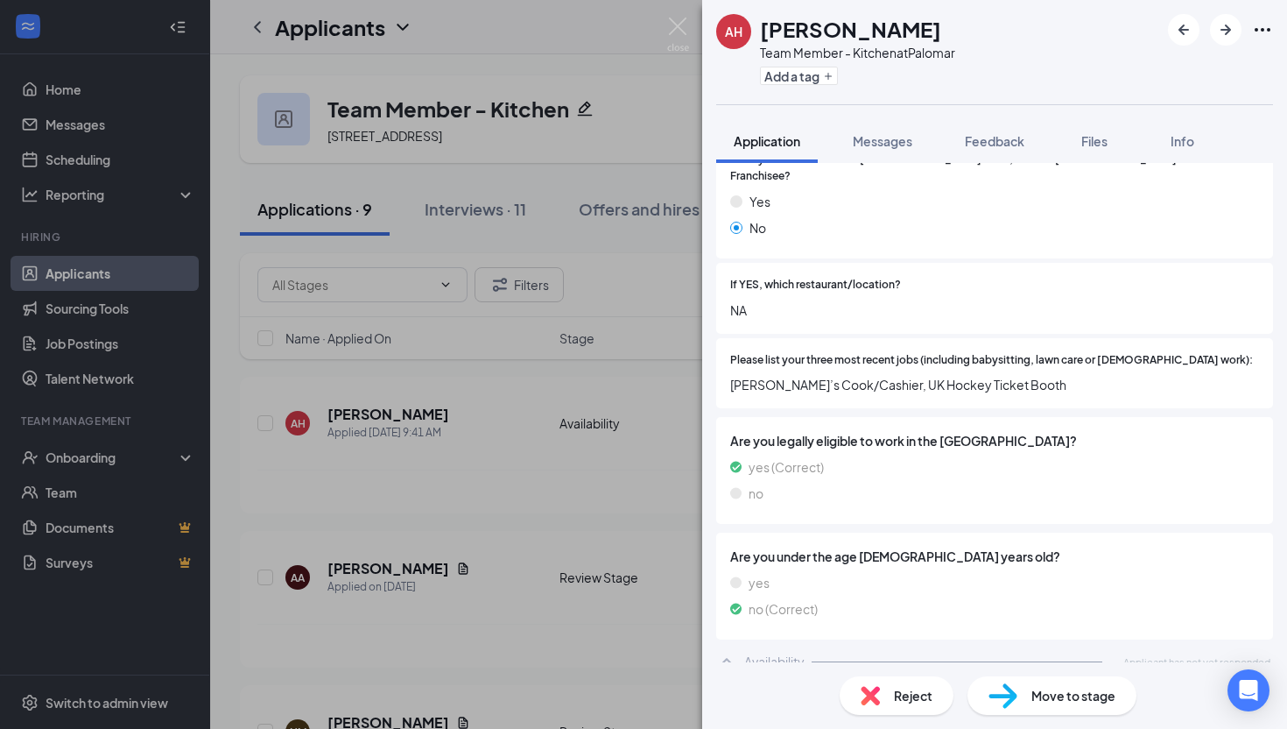
click at [1042, 702] on span "Move to stage" at bounding box center [1074, 695] width 84 height 19
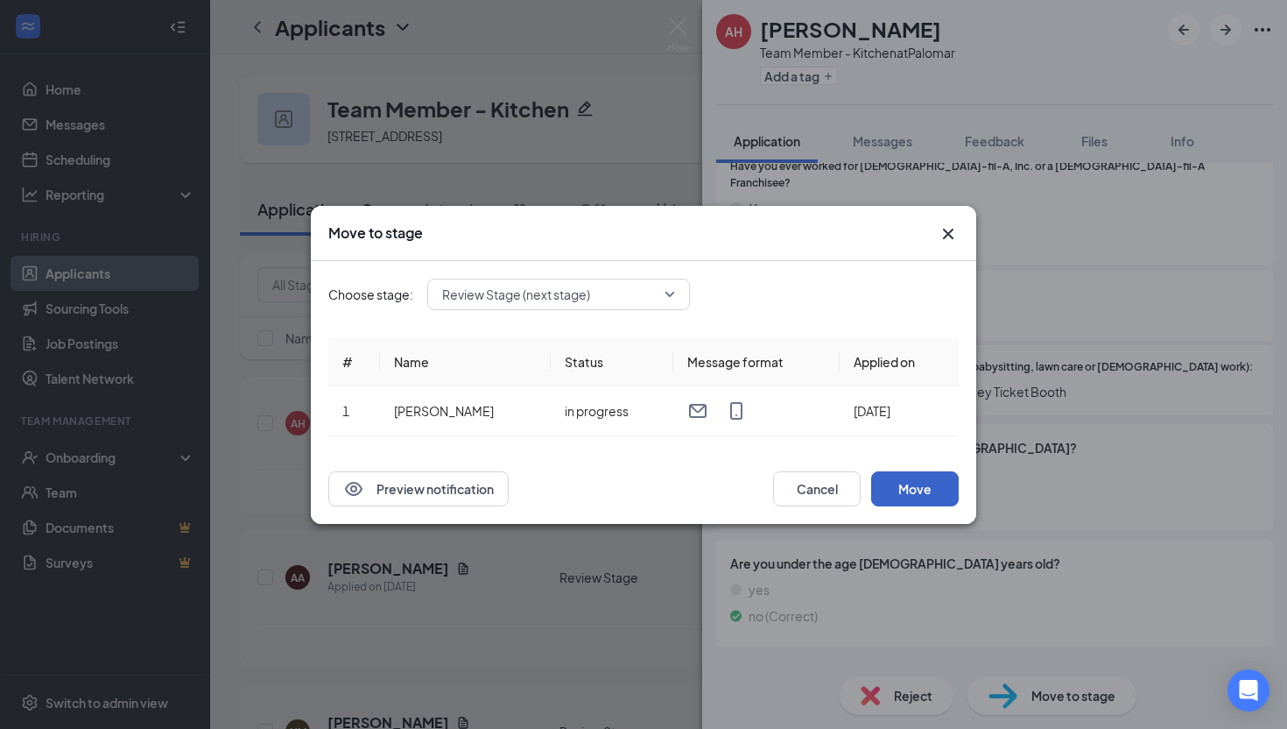
click at [902, 476] on button "Move" at bounding box center [915, 488] width 88 height 35
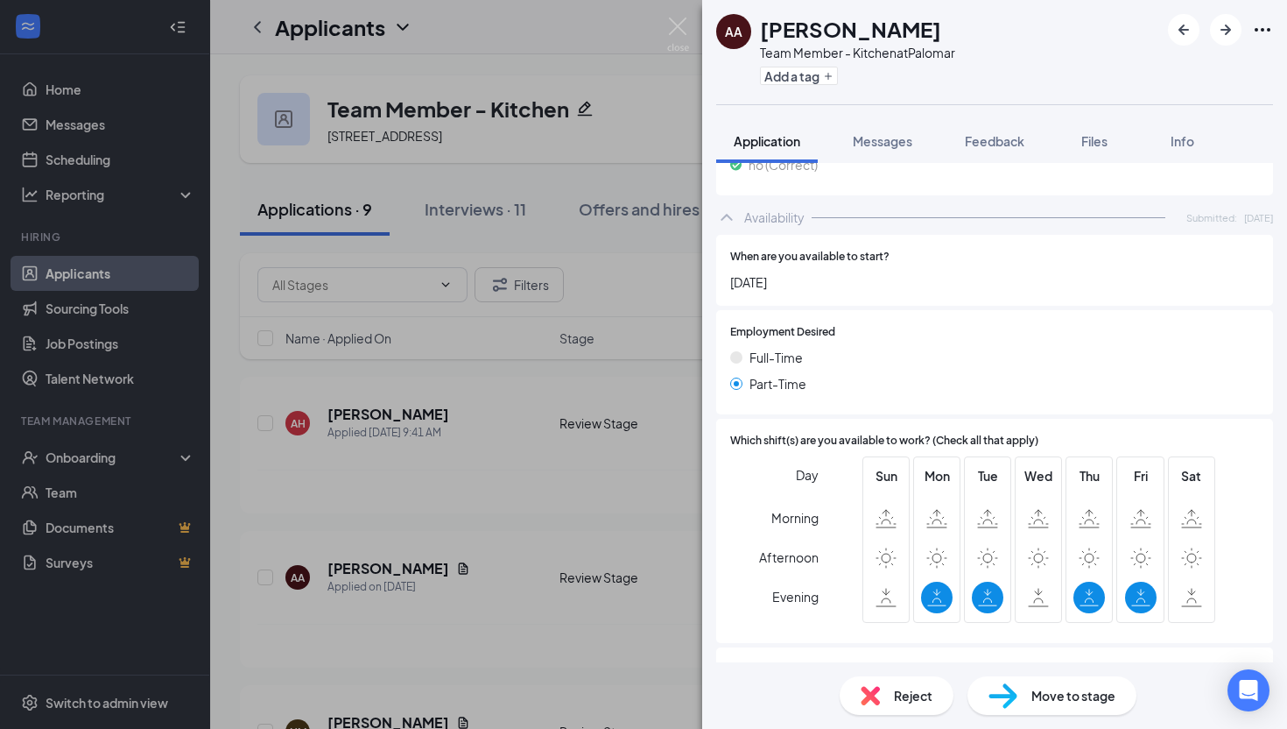
scroll to position [1046, 0]
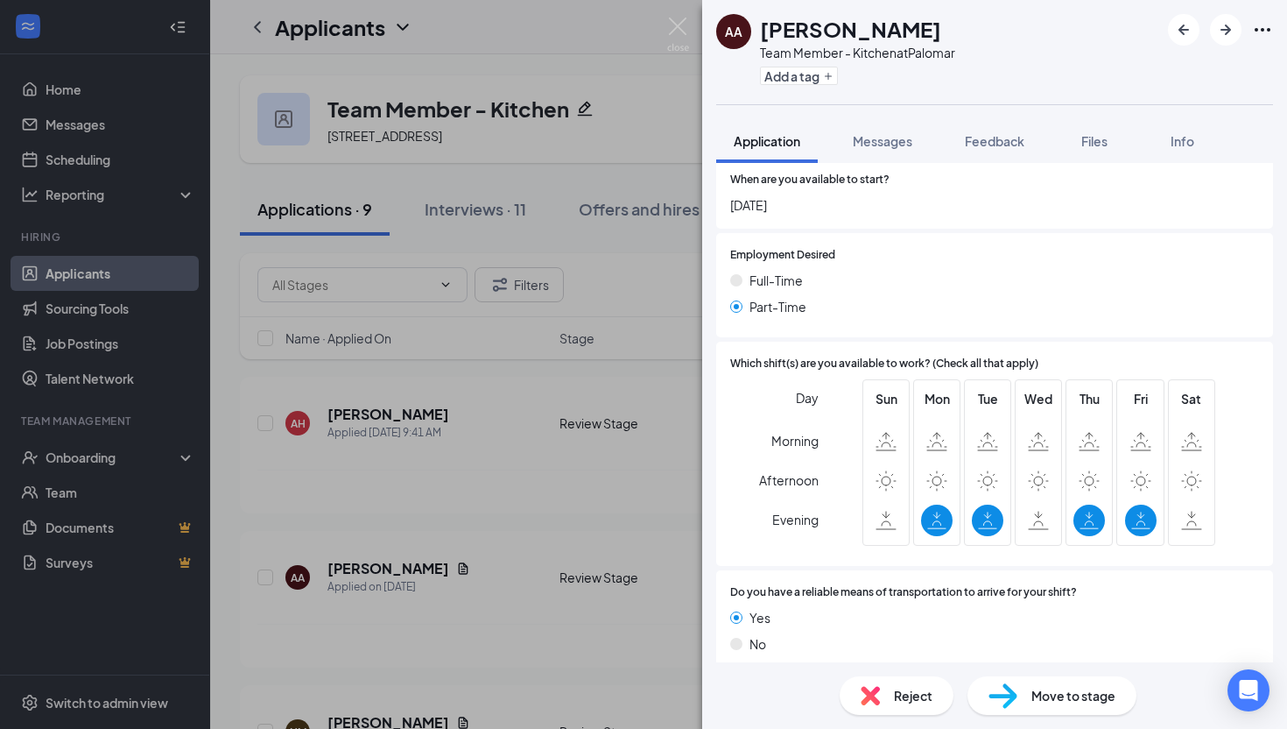
click at [1032, 694] on span "Move to stage" at bounding box center [1074, 695] width 84 height 19
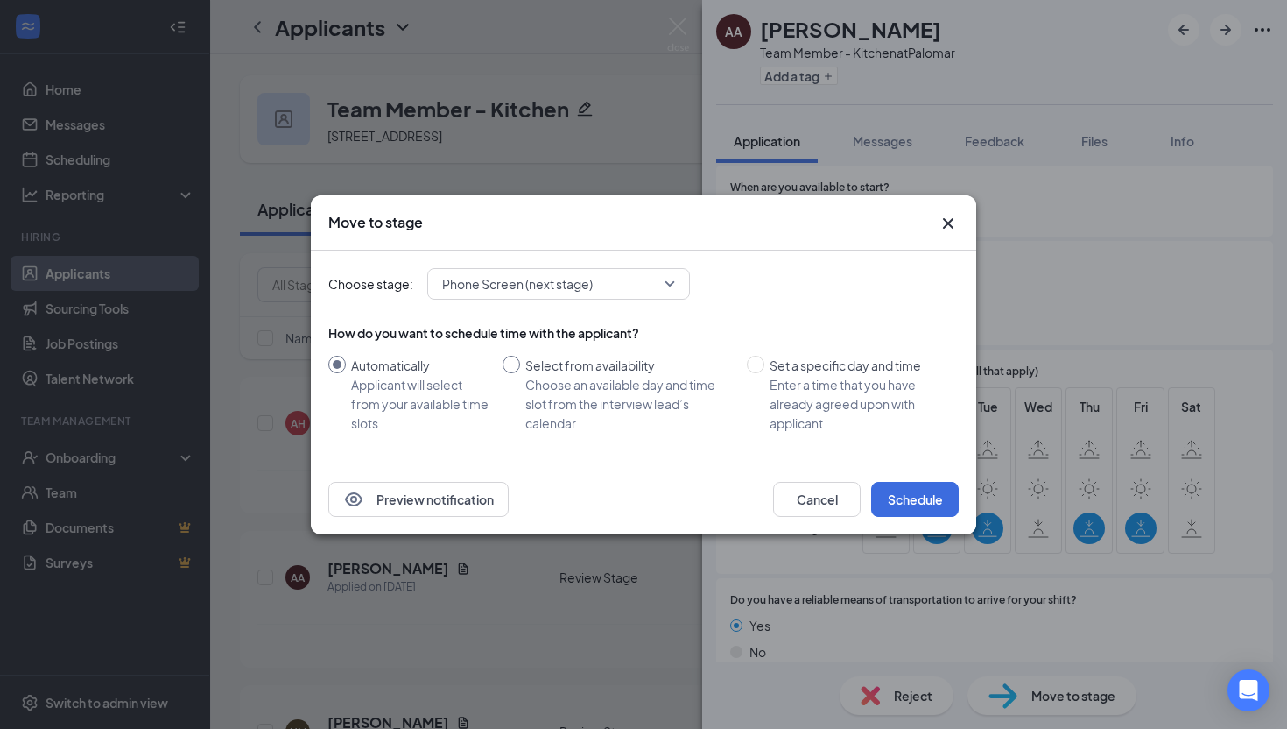
click at [555, 356] on div "Select from availability" at bounding box center [629, 365] width 208 height 19
click at [520, 356] on input "Select from availability Choose an available day and time slot from the intervi…" at bounding box center [512, 365] width 18 height 18
radio input "true"
radio input "false"
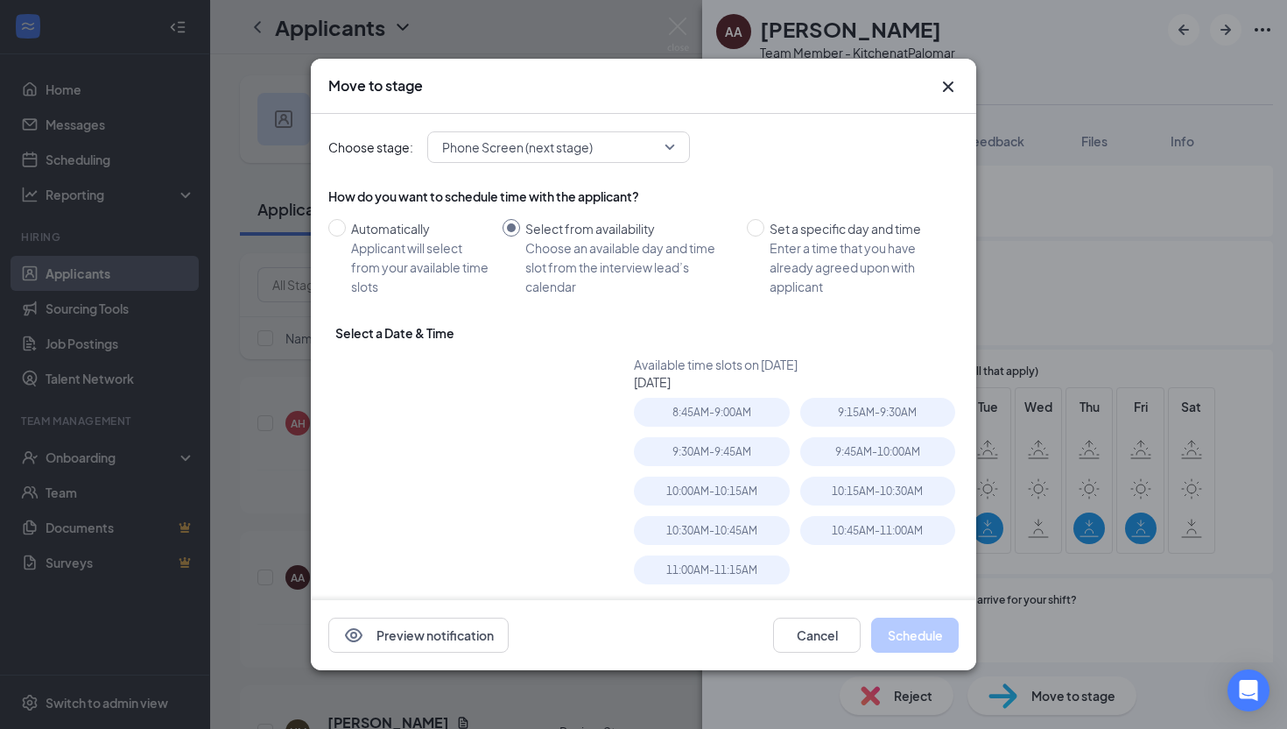
type input "[DATE]"
click at [376, 246] on div "Applicant will select from your available time slots" at bounding box center [419, 267] width 137 height 58
click at [346, 236] on input "Automatically Applicant will select from your available time slots" at bounding box center [337, 228] width 18 height 18
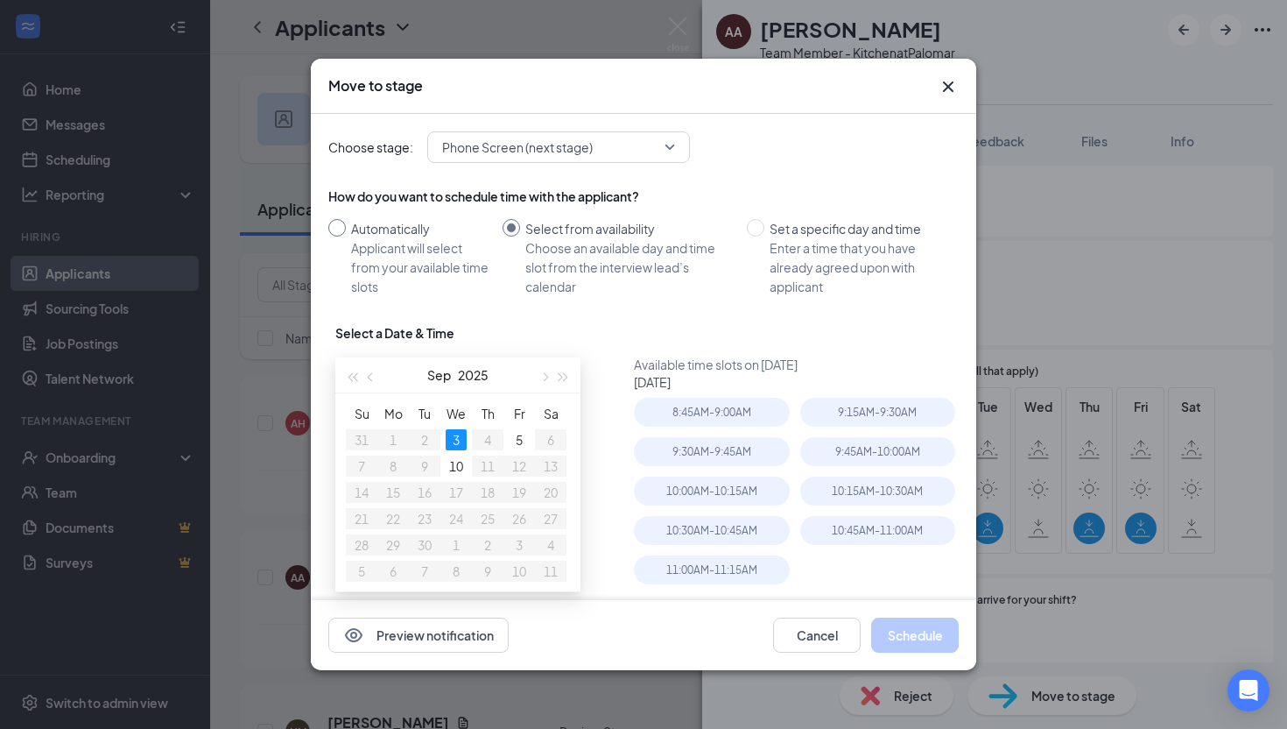
radio input "true"
radio input "false"
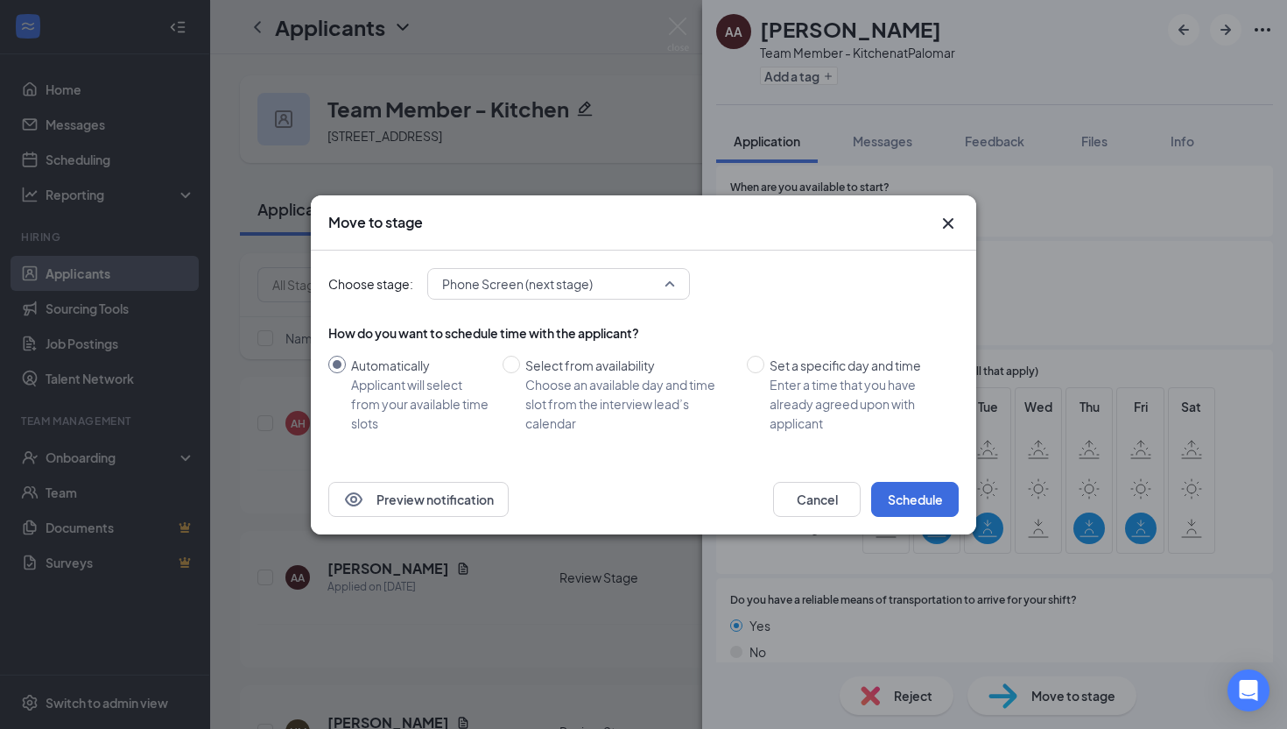
click at [525, 285] on span "Phone Screen (next stage)" at bounding box center [517, 284] width 151 height 26
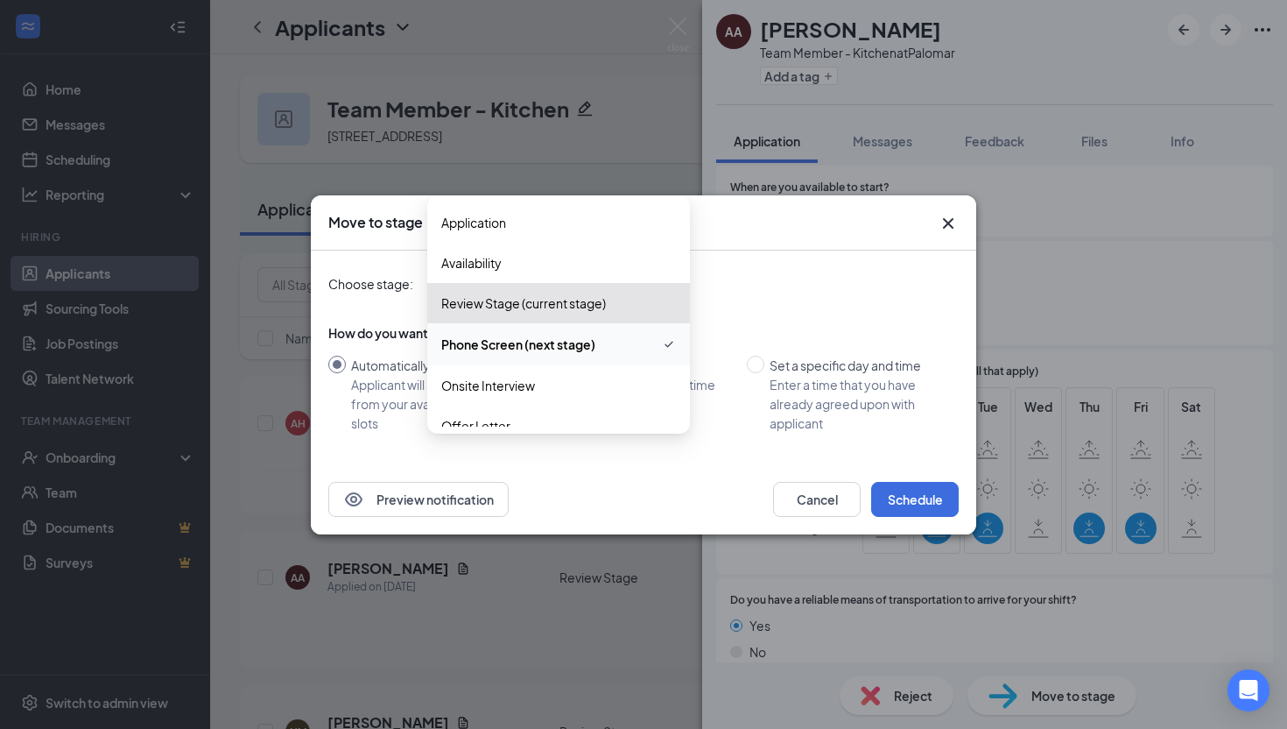
scroll to position [60, 0]
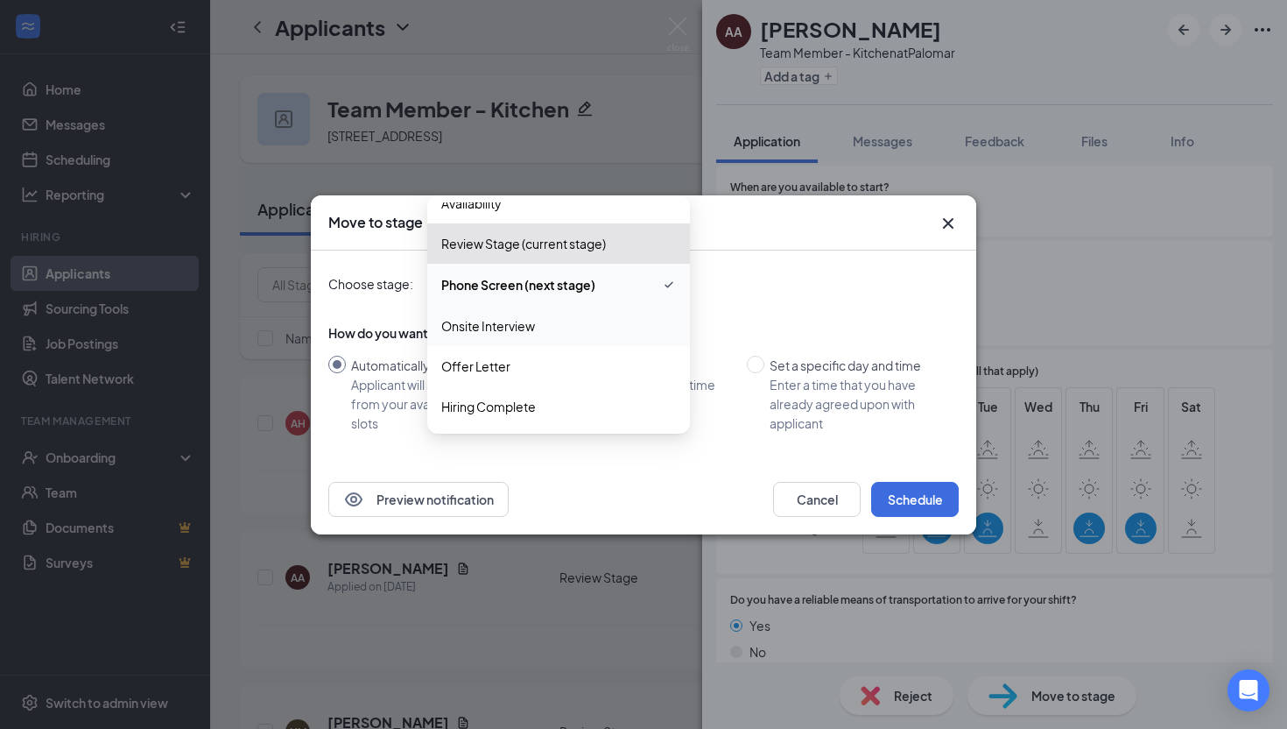
click at [820, 285] on div "Choose stage: Phone Screen (next stage) 3964693 3958626 3981997 Application Ava…" at bounding box center [643, 284] width 631 height 32
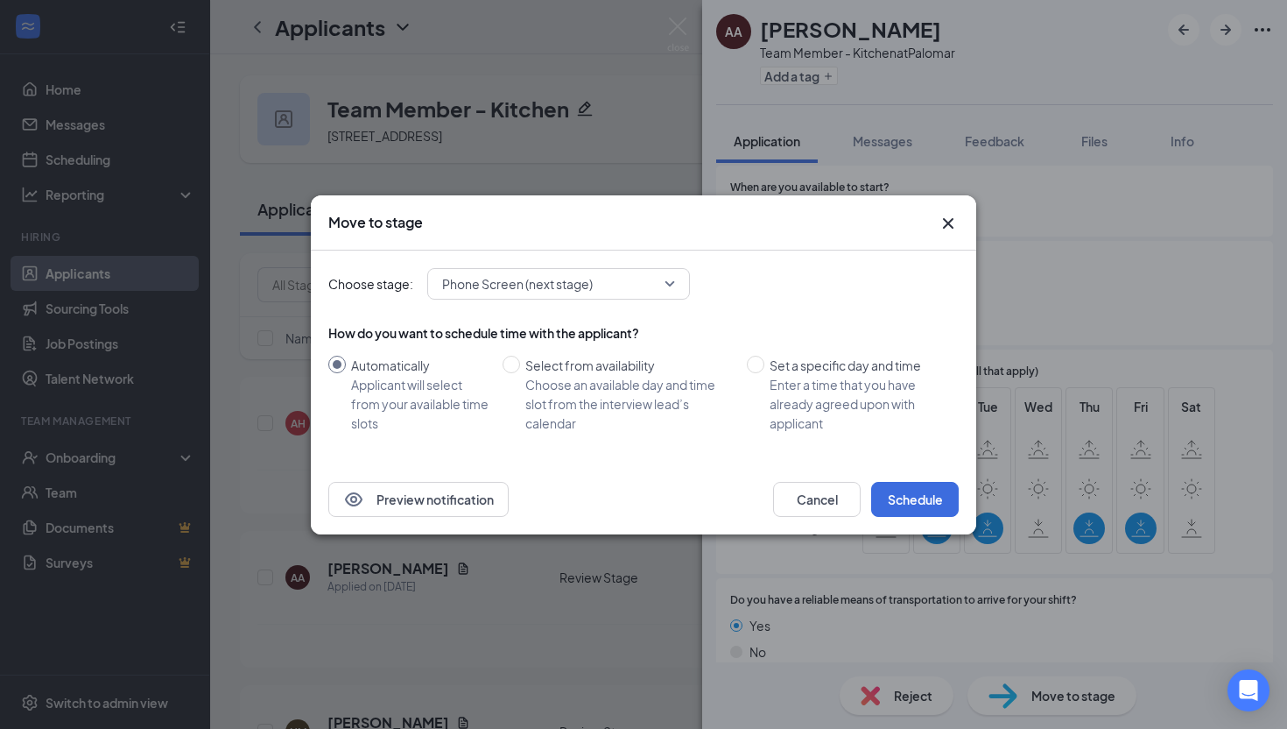
click at [946, 216] on icon "Cross" at bounding box center [948, 223] width 21 height 21
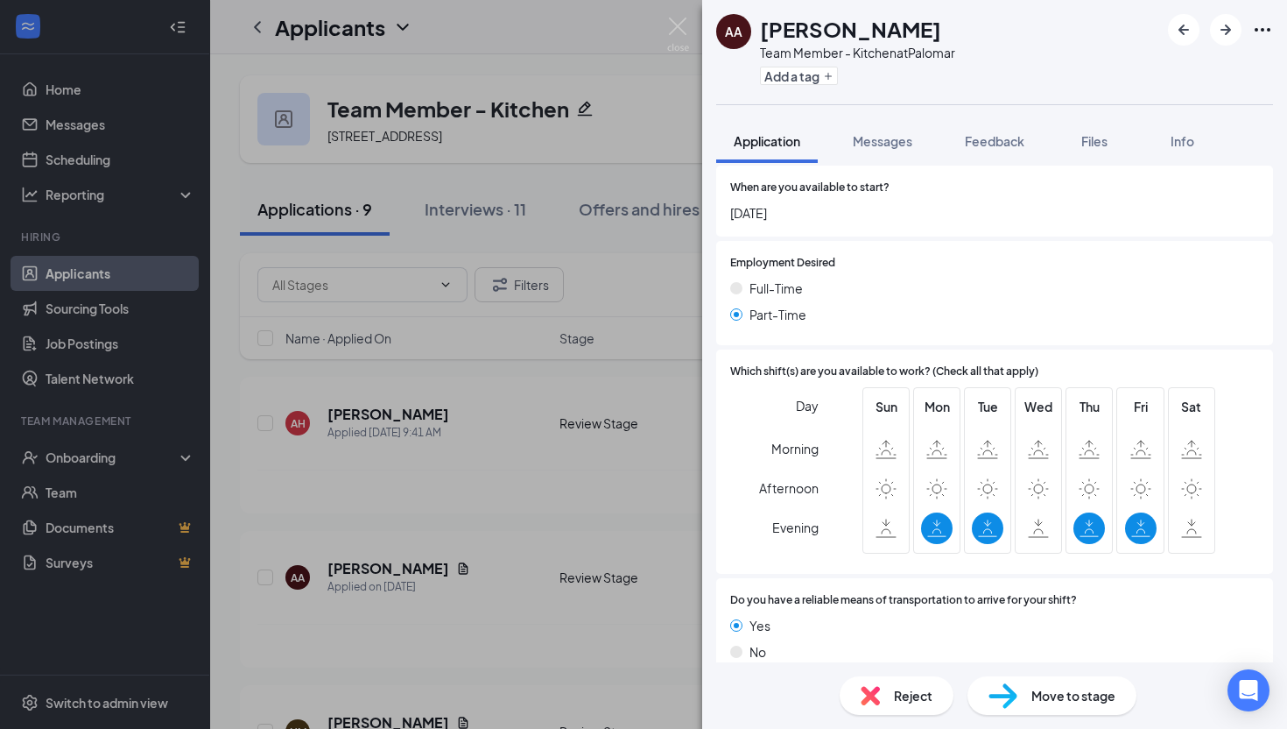
click at [623, 451] on div "AA [PERSON_NAME] Team Member - Kitchen at Palomar Add a tag Application Message…" at bounding box center [643, 364] width 1287 height 729
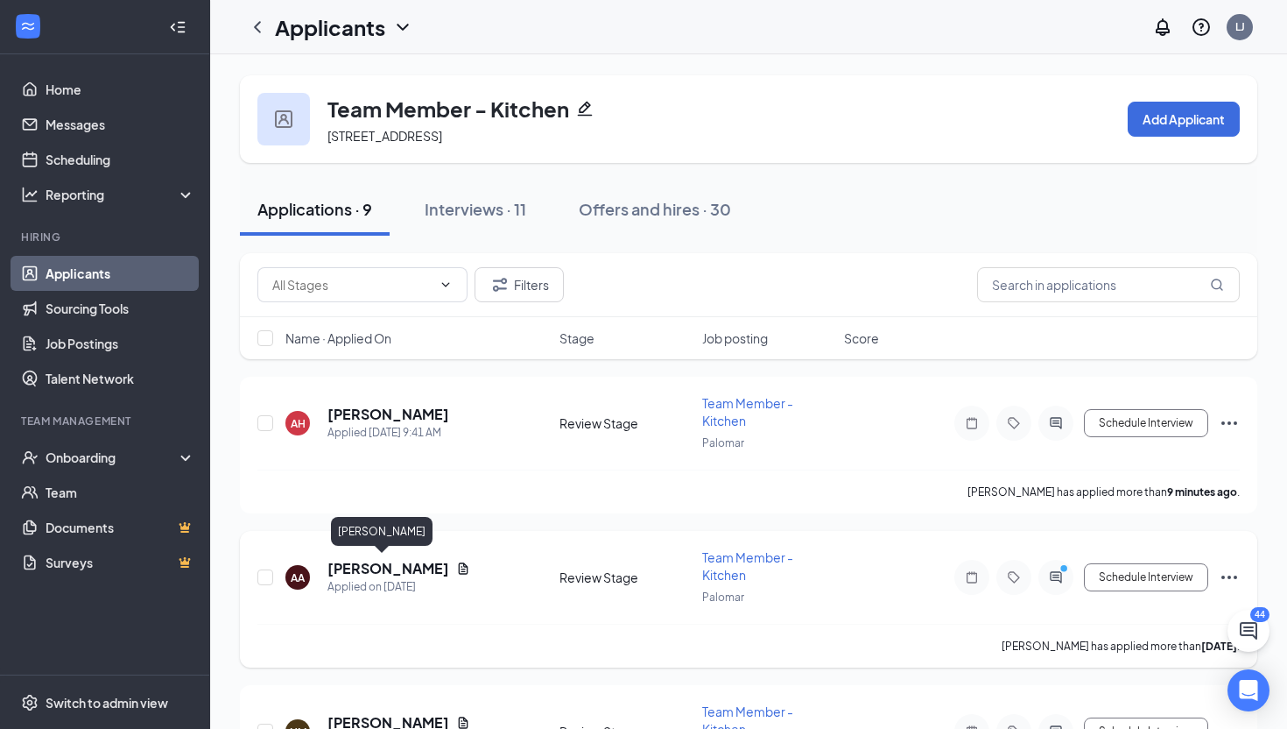
click at [376, 566] on h5 "[PERSON_NAME]" at bounding box center [389, 568] width 122 height 19
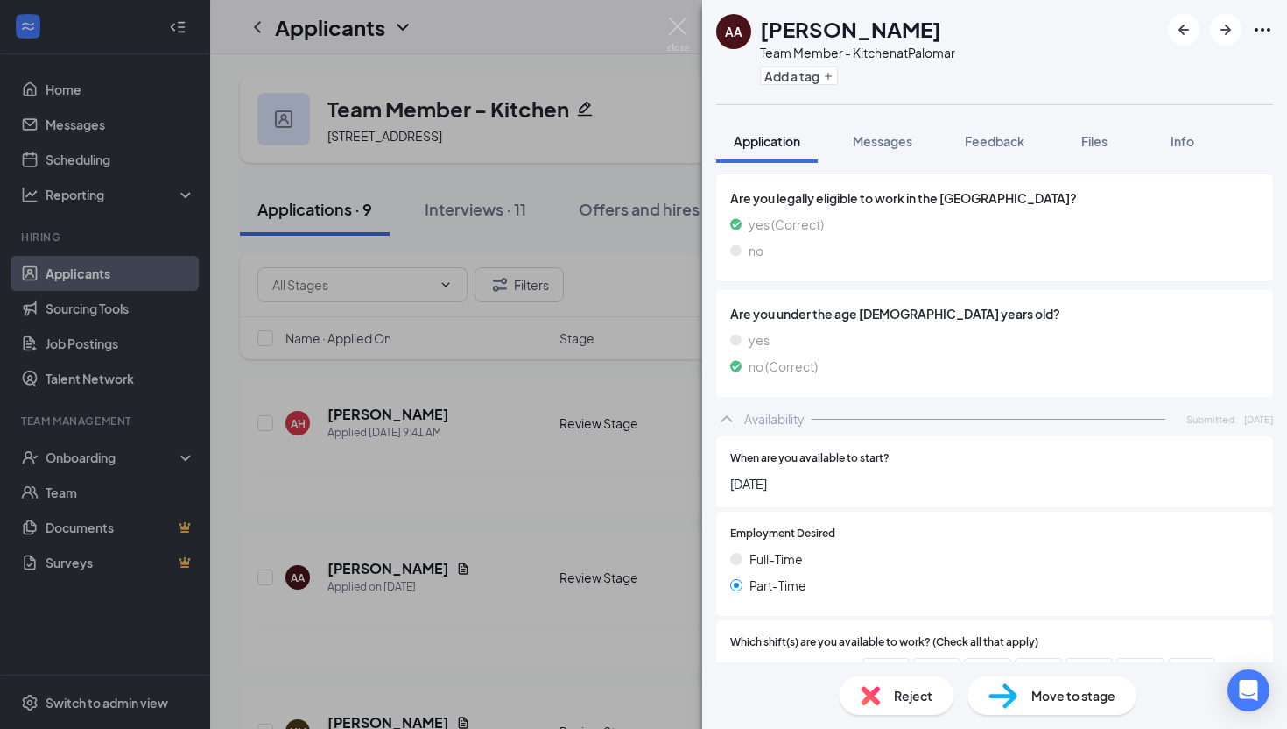
scroll to position [1046, 0]
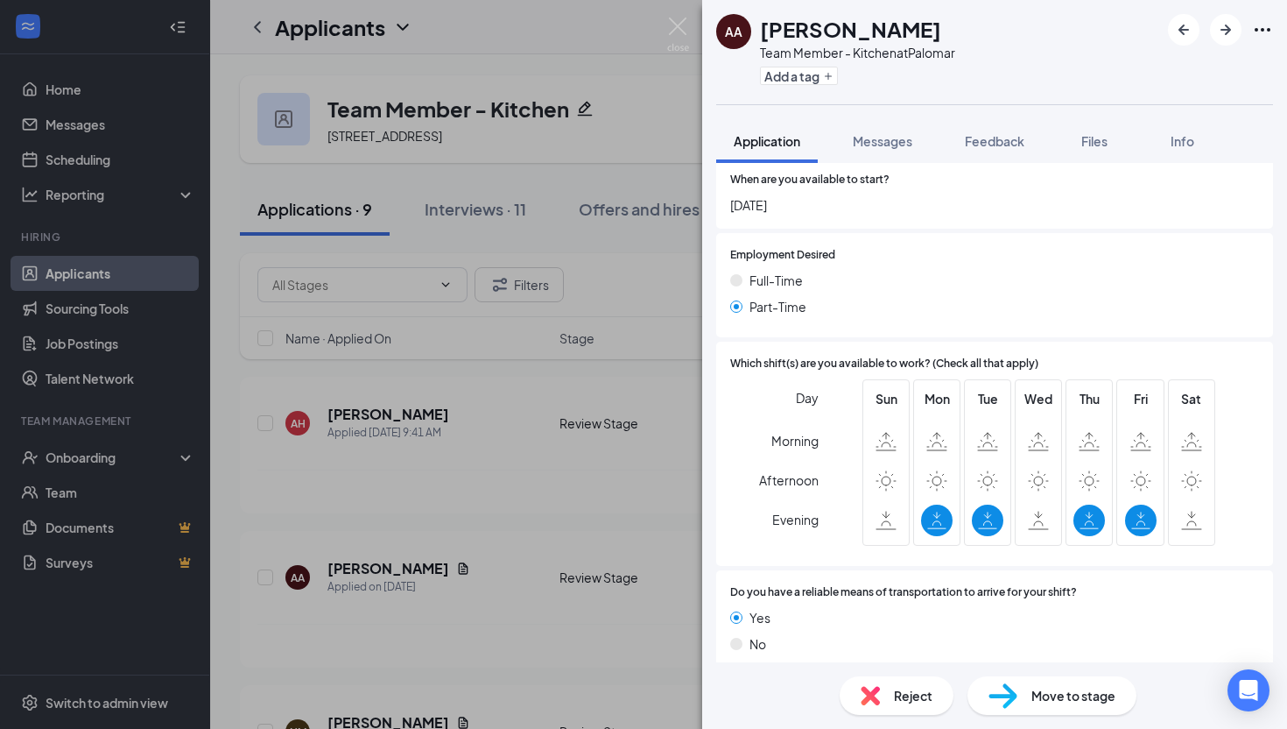
click at [622, 562] on div "AA [PERSON_NAME] Team Member - Kitchen at Palomar Add a tag Application Message…" at bounding box center [643, 364] width 1287 height 729
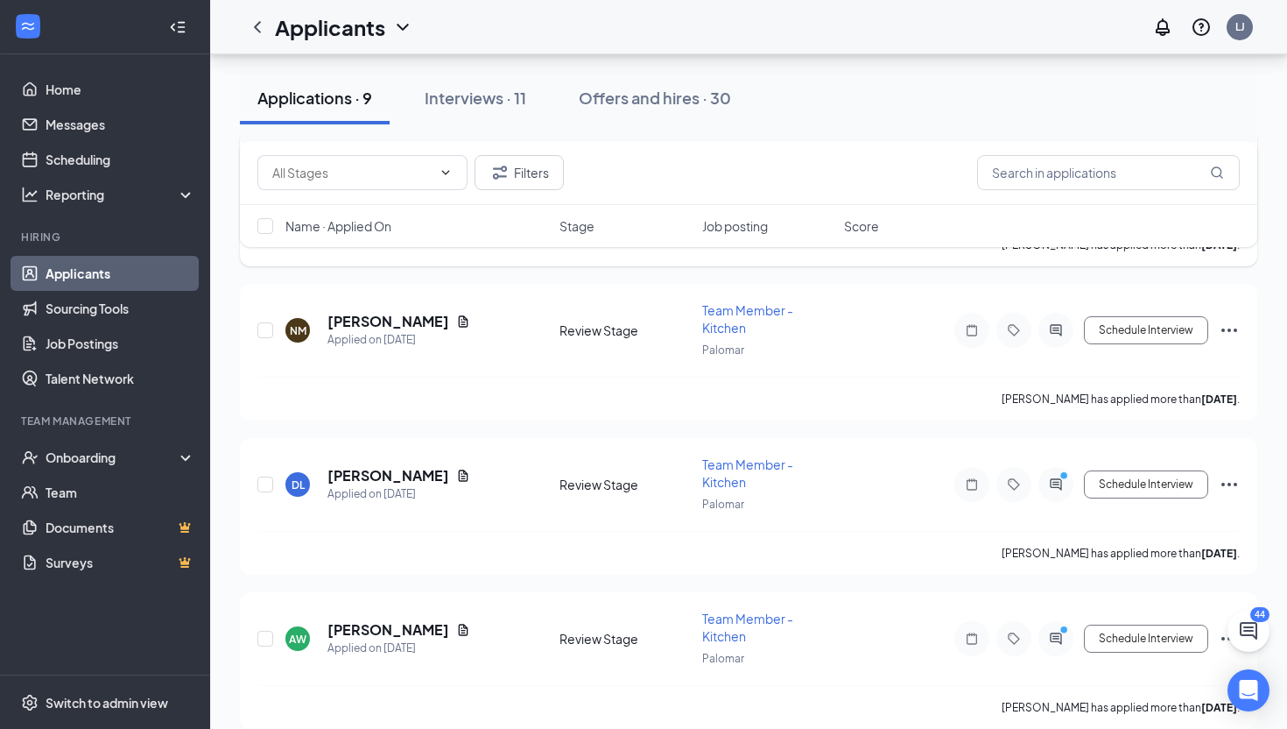
scroll to position [411, 0]
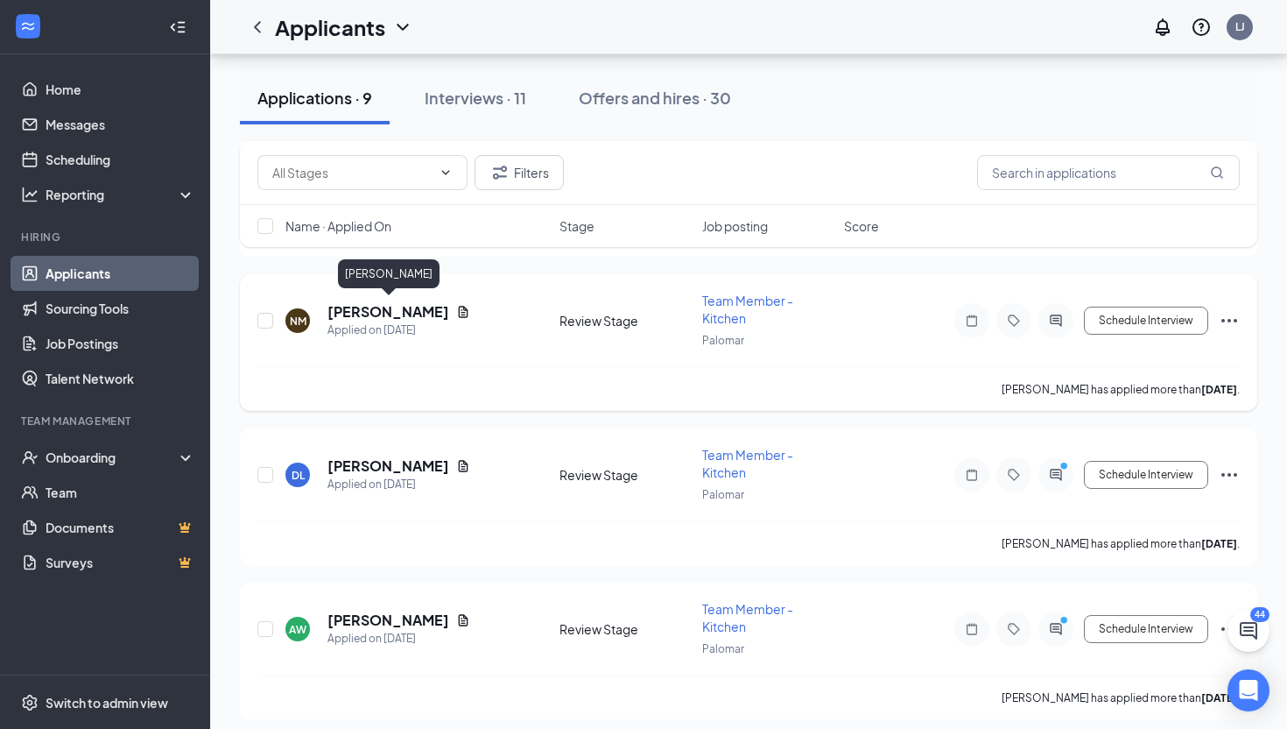
click at [419, 307] on h5 "[PERSON_NAME]" at bounding box center [389, 311] width 122 height 19
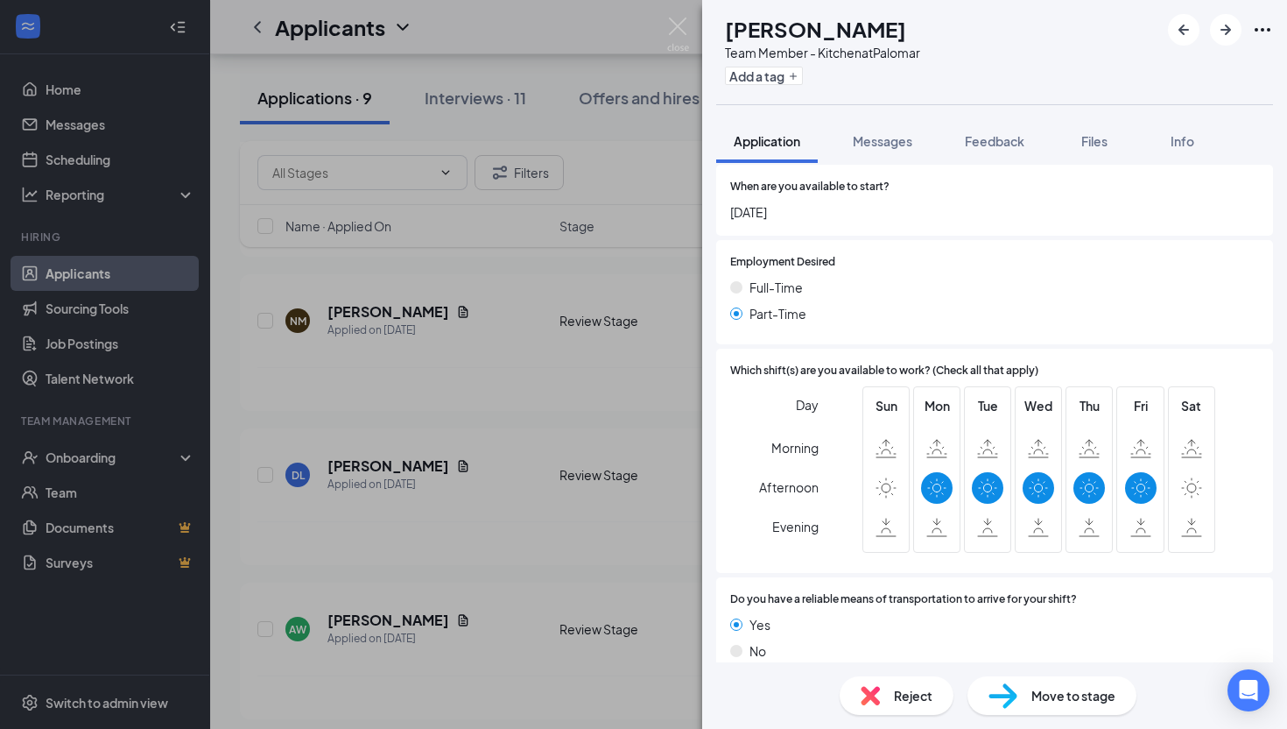
scroll to position [1046, 0]
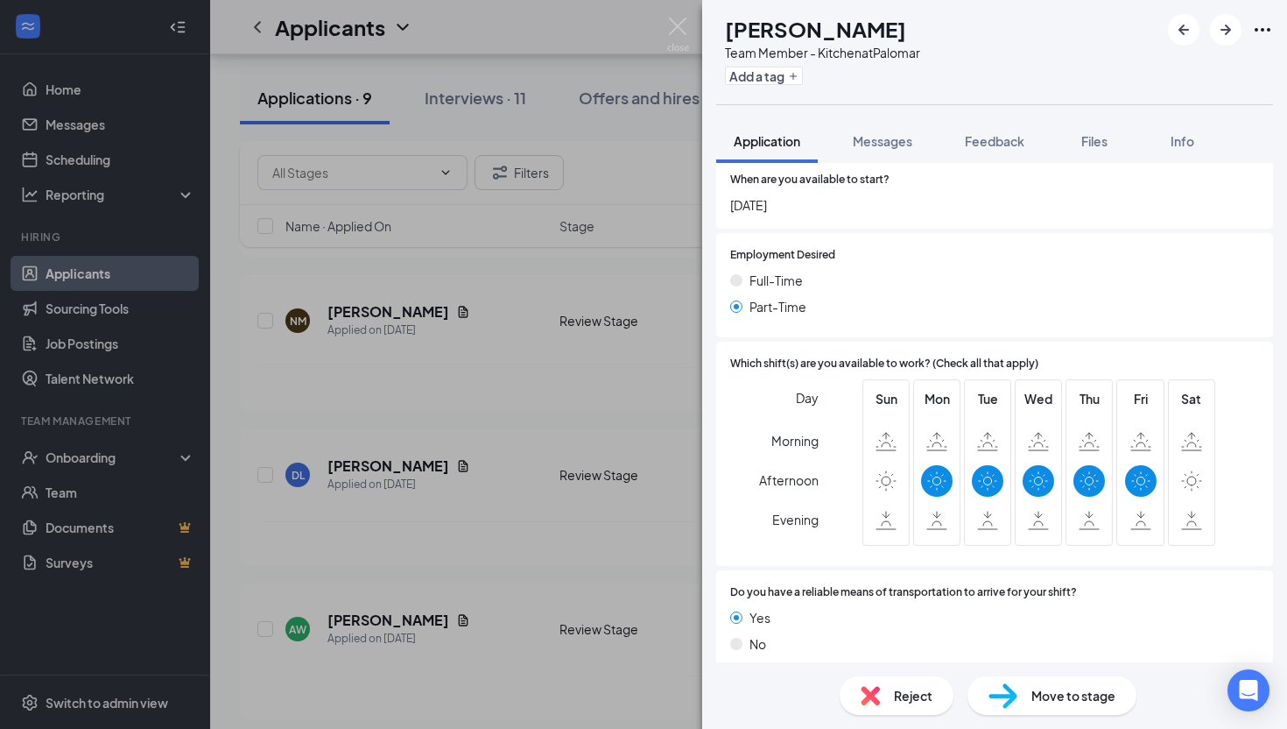
click at [573, 493] on div "NM [PERSON_NAME] Team Member - Kitchen at Palomar Add a tag Application Message…" at bounding box center [643, 364] width 1287 height 729
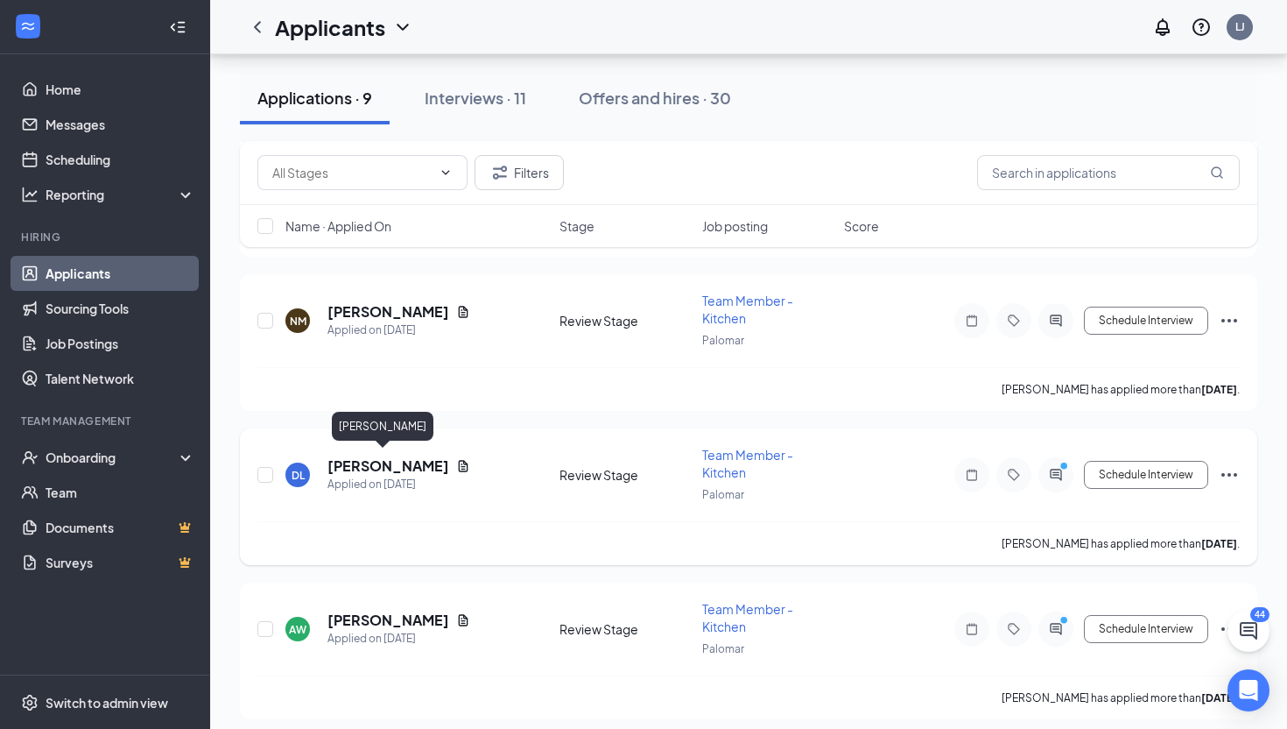
click at [393, 461] on h5 "[PERSON_NAME]" at bounding box center [389, 465] width 122 height 19
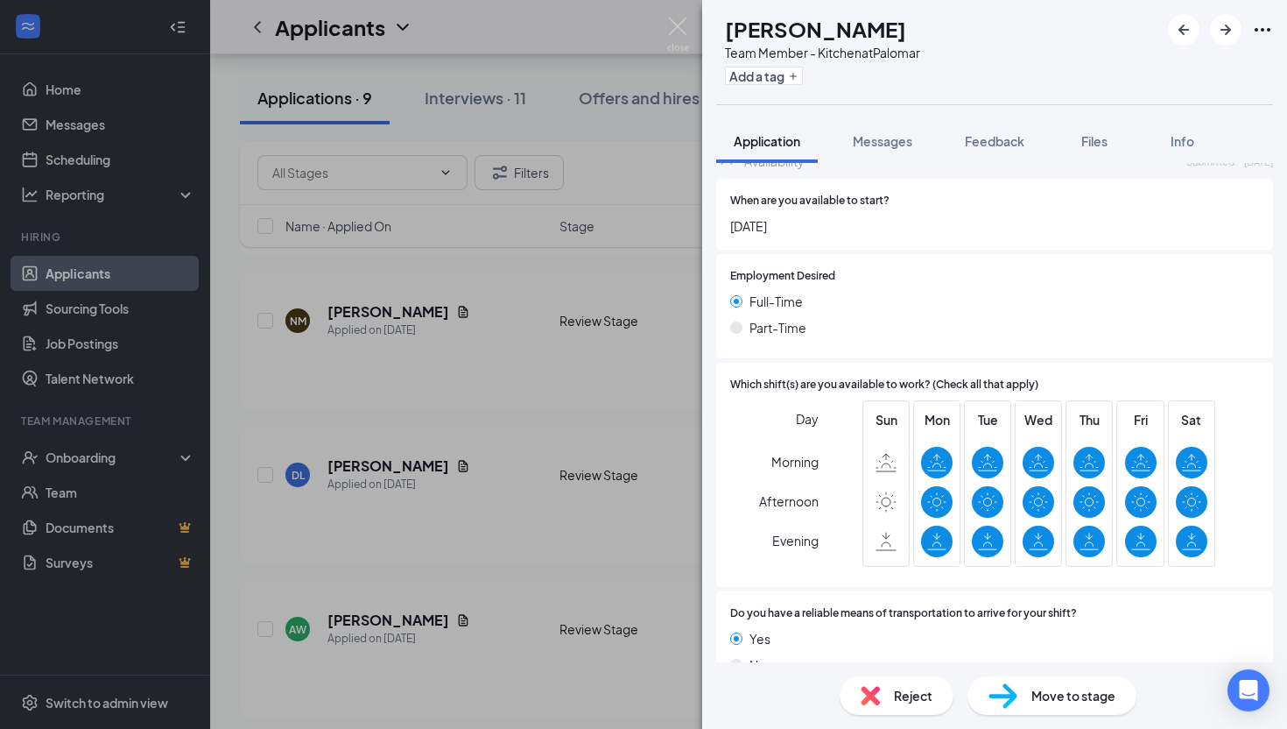
scroll to position [1096, 0]
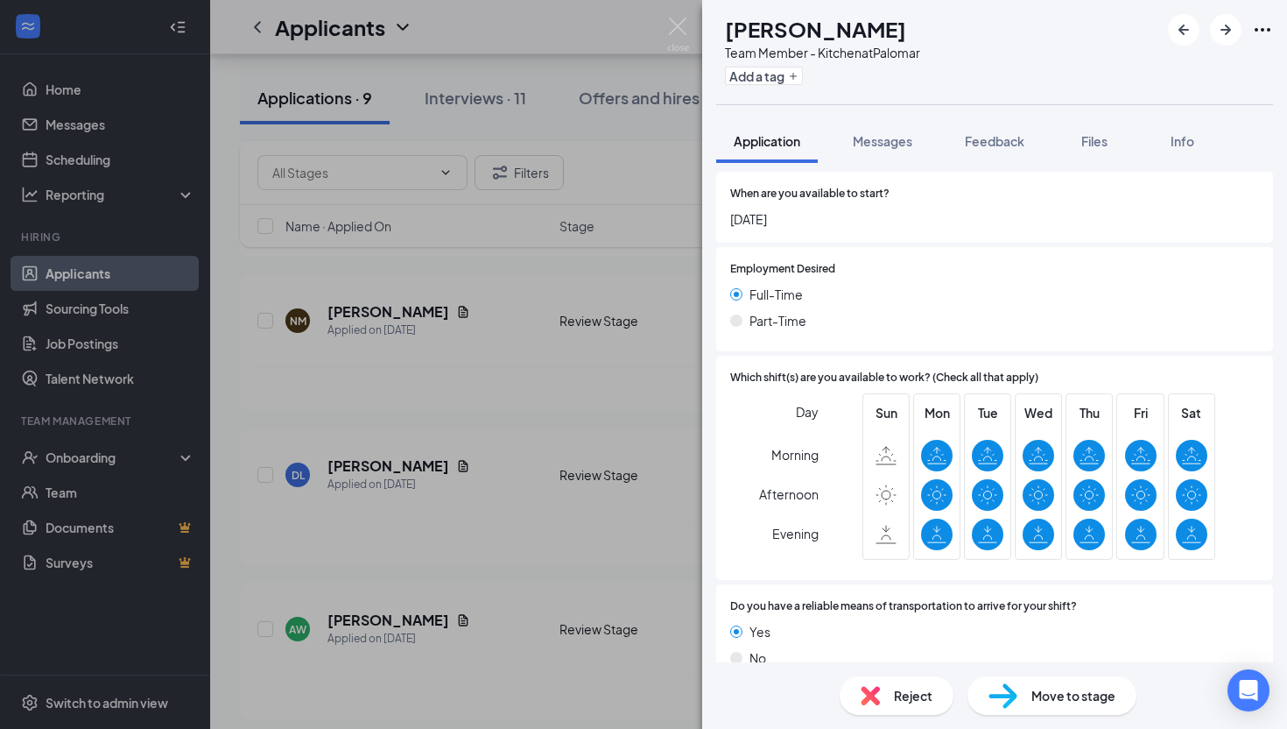
click at [690, 532] on div "DL [PERSON_NAME] Team Member - Kitchen at Palomar Add a tag Application Message…" at bounding box center [643, 364] width 1287 height 729
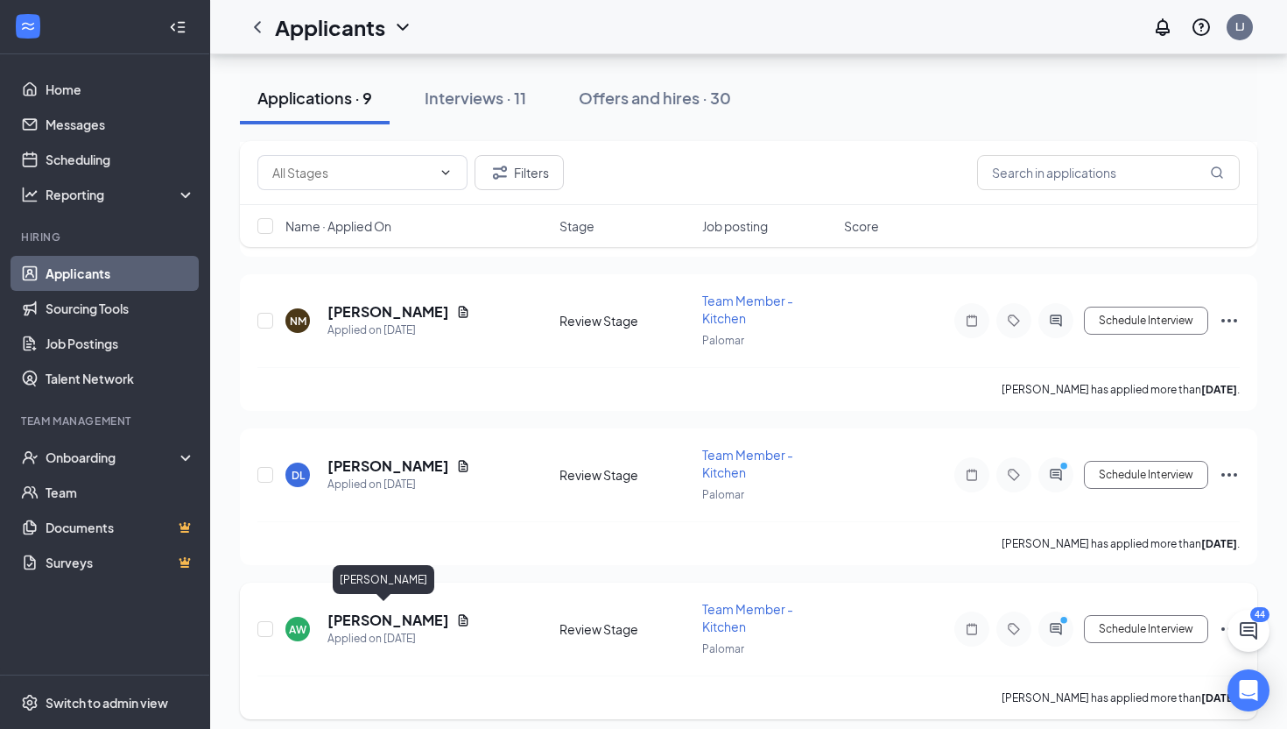
click at [368, 615] on h5 "[PERSON_NAME]" at bounding box center [389, 619] width 122 height 19
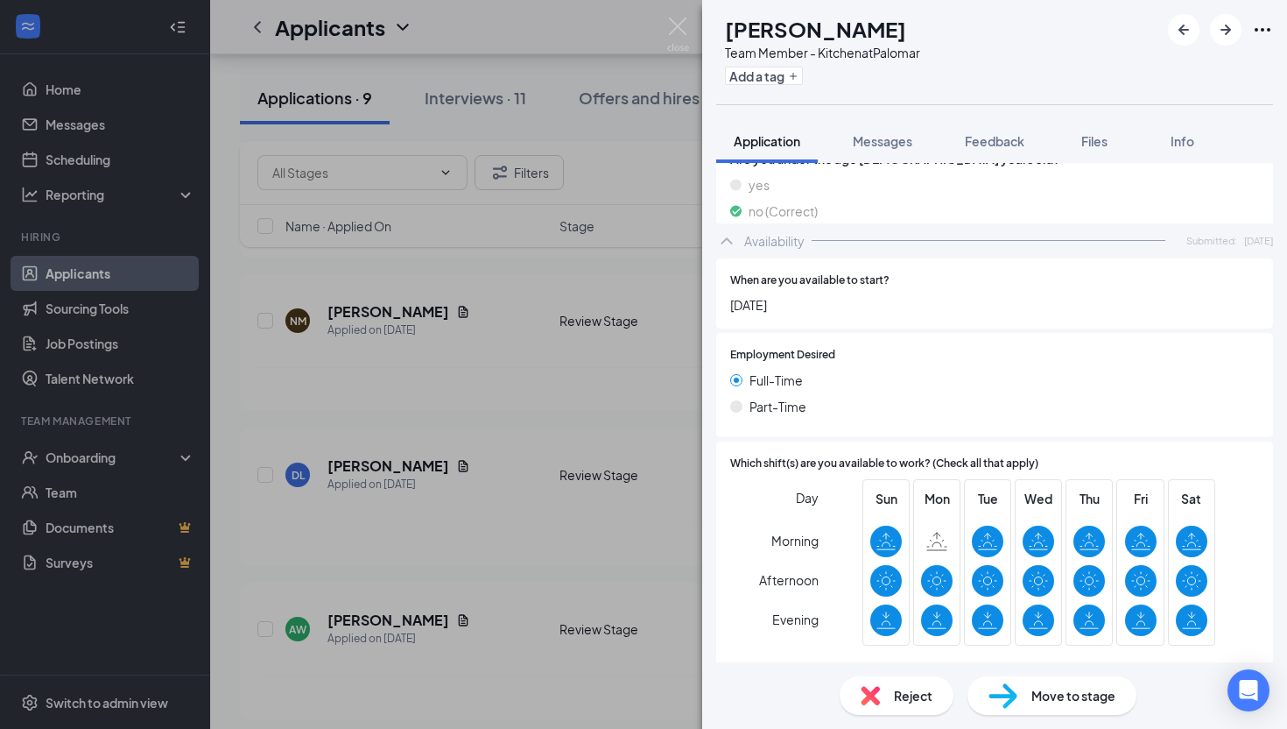
scroll to position [1046, 0]
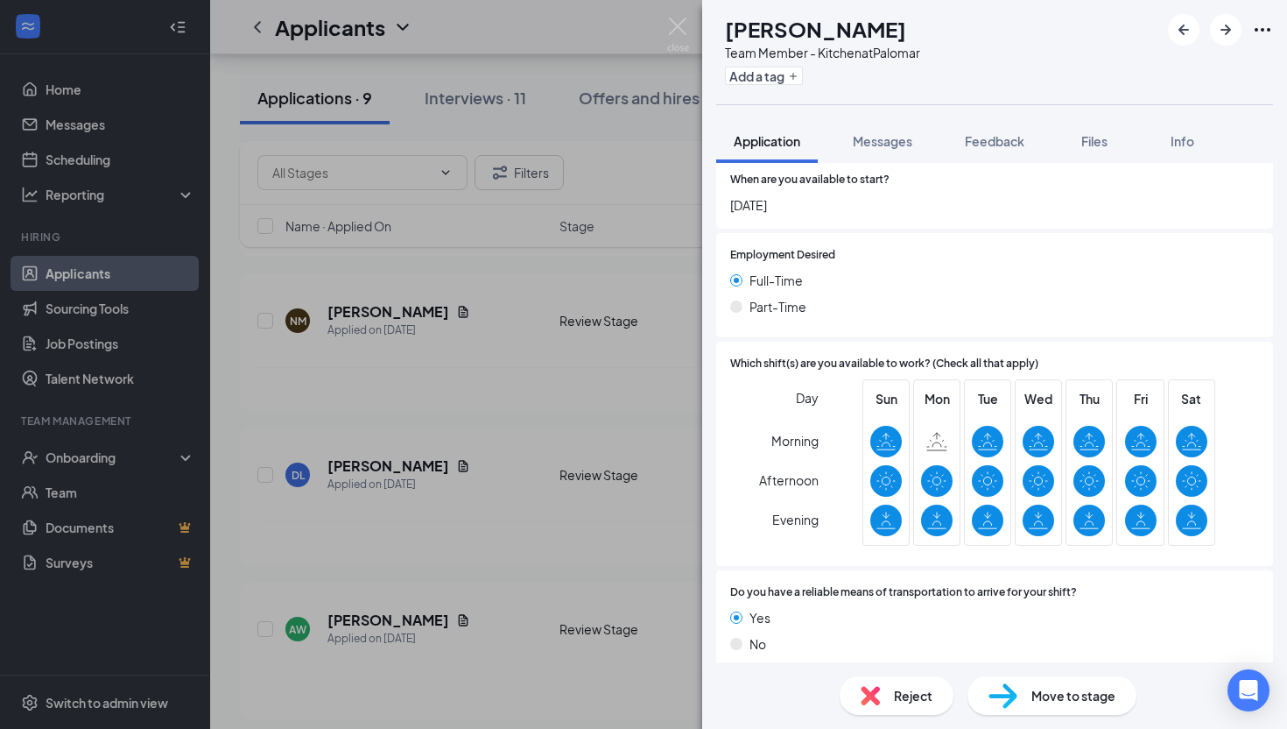
click at [523, 569] on div "AW [PERSON_NAME] Team Member - Kitchen at Palomar Add a tag Application Message…" at bounding box center [643, 364] width 1287 height 729
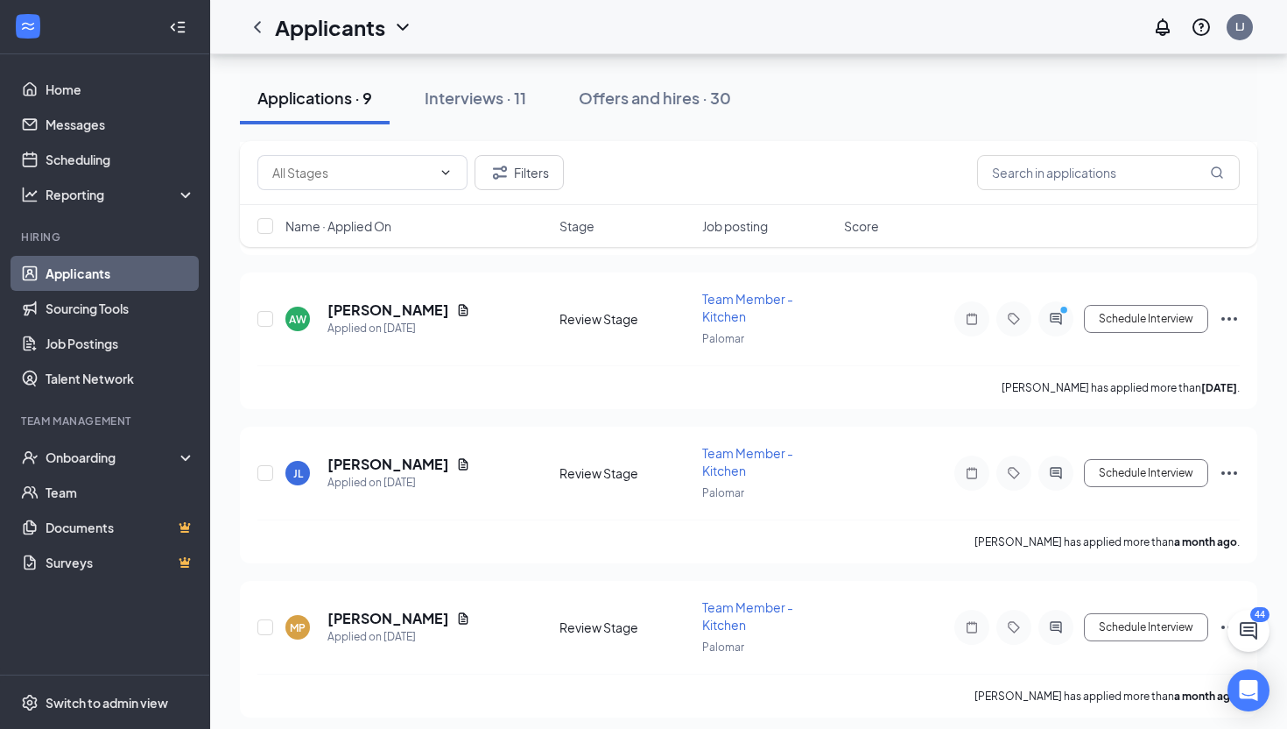
scroll to position [726, 0]
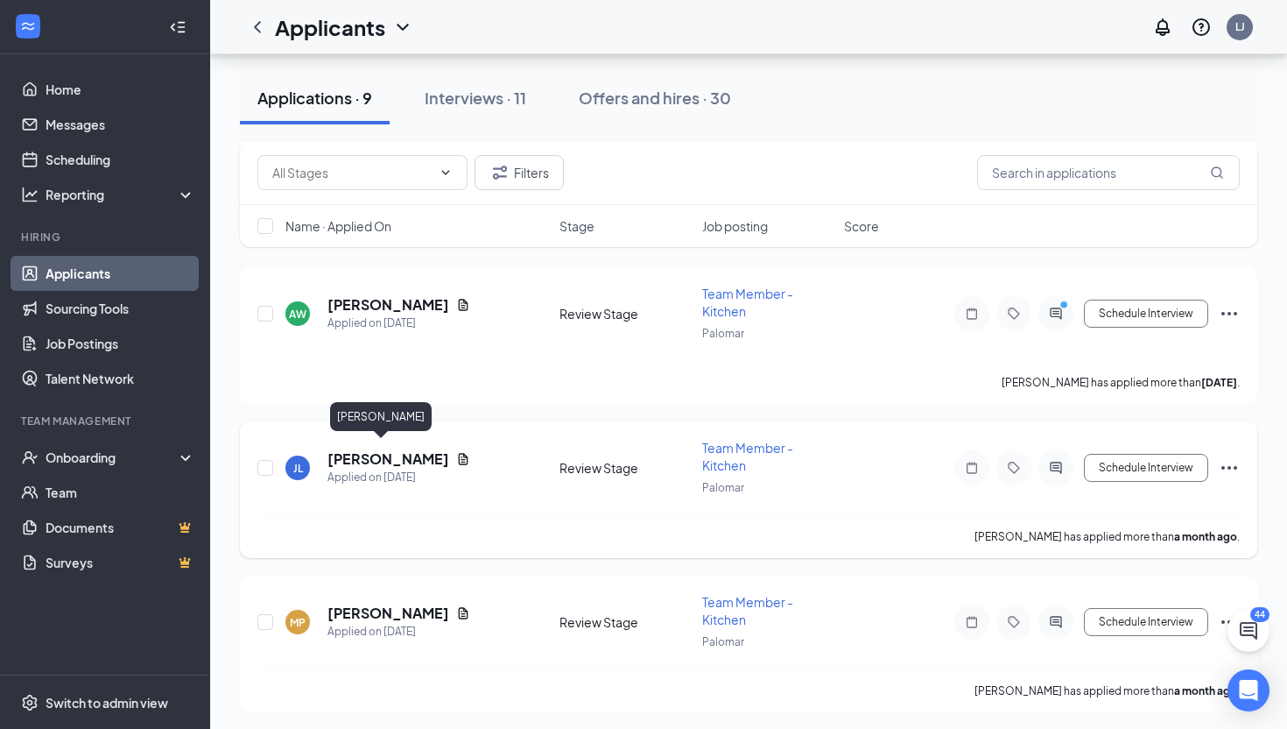
click at [369, 449] on h5 "[PERSON_NAME]" at bounding box center [389, 458] width 122 height 19
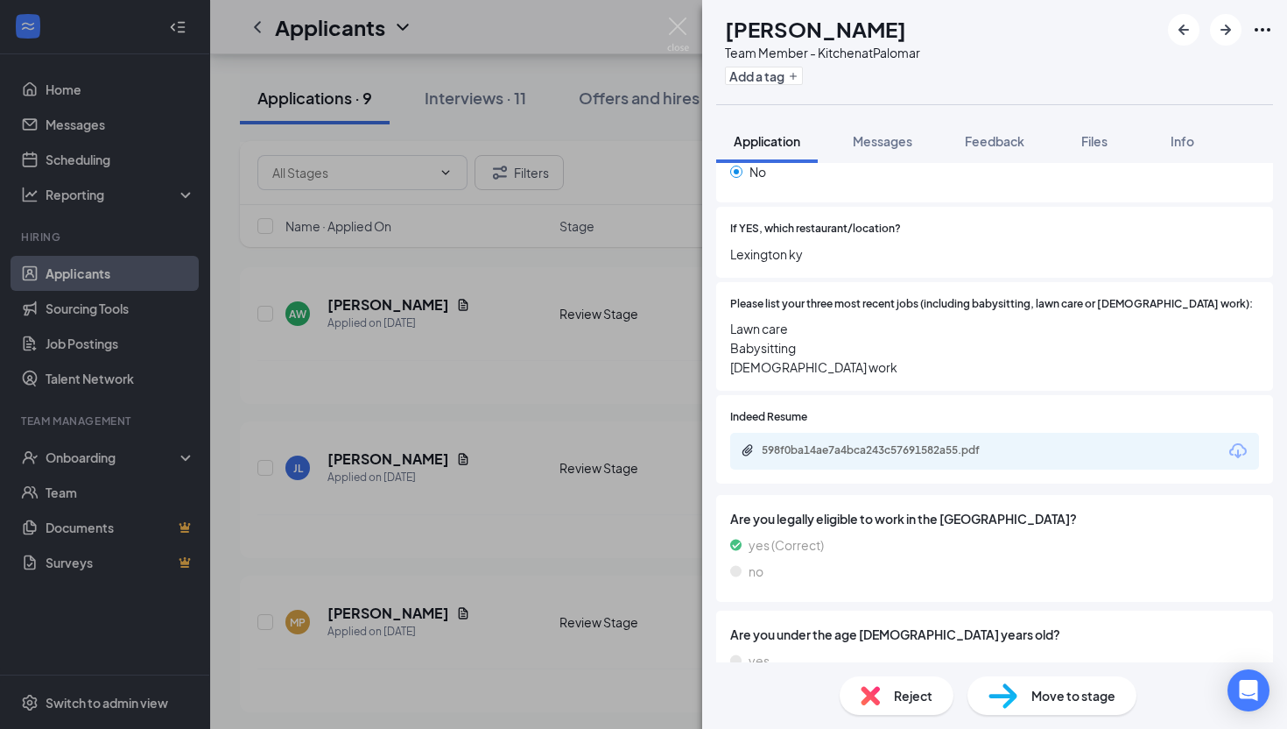
scroll to position [1046, 0]
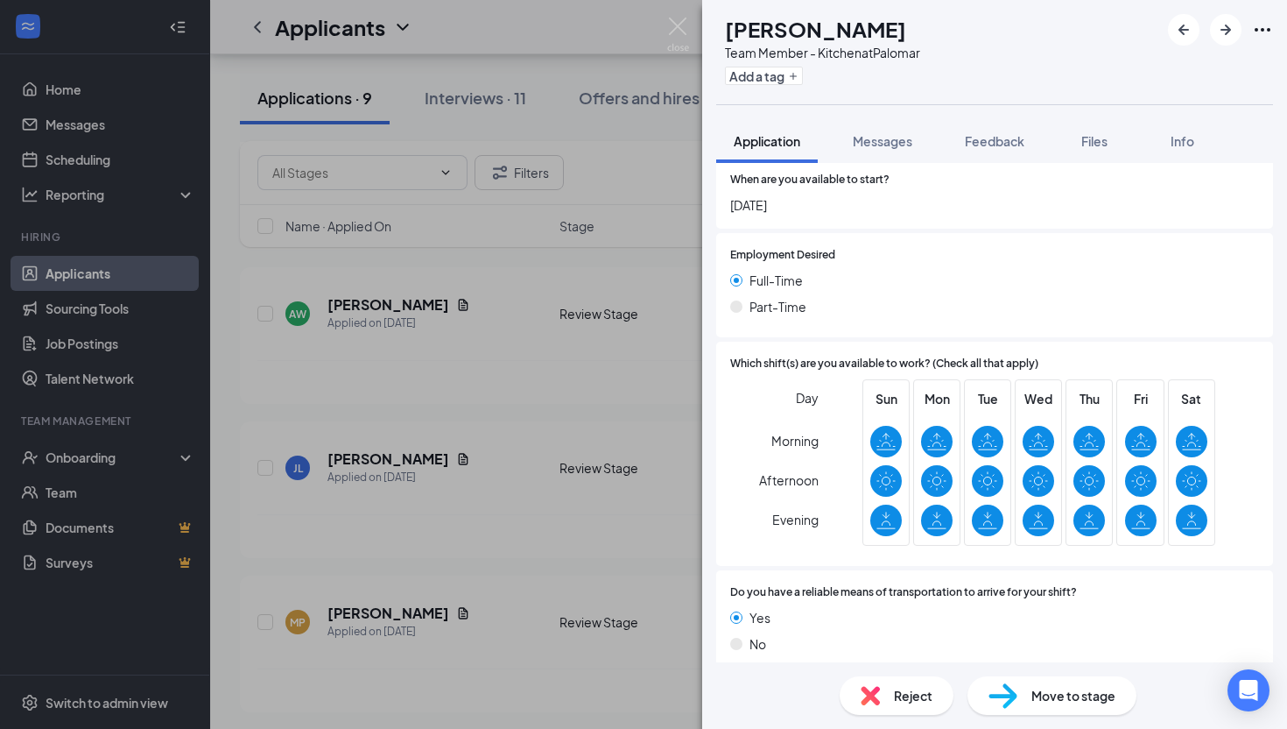
click at [661, 362] on div "[PERSON_NAME] Team Member - Kitchen at Palomar Add a tag Application Messages F…" at bounding box center [643, 364] width 1287 height 729
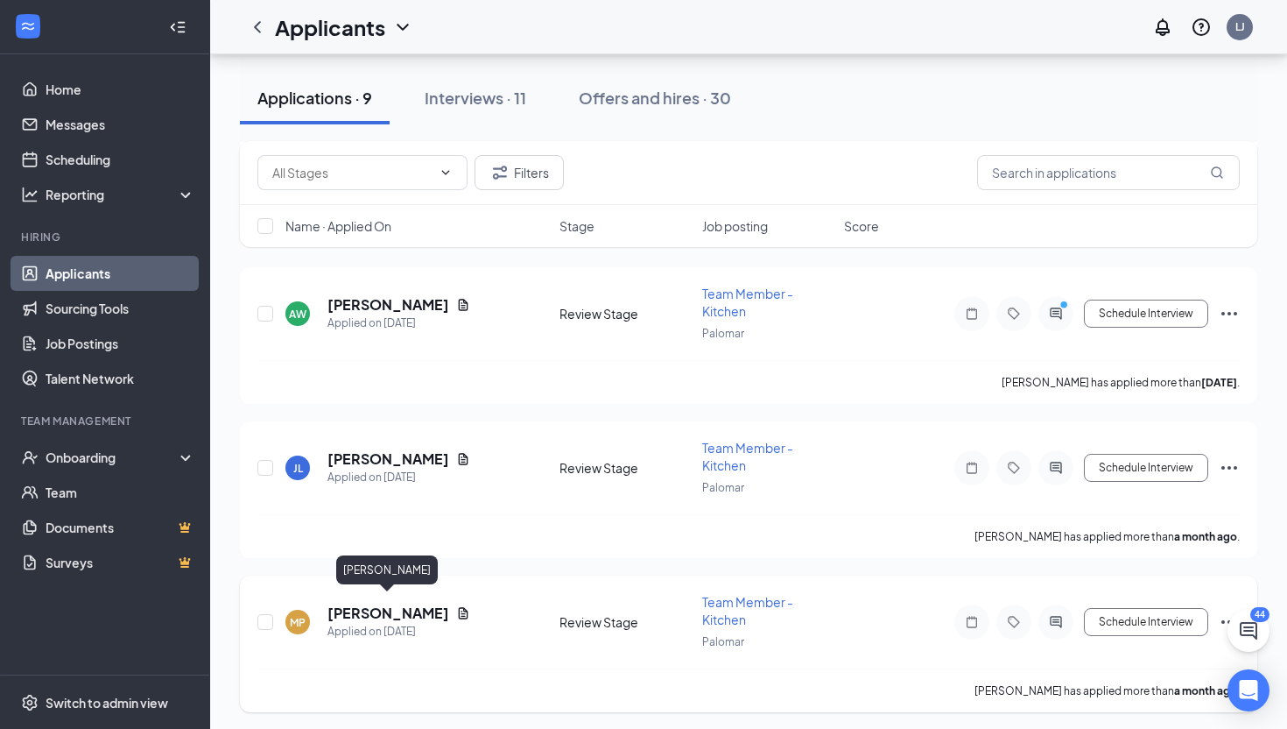
click at [419, 612] on h5 "[PERSON_NAME]" at bounding box center [389, 612] width 122 height 19
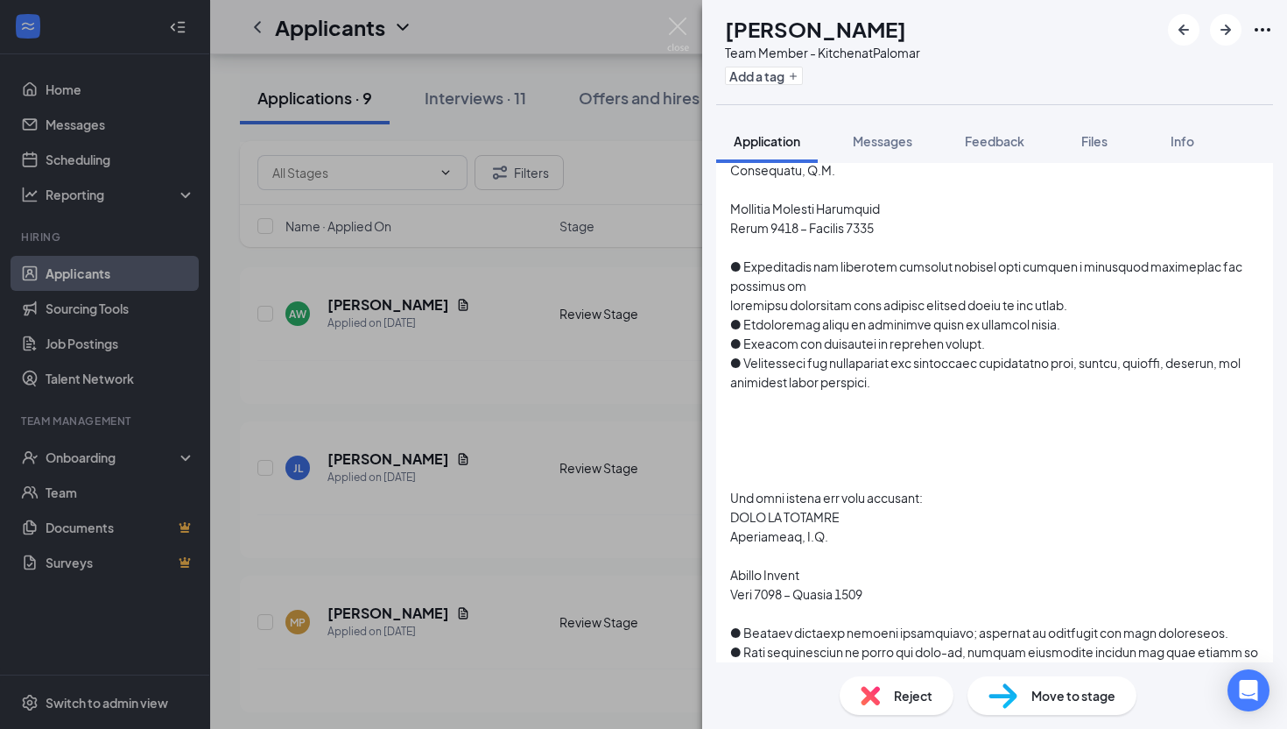
scroll to position [2155, 0]
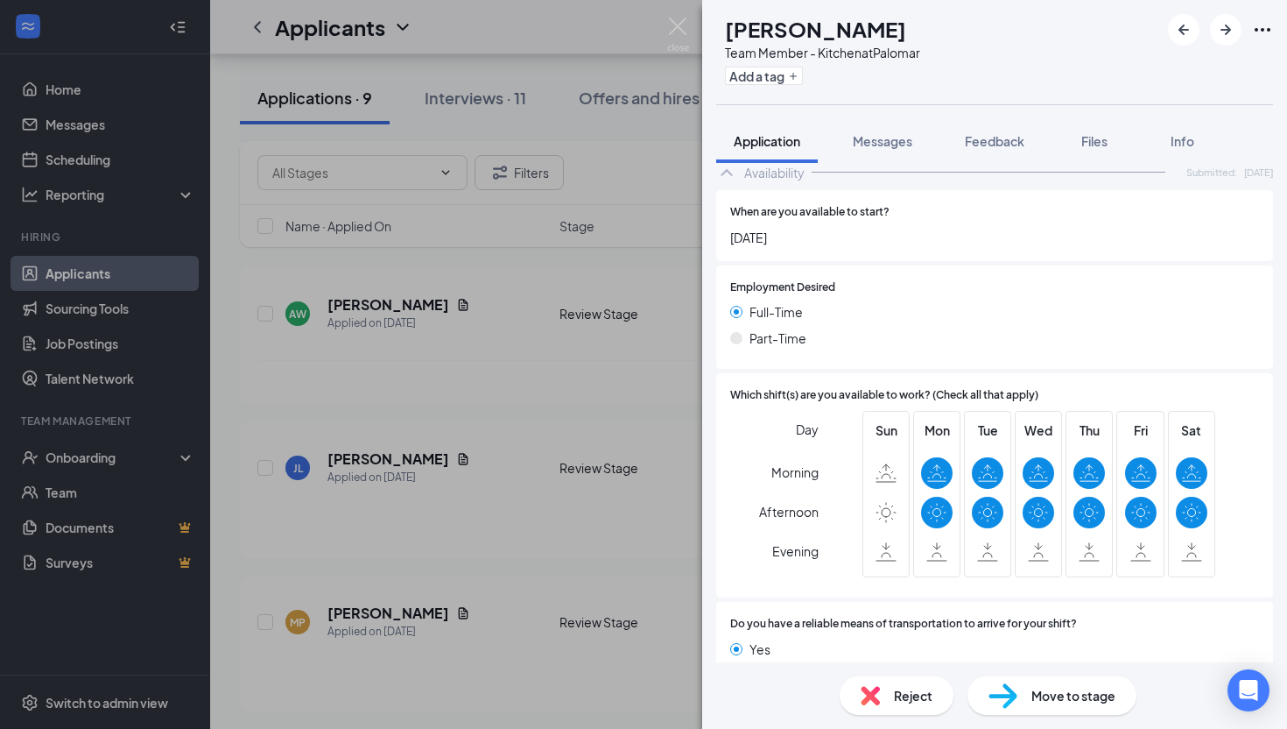
click at [507, 519] on div "MP [PERSON_NAME] Team Member - Kitchen at Palomar Add a tag Application Message…" at bounding box center [643, 364] width 1287 height 729
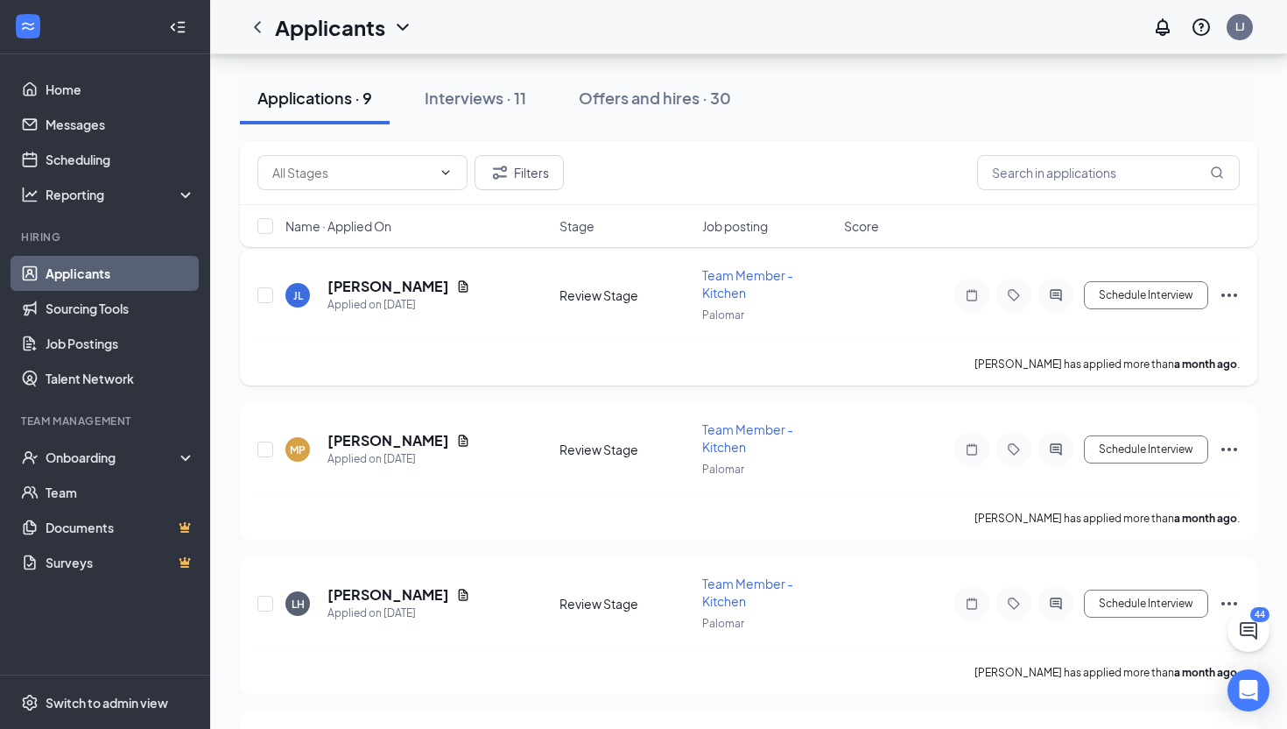
scroll to position [1026, 0]
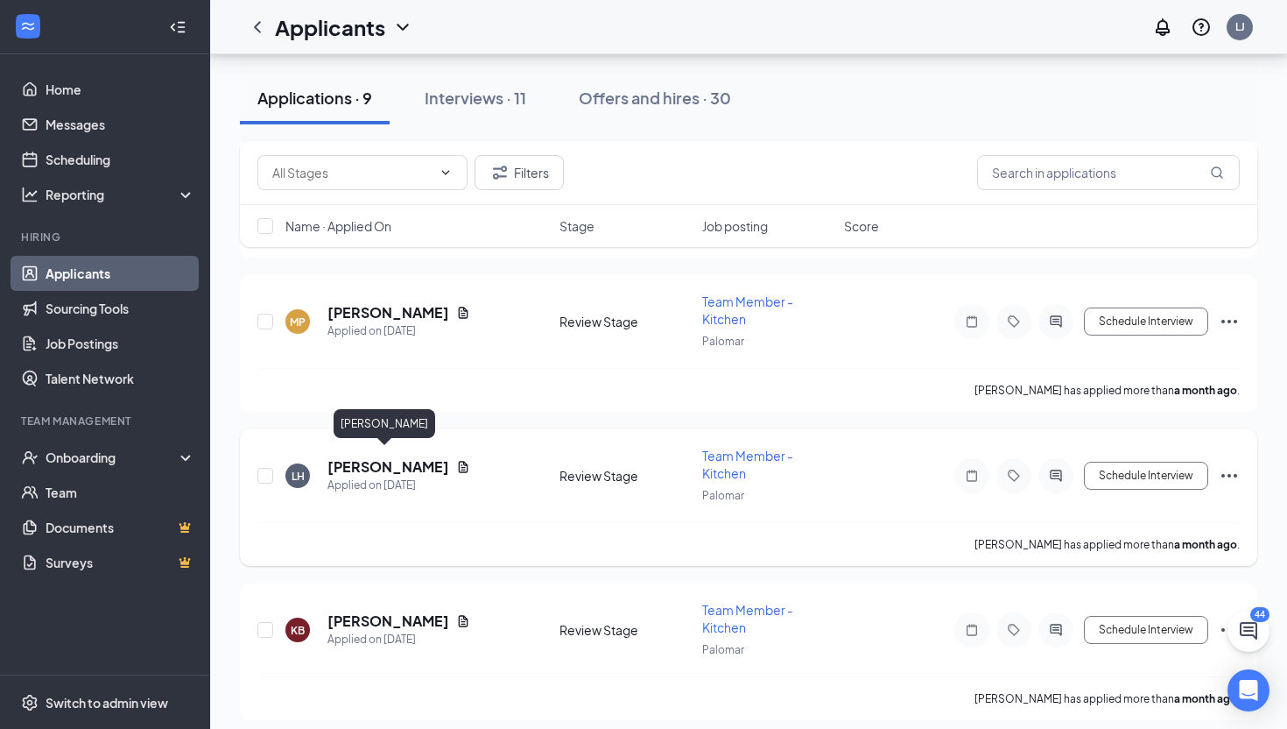
click at [374, 457] on h5 "[PERSON_NAME]" at bounding box center [389, 466] width 122 height 19
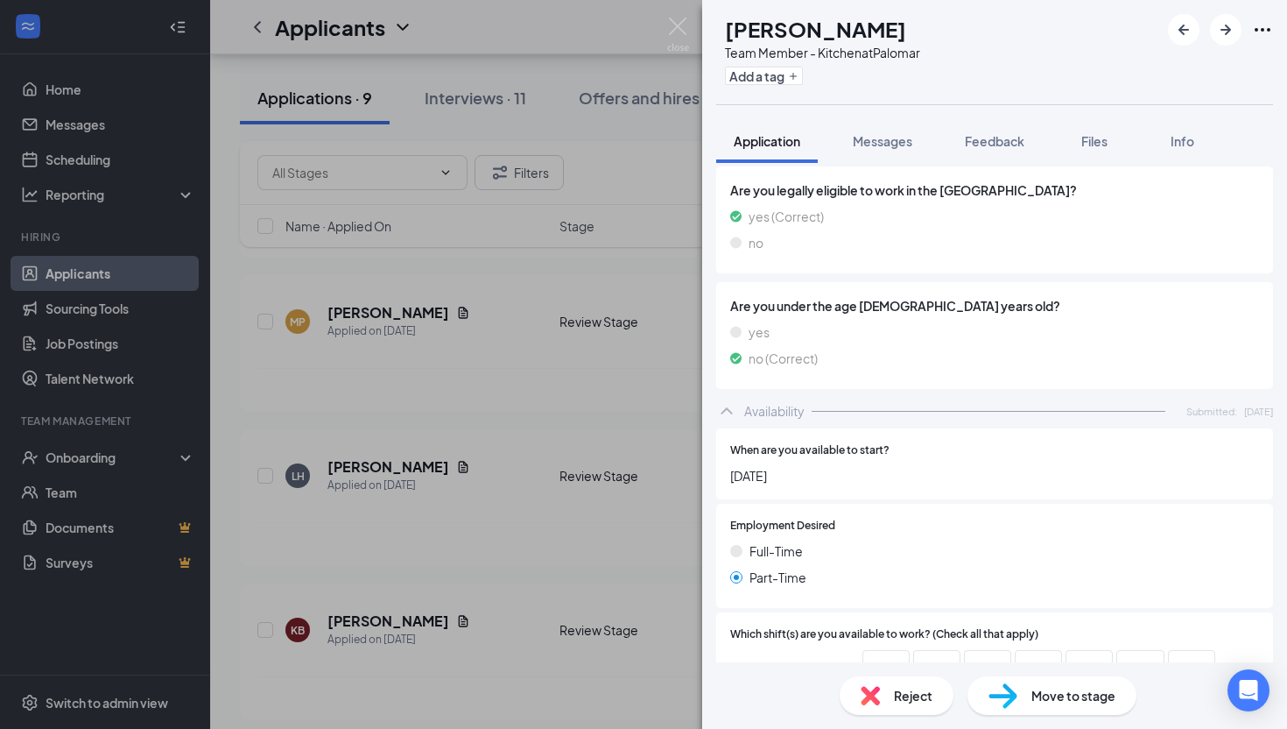
scroll to position [1046, 0]
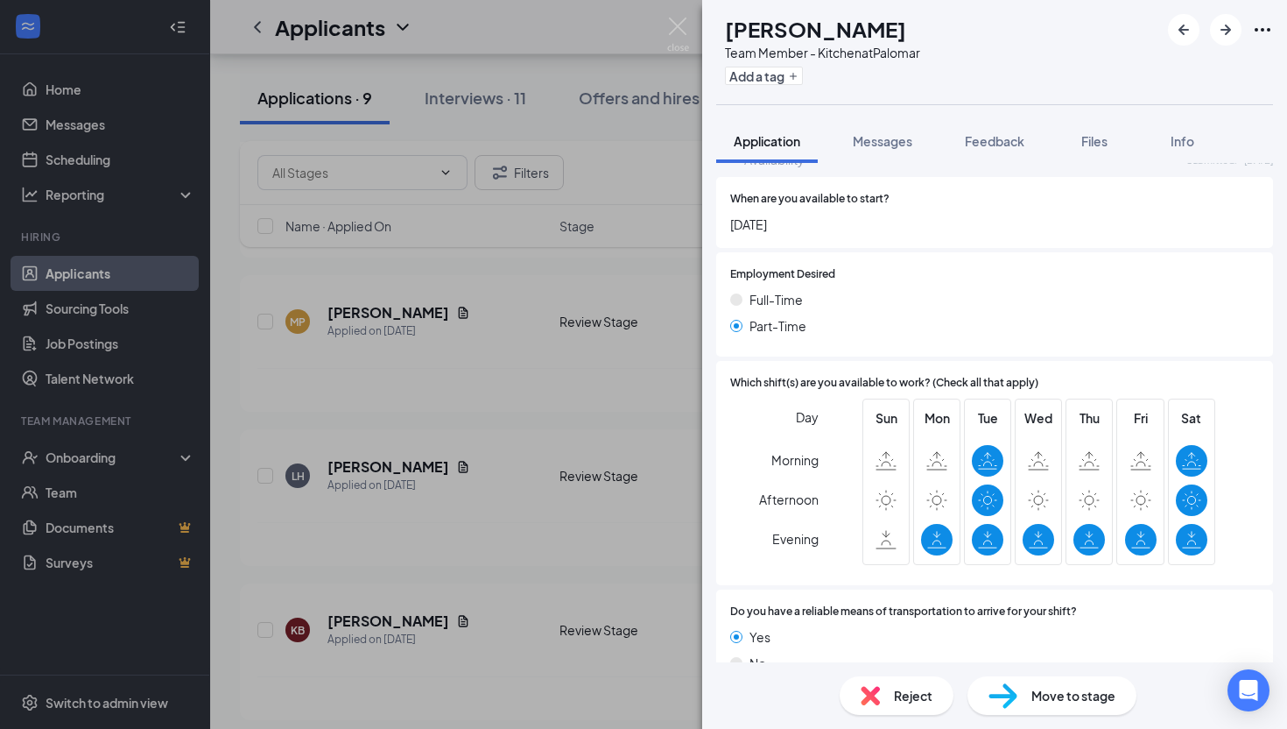
click at [571, 549] on div "[PERSON_NAME] Team Member - Kitchen at Palomar Add a tag Application Messages F…" at bounding box center [643, 364] width 1287 height 729
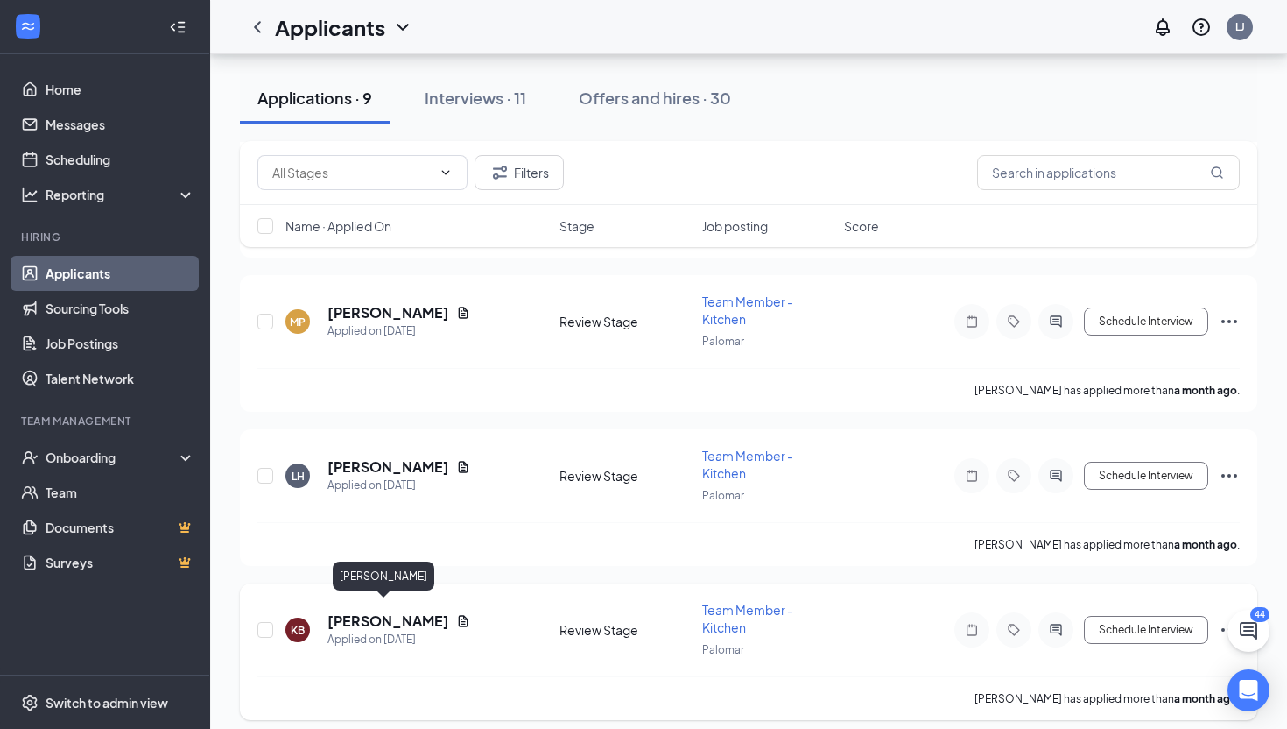
click at [372, 617] on h5 "[PERSON_NAME]" at bounding box center [389, 620] width 122 height 19
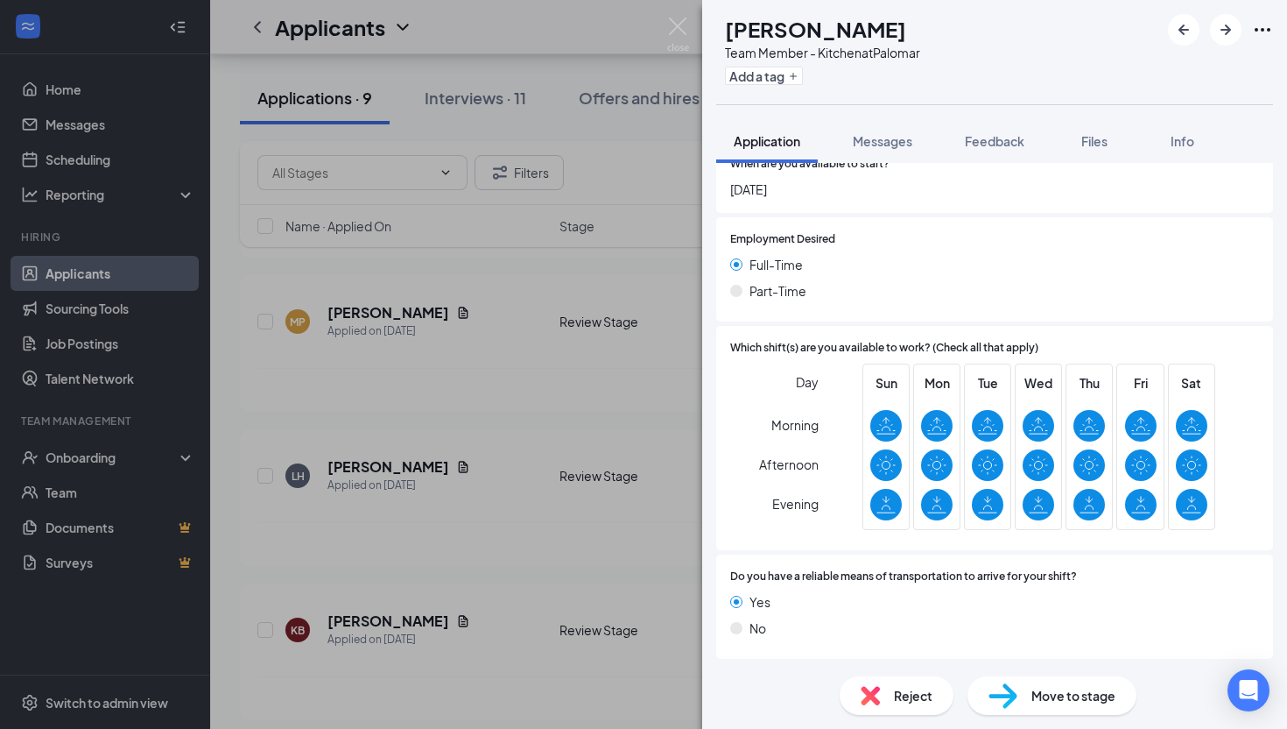
scroll to position [1027, 0]
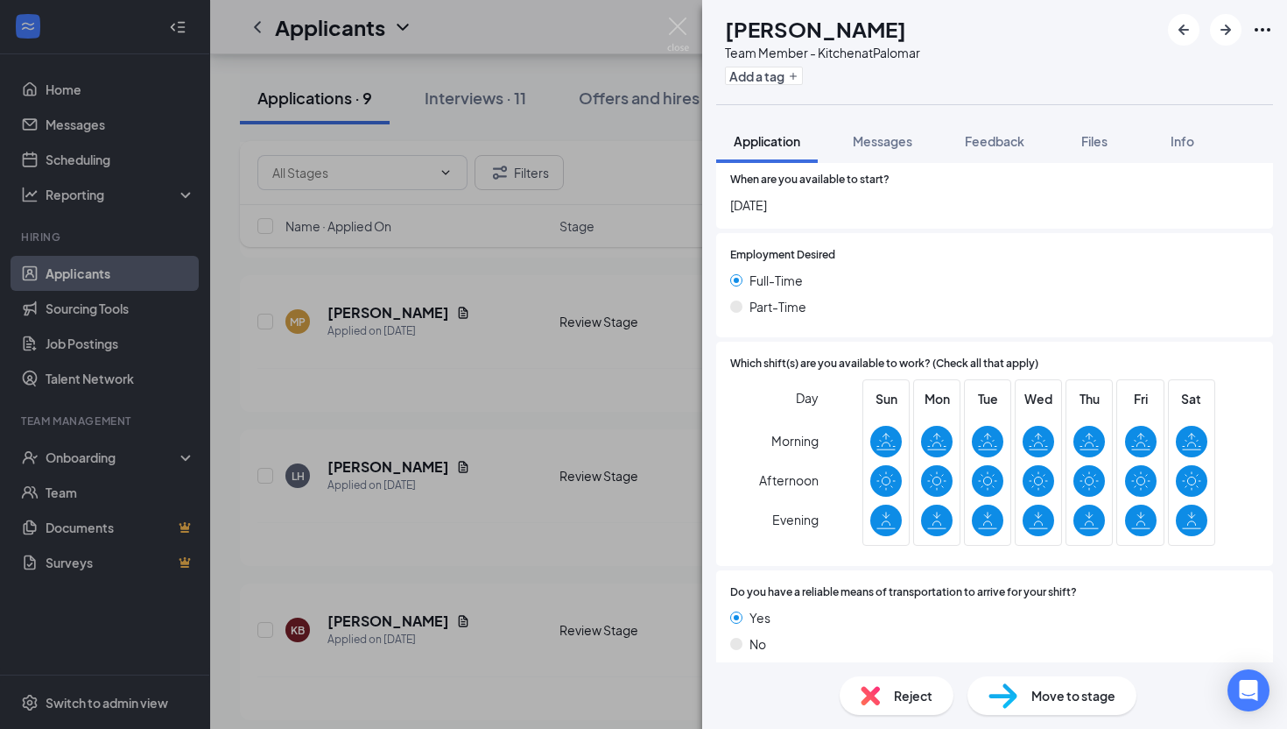
click at [433, 561] on div "KB [PERSON_NAME] Team Member - Kitchen at Palomar Add a tag Application Message…" at bounding box center [643, 364] width 1287 height 729
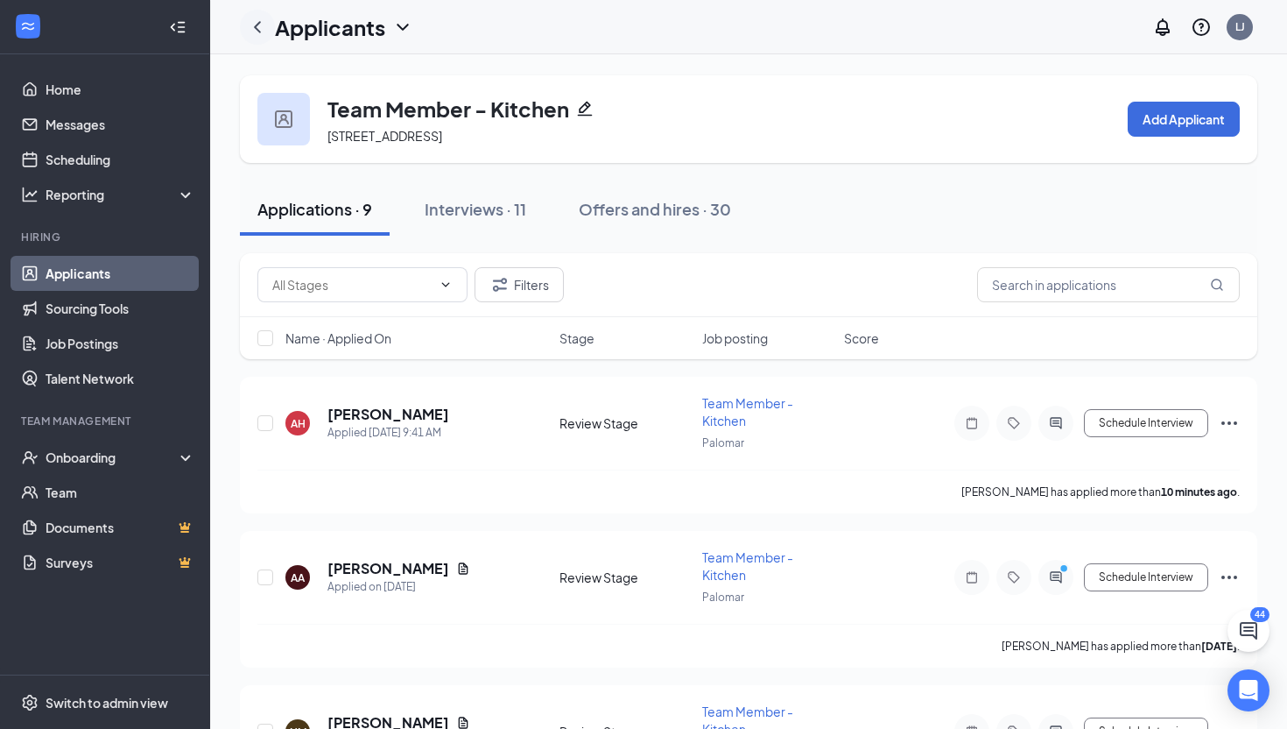
click at [266, 25] on icon "ChevronLeft" at bounding box center [257, 27] width 21 height 21
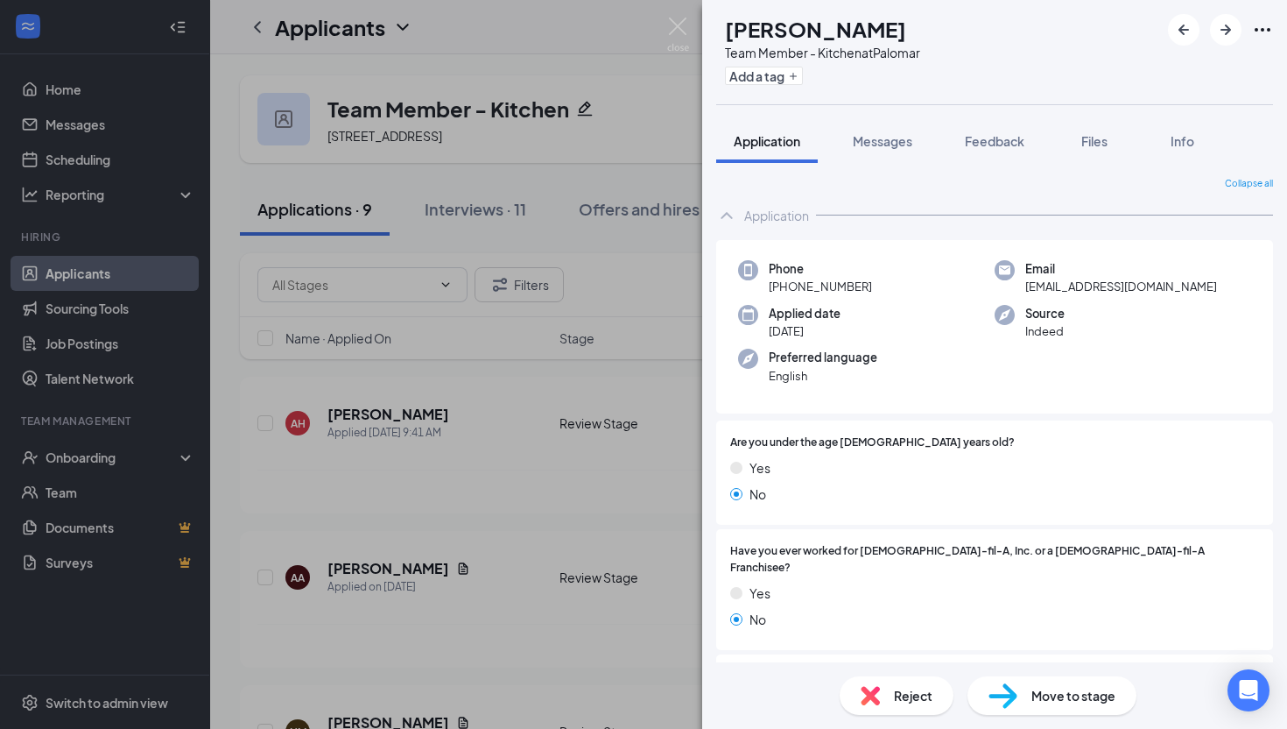
click at [543, 174] on div "KB [PERSON_NAME] Team Member - Kitchen at Palomar Add a tag Application Message…" at bounding box center [643, 364] width 1287 height 729
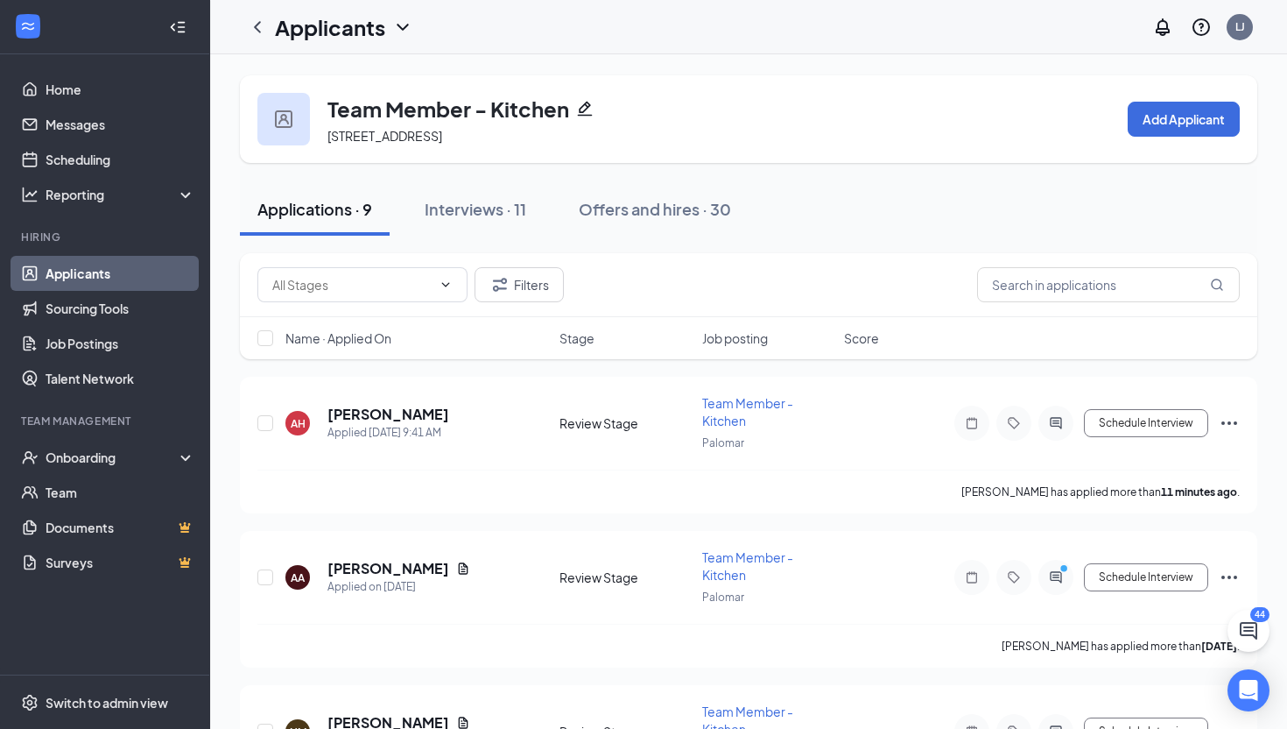
click at [331, 203] on div "Applications · 9" at bounding box center [314, 209] width 115 height 22
click at [482, 202] on div "Interviews · 11" at bounding box center [476, 209] width 102 height 22
